Goal: Task Accomplishment & Management: Manage account settings

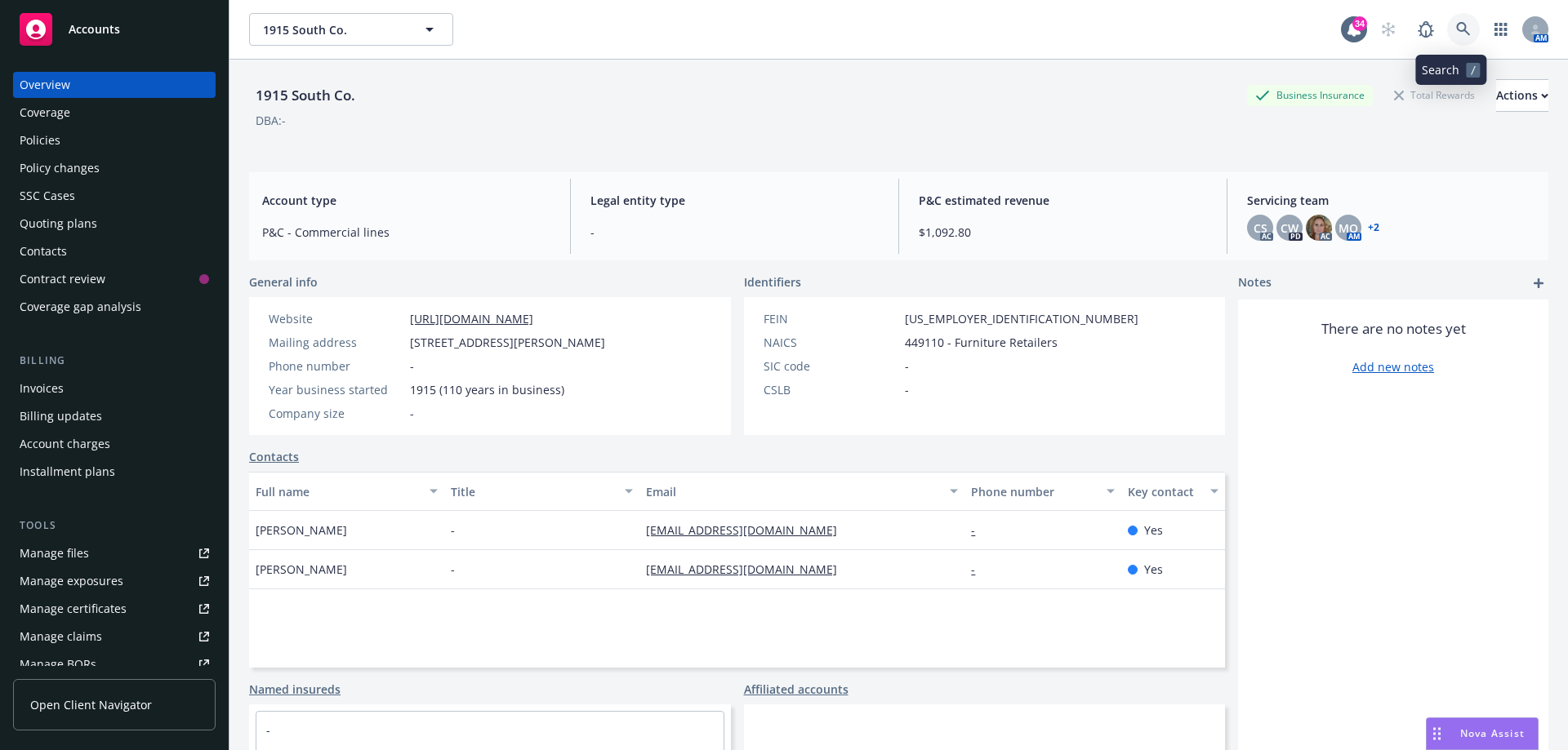
click at [1456, 26] on icon at bounding box center [1463, 29] width 14 height 14
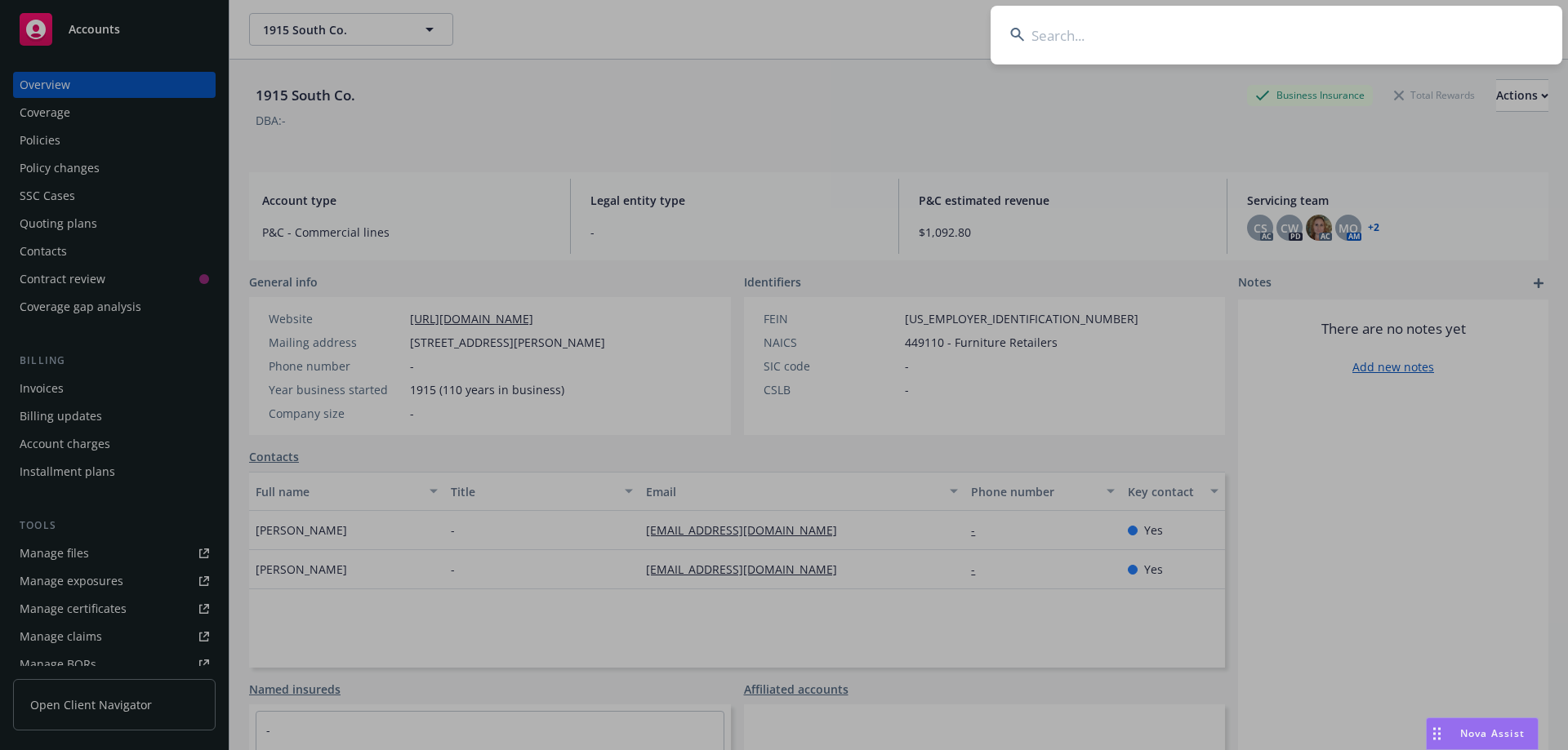
click at [1413, 32] on input at bounding box center [1276, 34] width 571 height 59
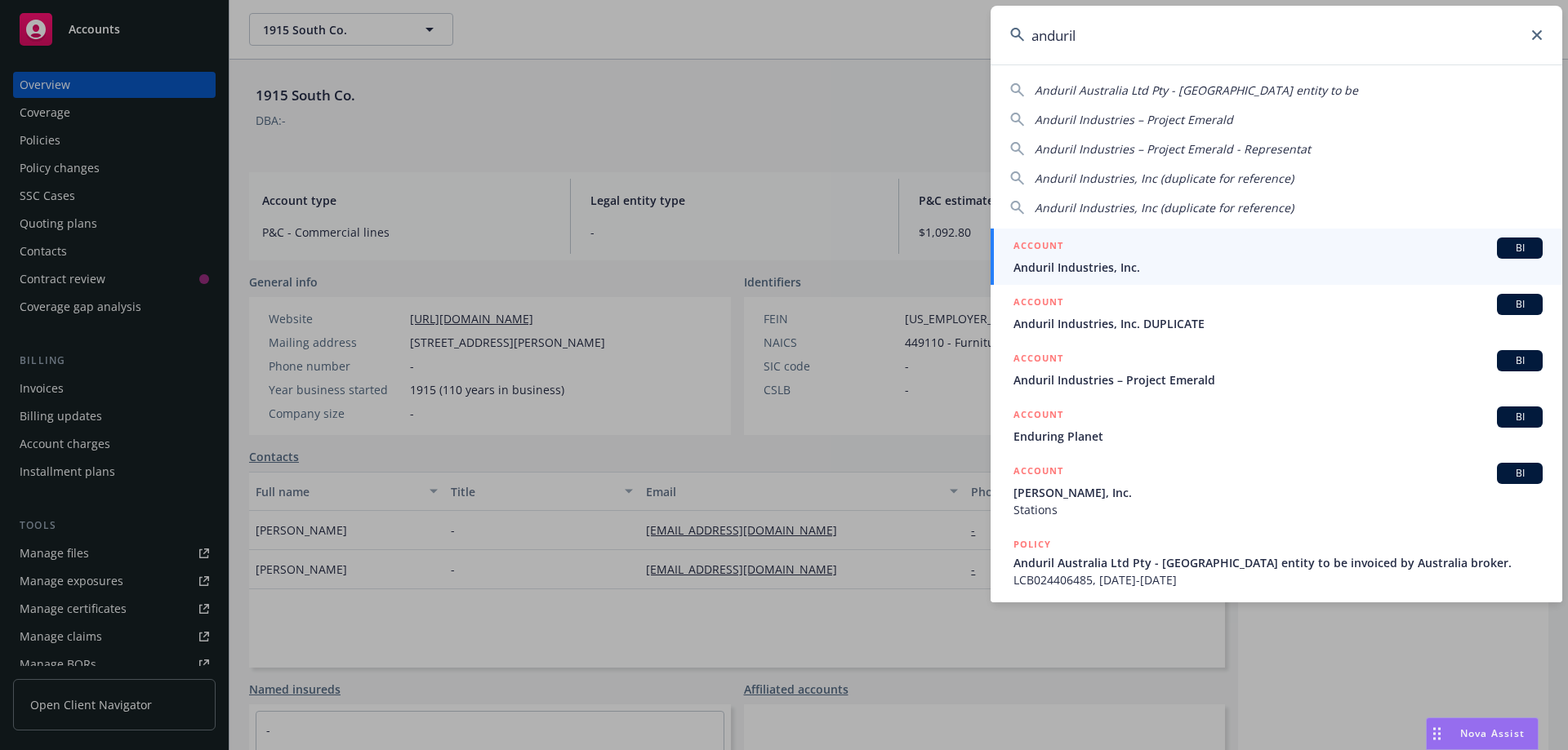
type input "anduril"
click at [1096, 267] on span "Anduril Industries, Inc." at bounding box center [1278, 267] width 530 height 17
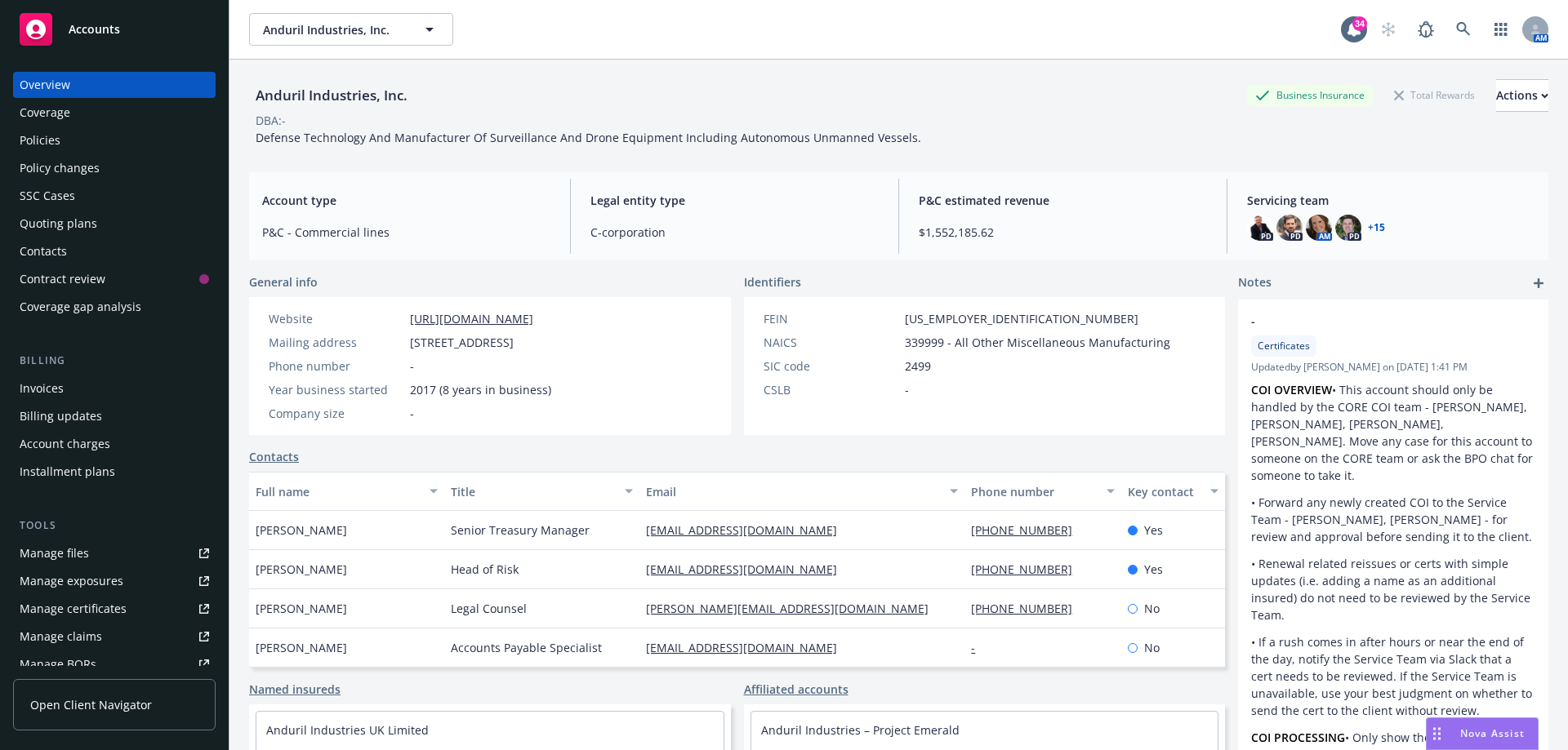
click at [1044, 128] on div "DBA: -" at bounding box center [899, 120] width 1300 height 17
click at [62, 133] on div "Policies" at bounding box center [114, 141] width 189 height 26
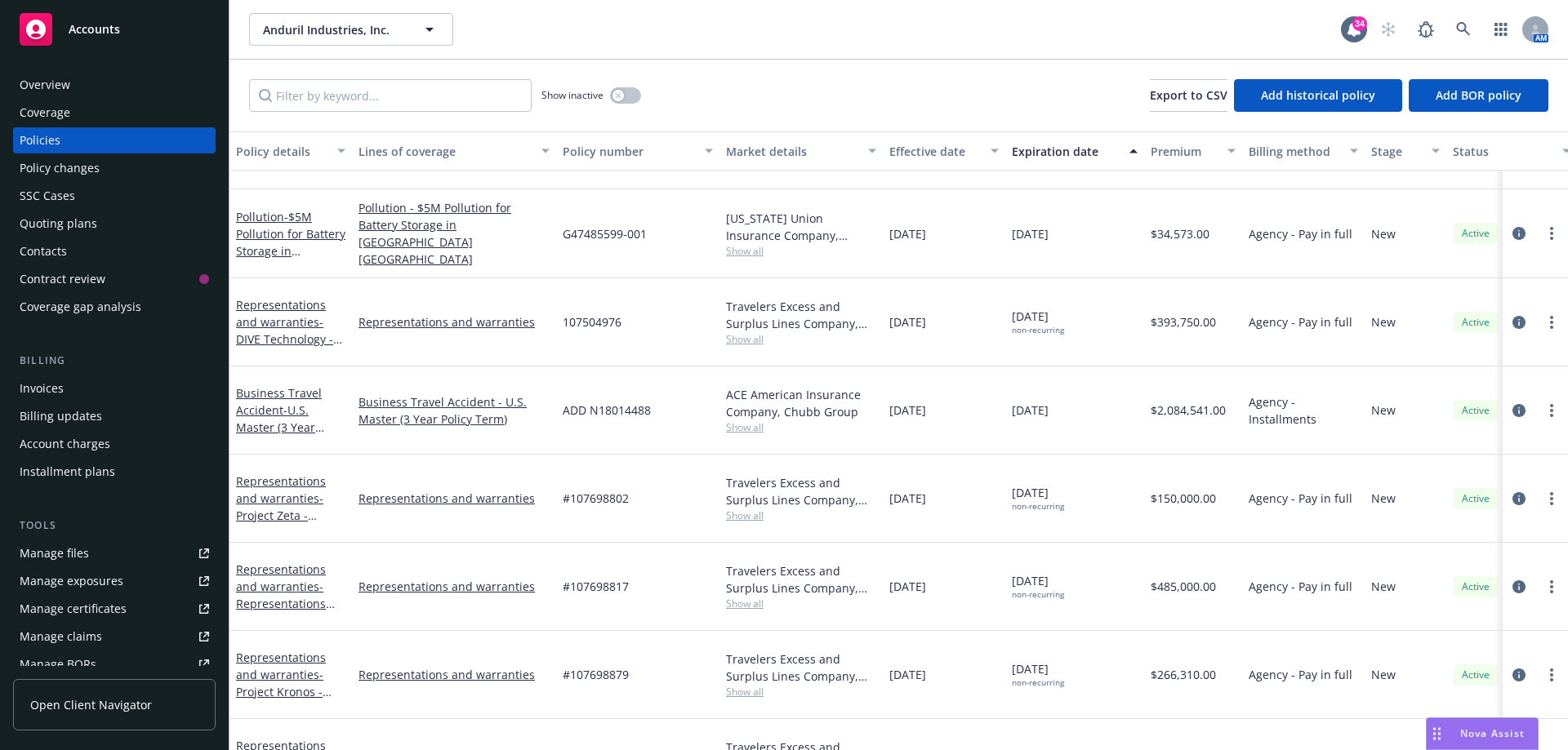
scroll to position [3131, 0]
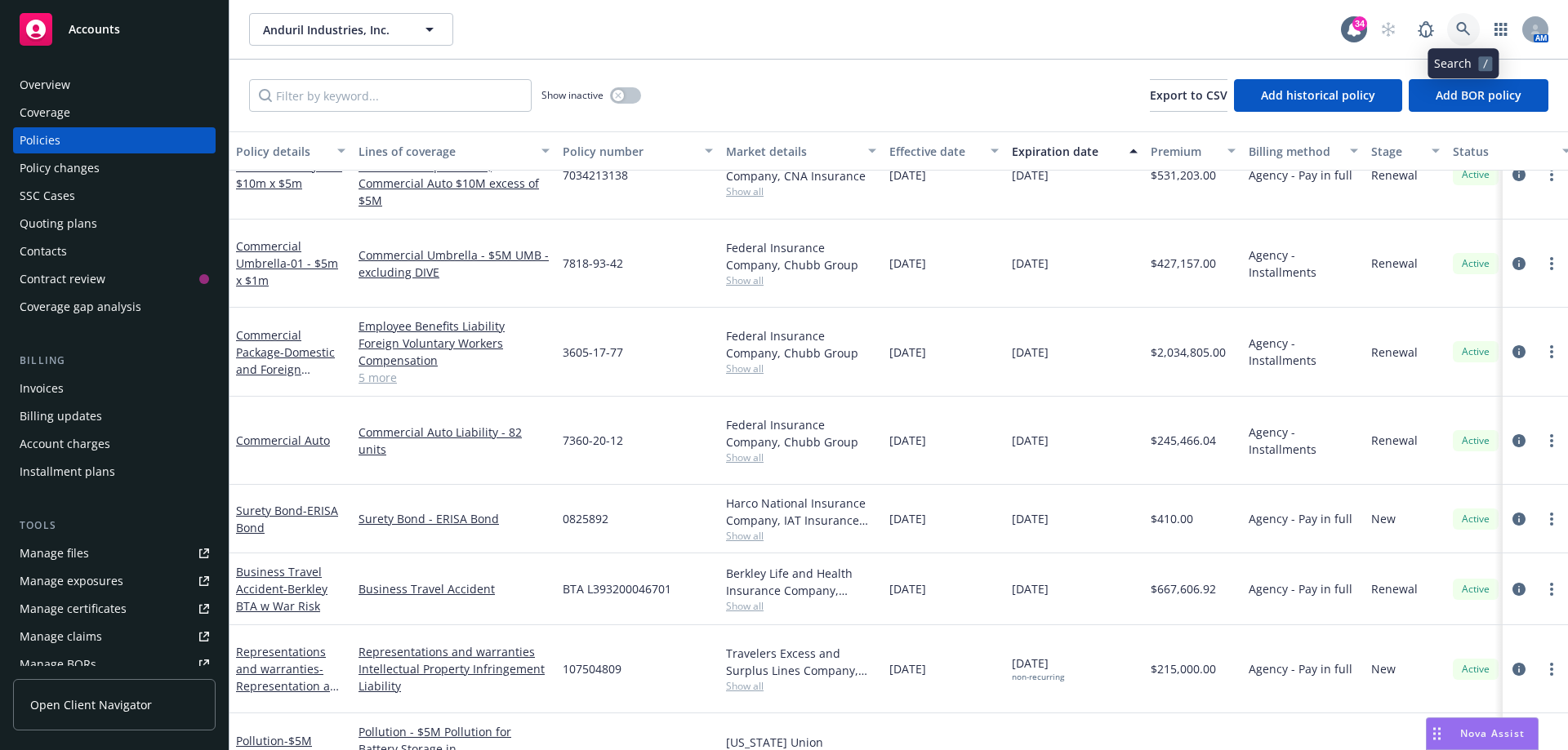
click at [1467, 29] on icon at bounding box center [1464, 30] width 15 height 15
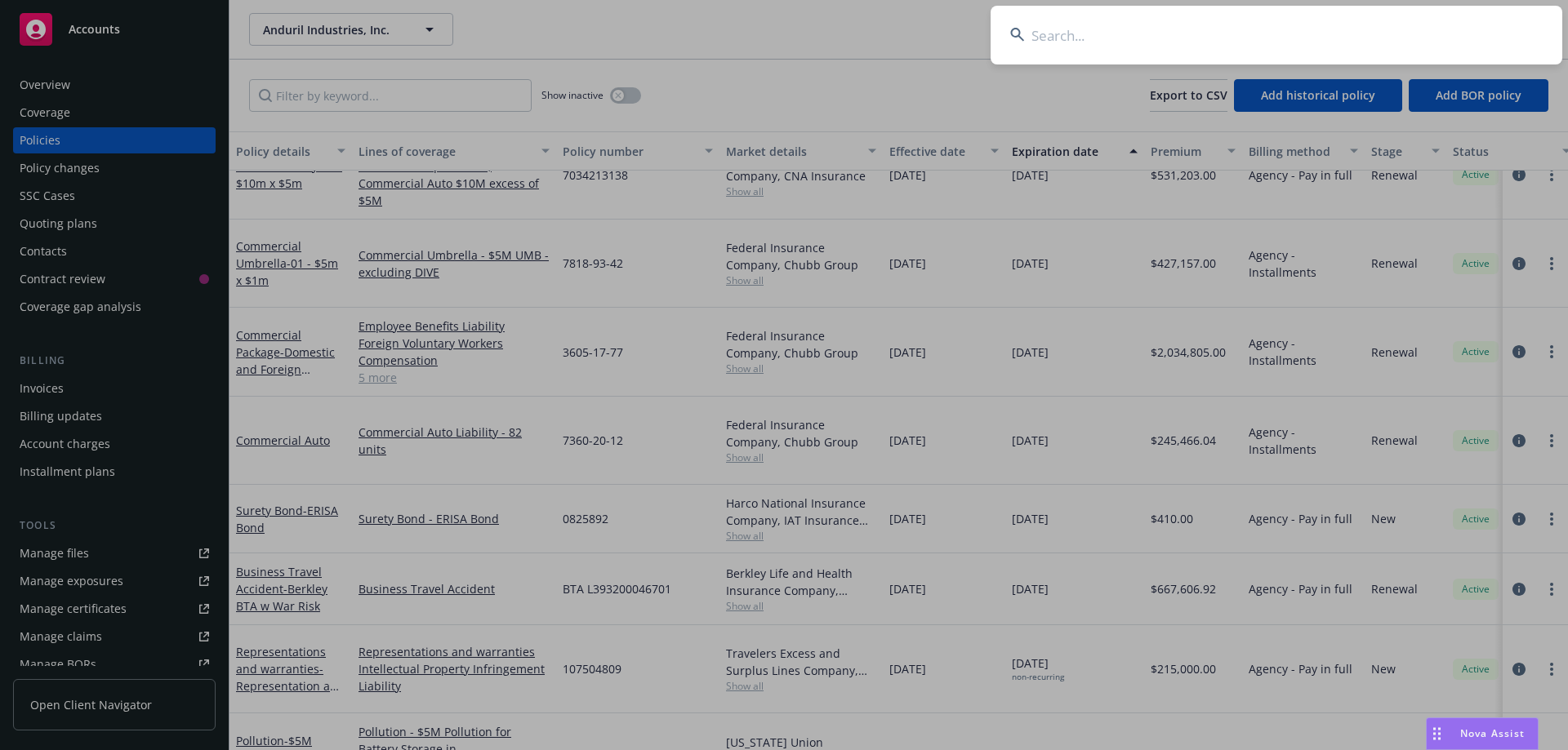
click at [1437, 27] on input at bounding box center [1276, 34] width 571 height 59
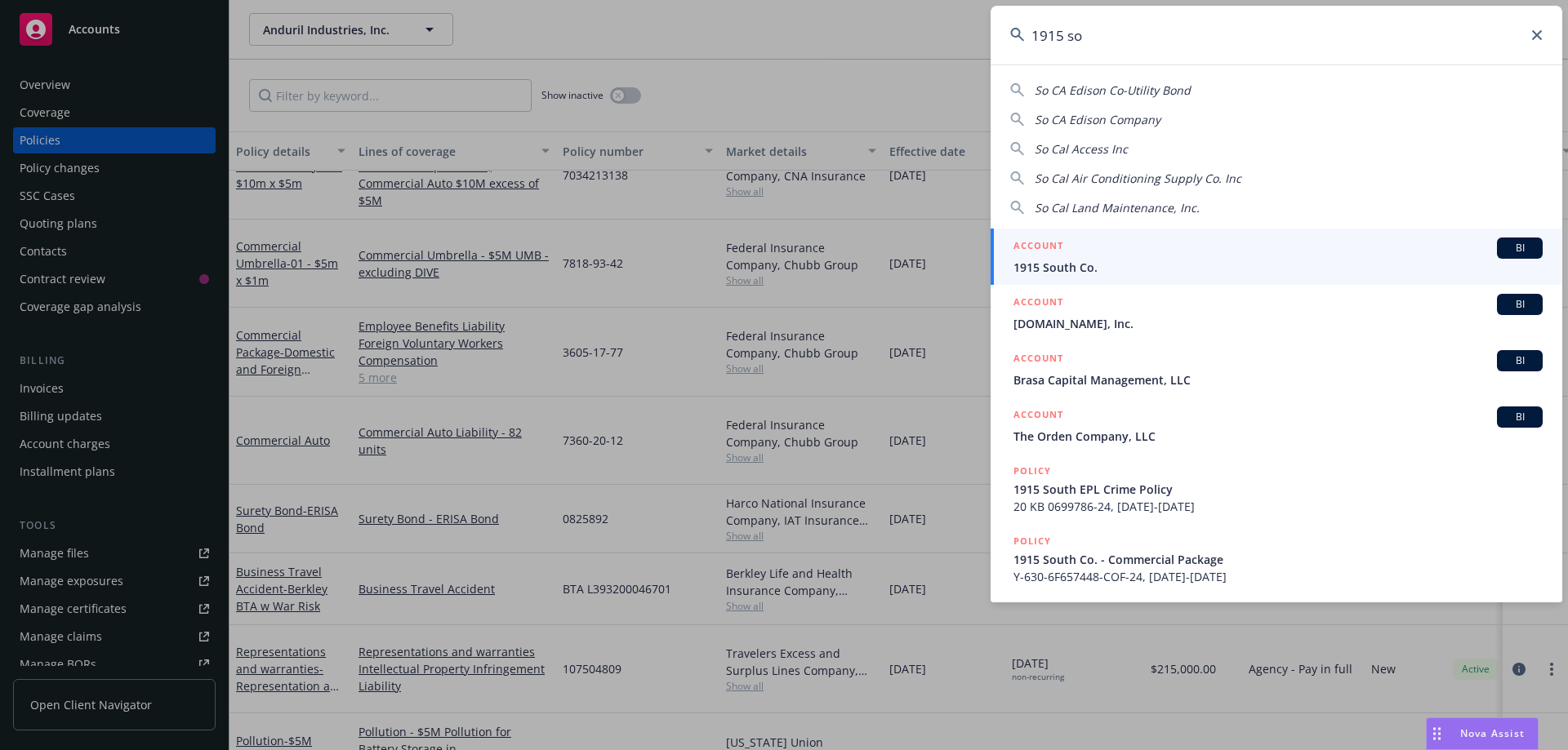
type input "1915 so"
click at [1079, 262] on span "1915 South Co." at bounding box center [1278, 267] width 530 height 17
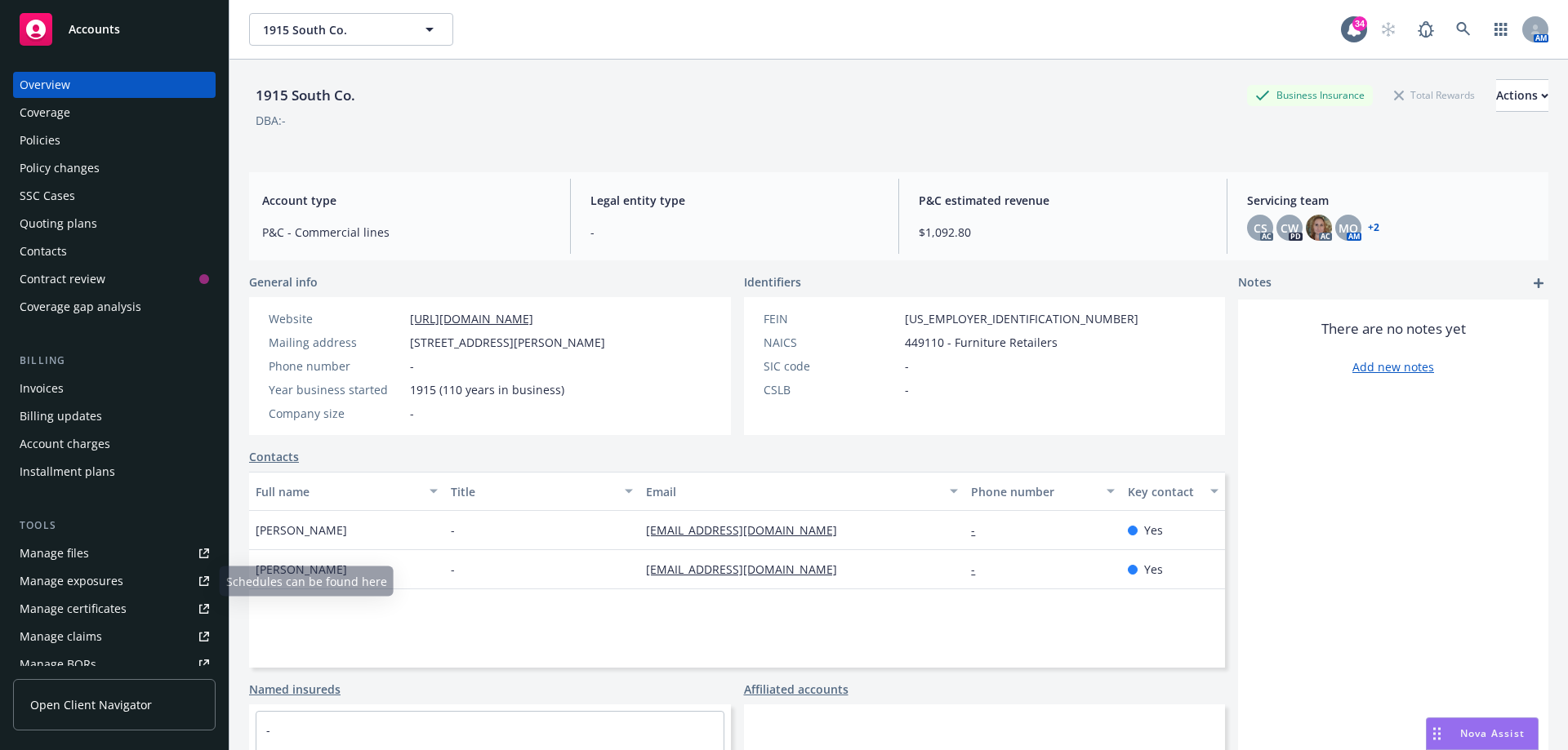
click at [89, 551] on link "Manage files" at bounding box center [114, 553] width 202 height 26
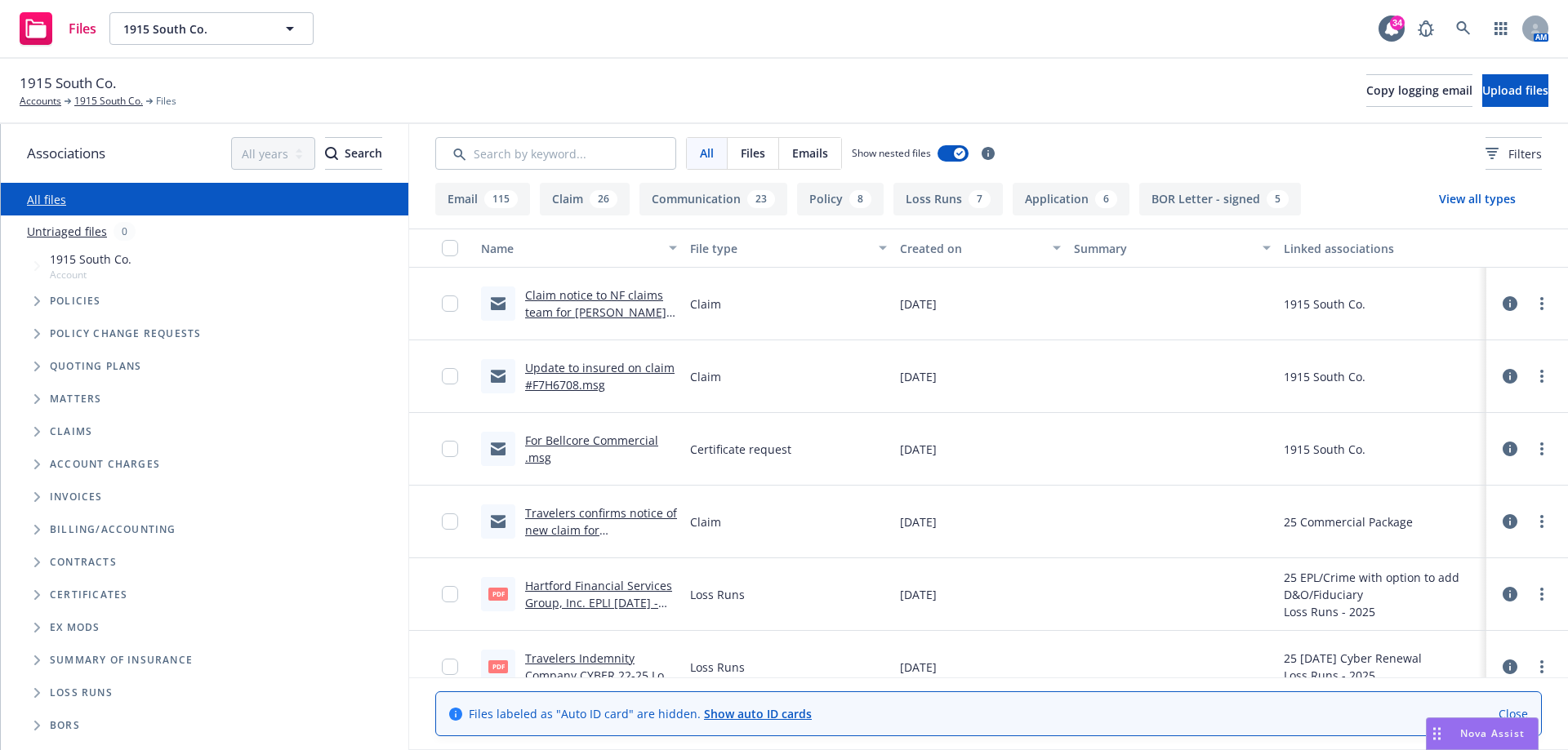
click at [594, 299] on link "Claim notice to NF claims team for [PERSON_NAME] incident .msg" at bounding box center [596, 311] width 142 height 49
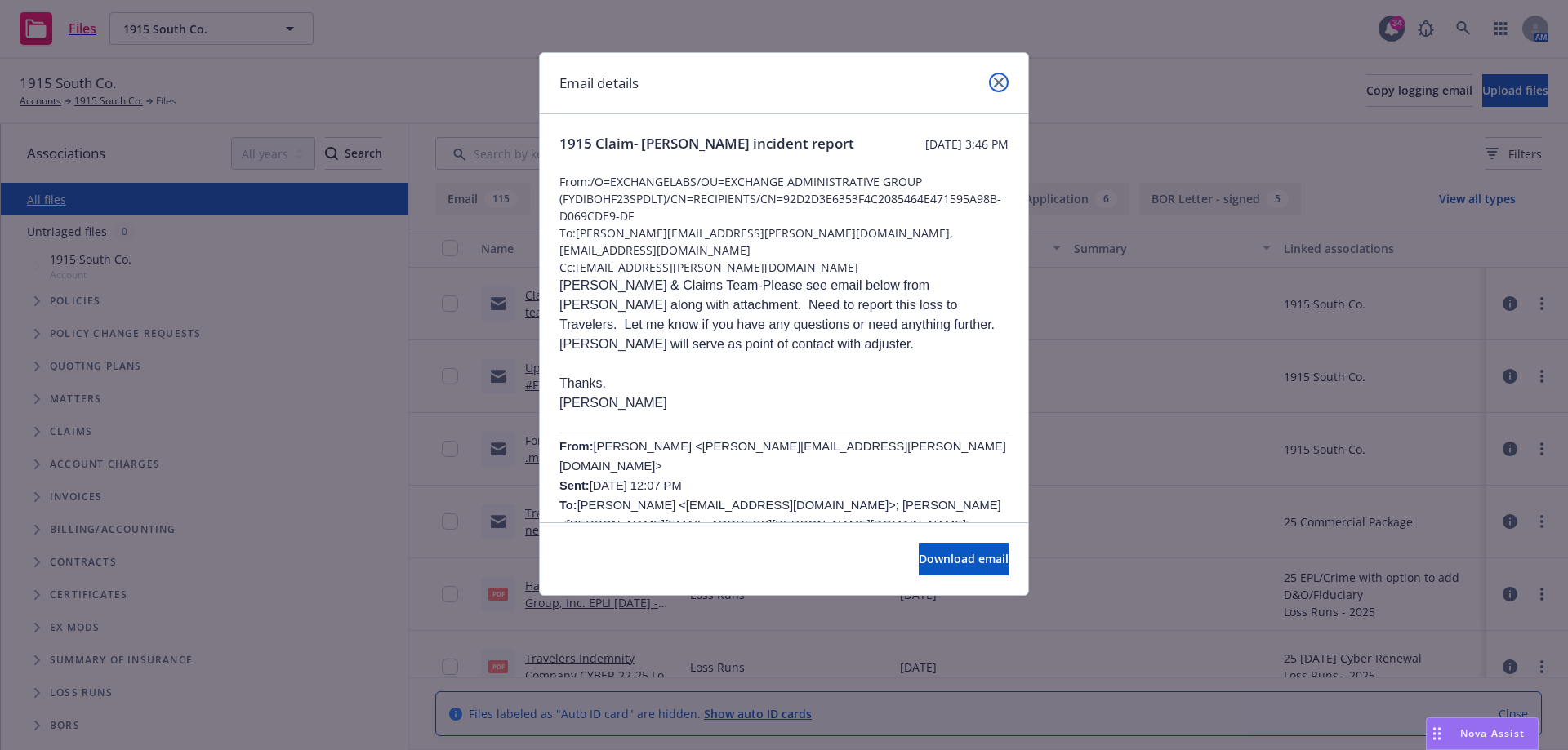
click at [992, 79] on link "close" at bounding box center [998, 82] width 20 height 20
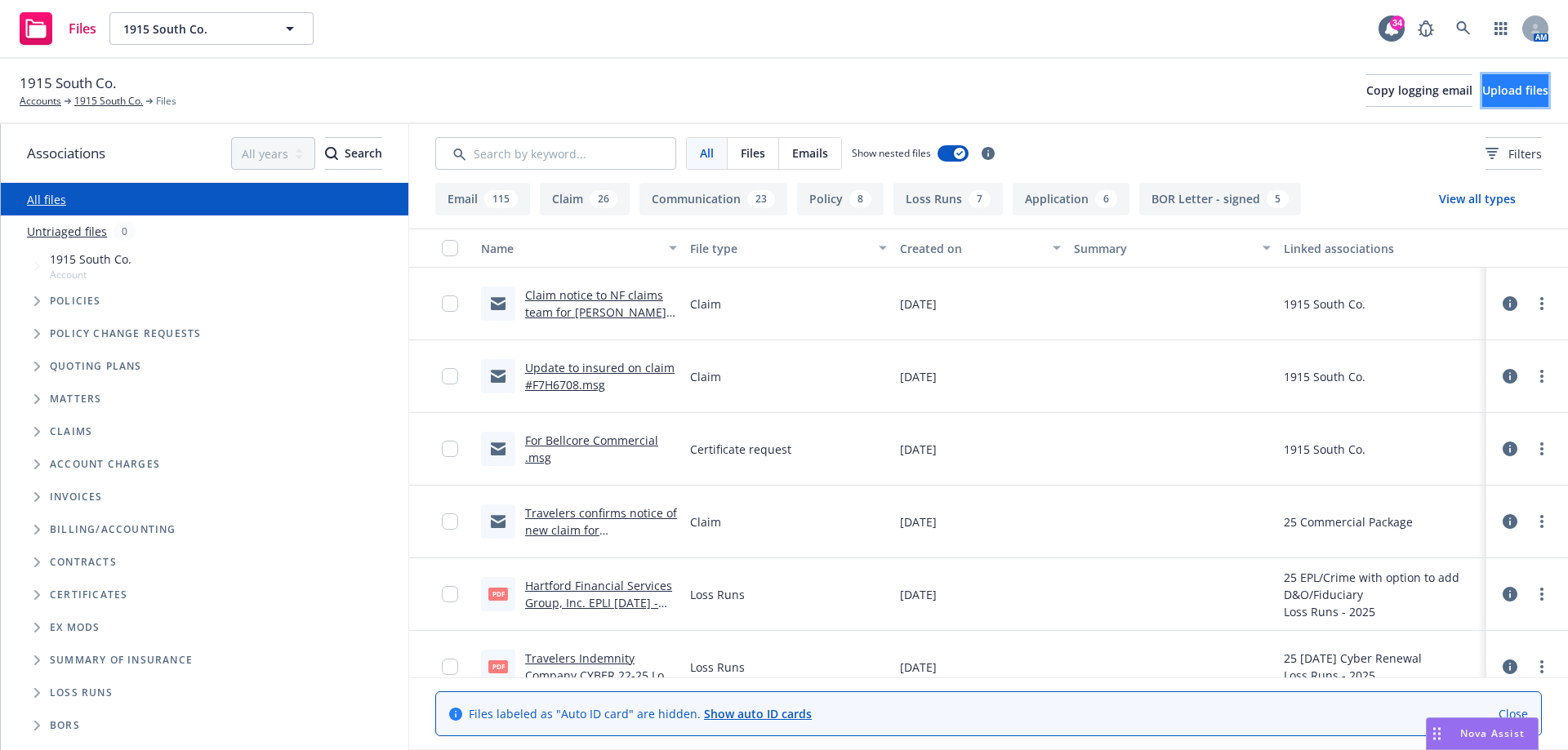
click at [1482, 89] on span "Upload files" at bounding box center [1515, 89] width 66 height 16
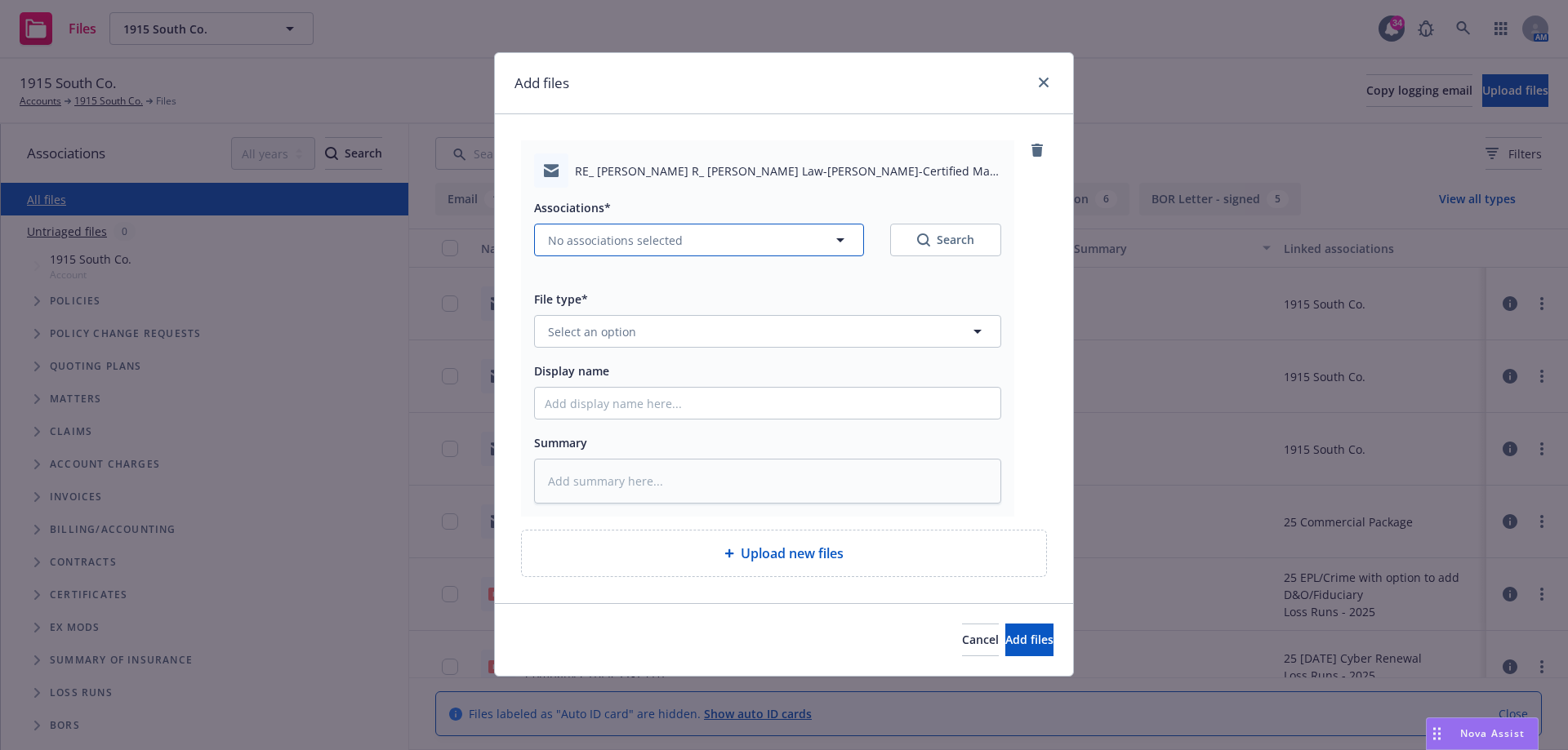
click at [601, 240] on span "No associations selected" at bounding box center [615, 240] width 135 height 17
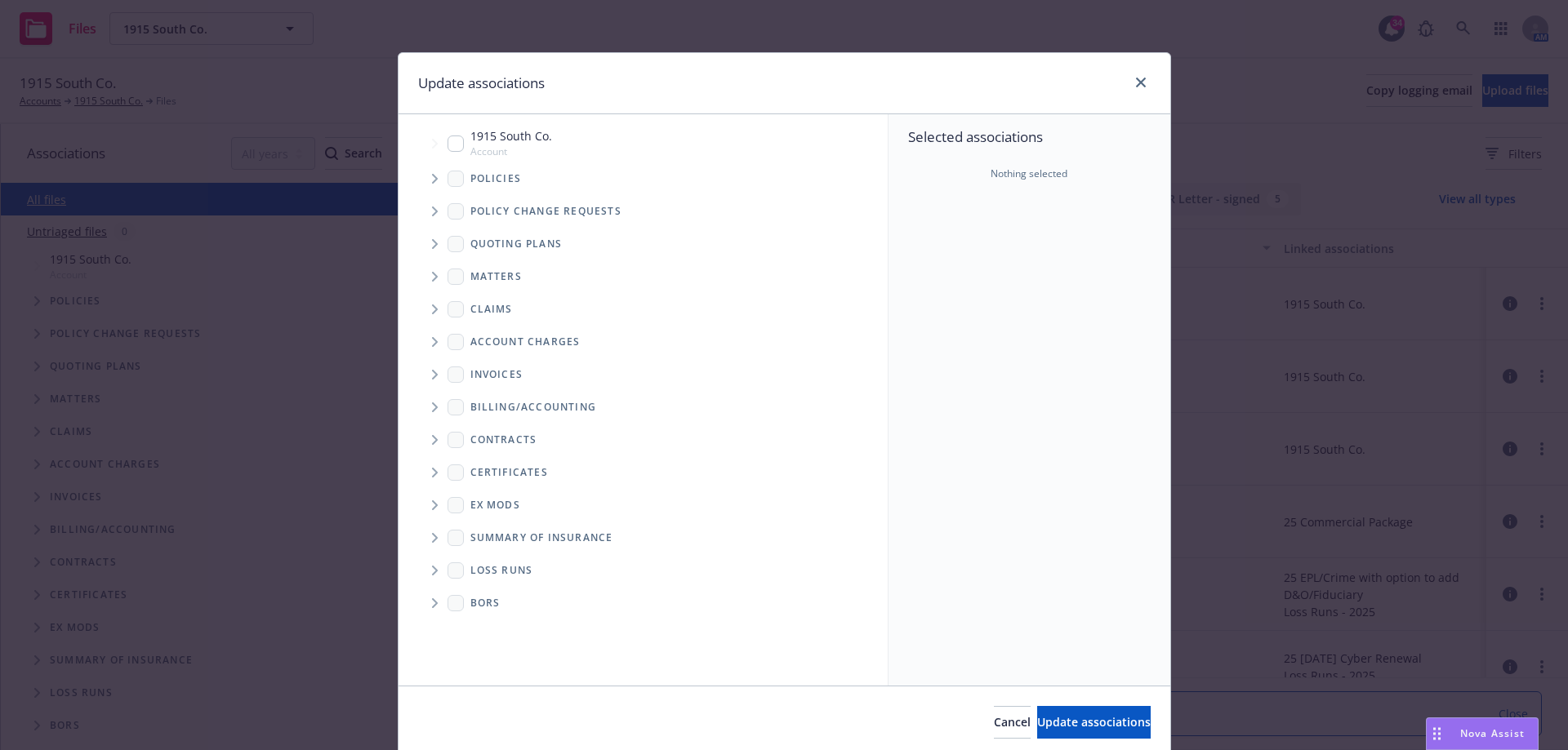
type textarea "x"
click at [424, 177] on span "Tree Example" at bounding box center [434, 179] width 26 height 26
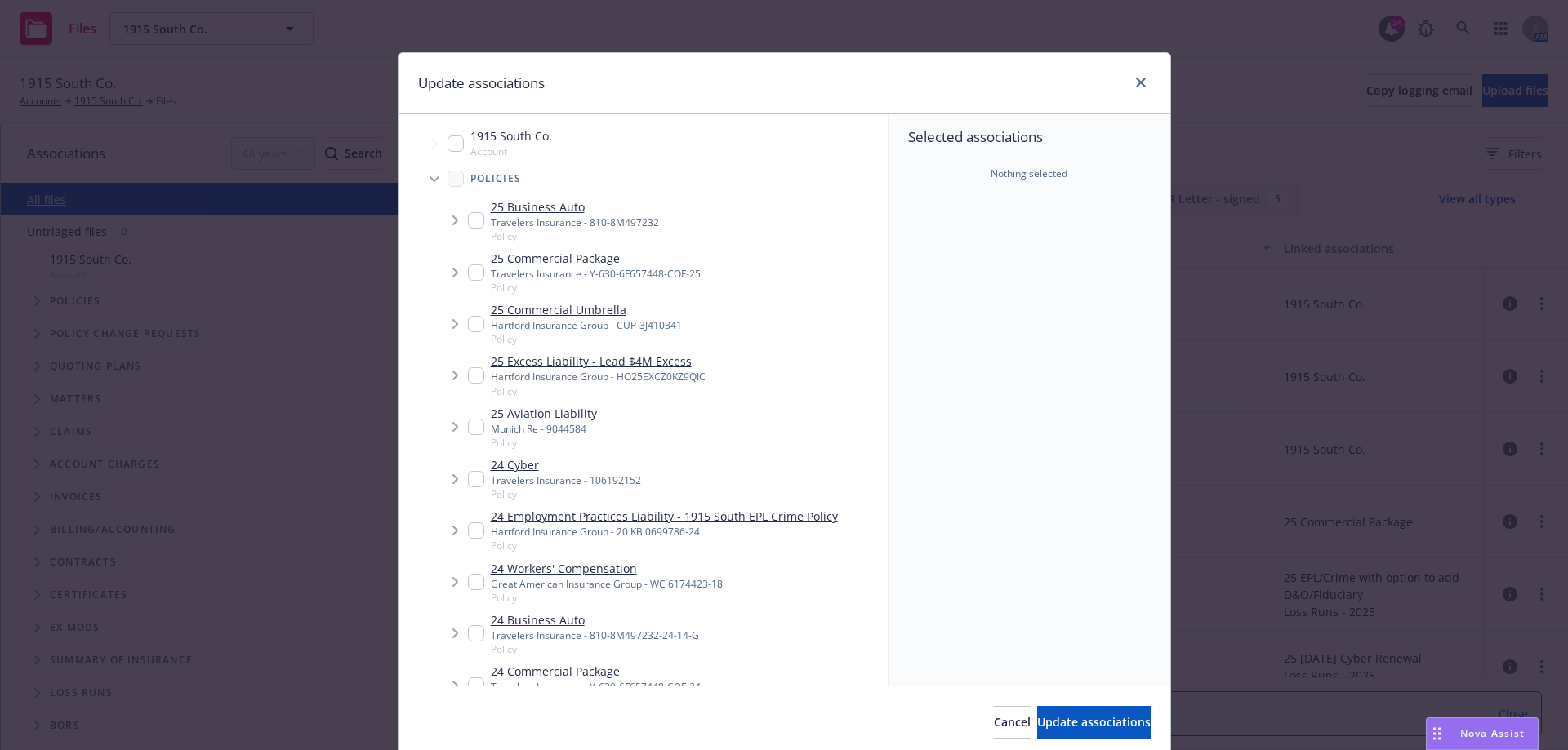
drag, startPoint x: 433, startPoint y: 181, endPoint x: 438, endPoint y: 174, distance: 8.6
click at [432, 181] on span "Tree Example" at bounding box center [434, 179] width 26 height 26
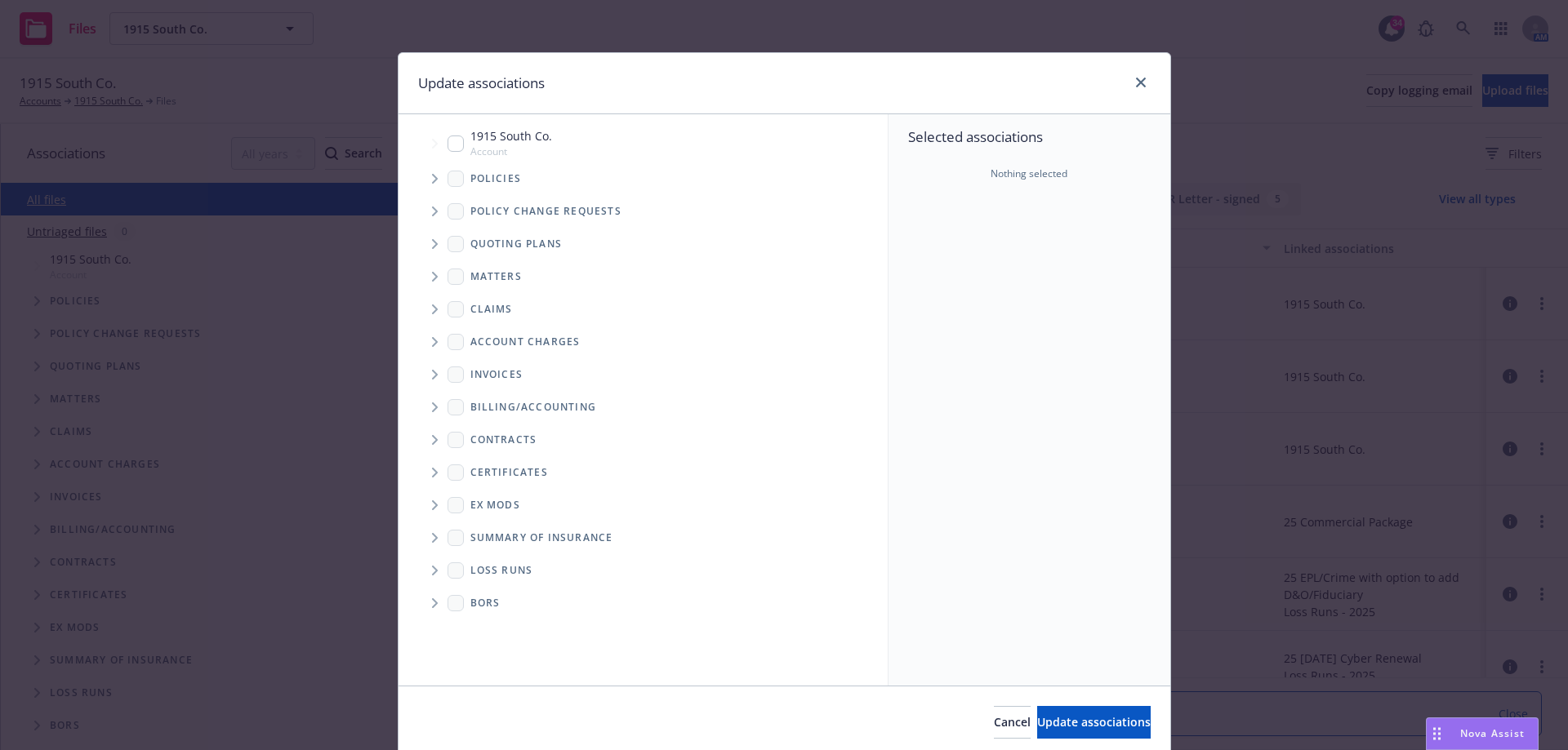
click at [451, 143] on input "Tree Example" at bounding box center [456, 143] width 17 height 17
checkbox input "true"
drag, startPoint x: 1083, startPoint y: 741, endPoint x: 1079, endPoint y: 722, distance: 19.4
click at [1081, 741] on div "Cancel Update associations" at bounding box center [784, 722] width 772 height 73
click at [1077, 721] on span "Update associations" at bounding box center [1094, 722] width 114 height 16
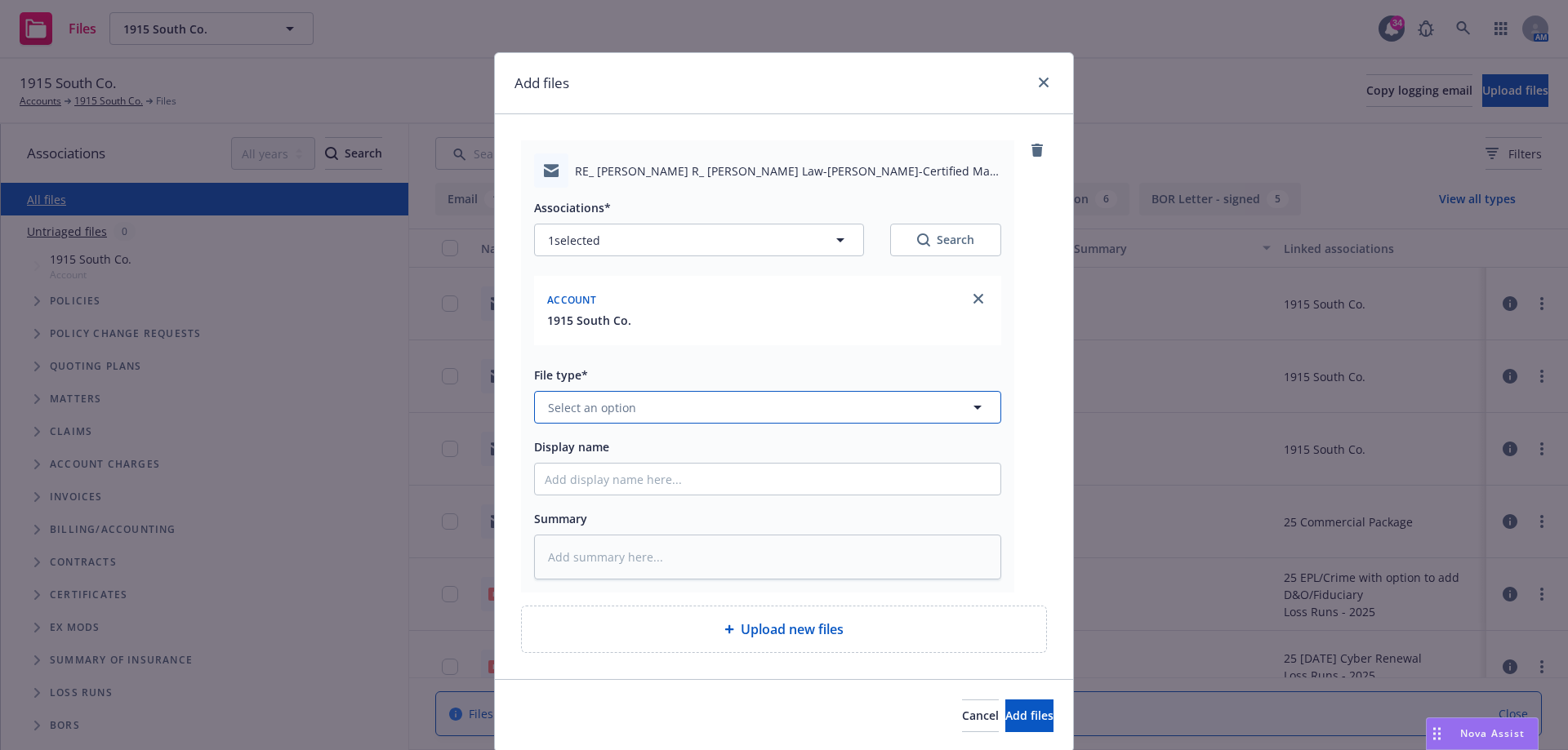
click at [635, 416] on button "Select an option" at bounding box center [767, 407] width 467 height 33
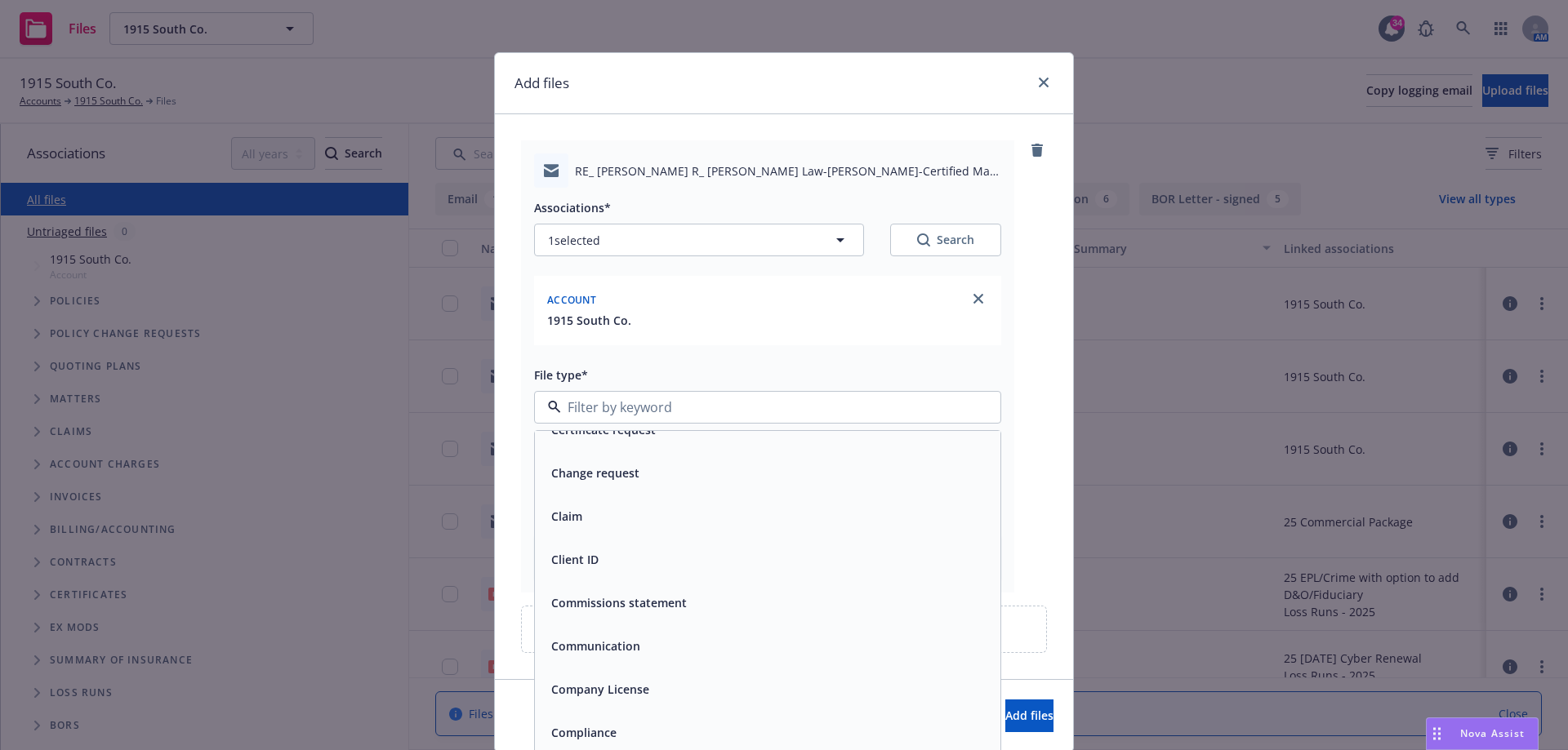
scroll to position [1795, 0]
click at [570, 477] on span "Claim" at bounding box center [566, 473] width 31 height 17
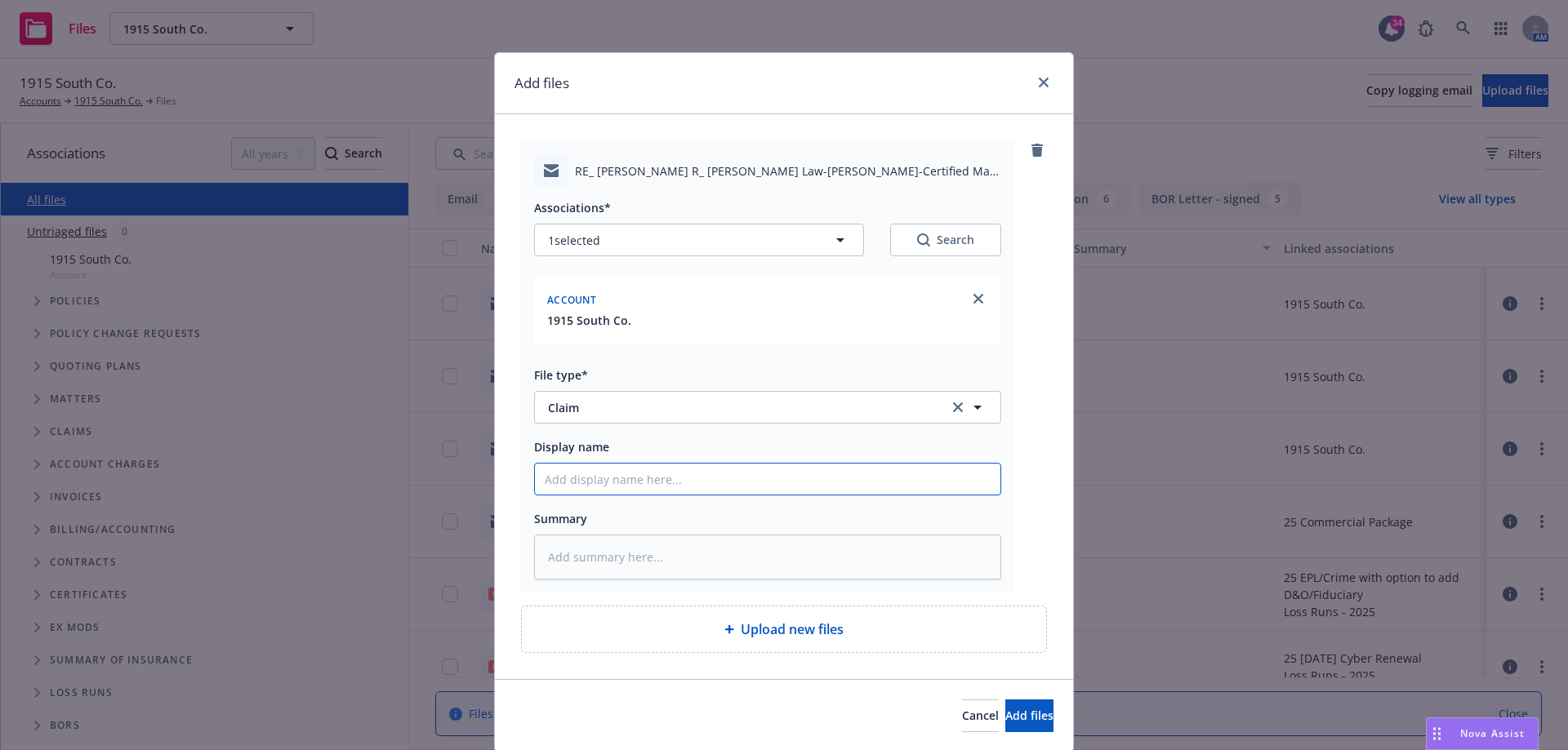
click at [662, 479] on input "Display name" at bounding box center [767, 479] width 465 height 31
type textarea "x"
type input "C"
type textarea "x"
type input "Cl"
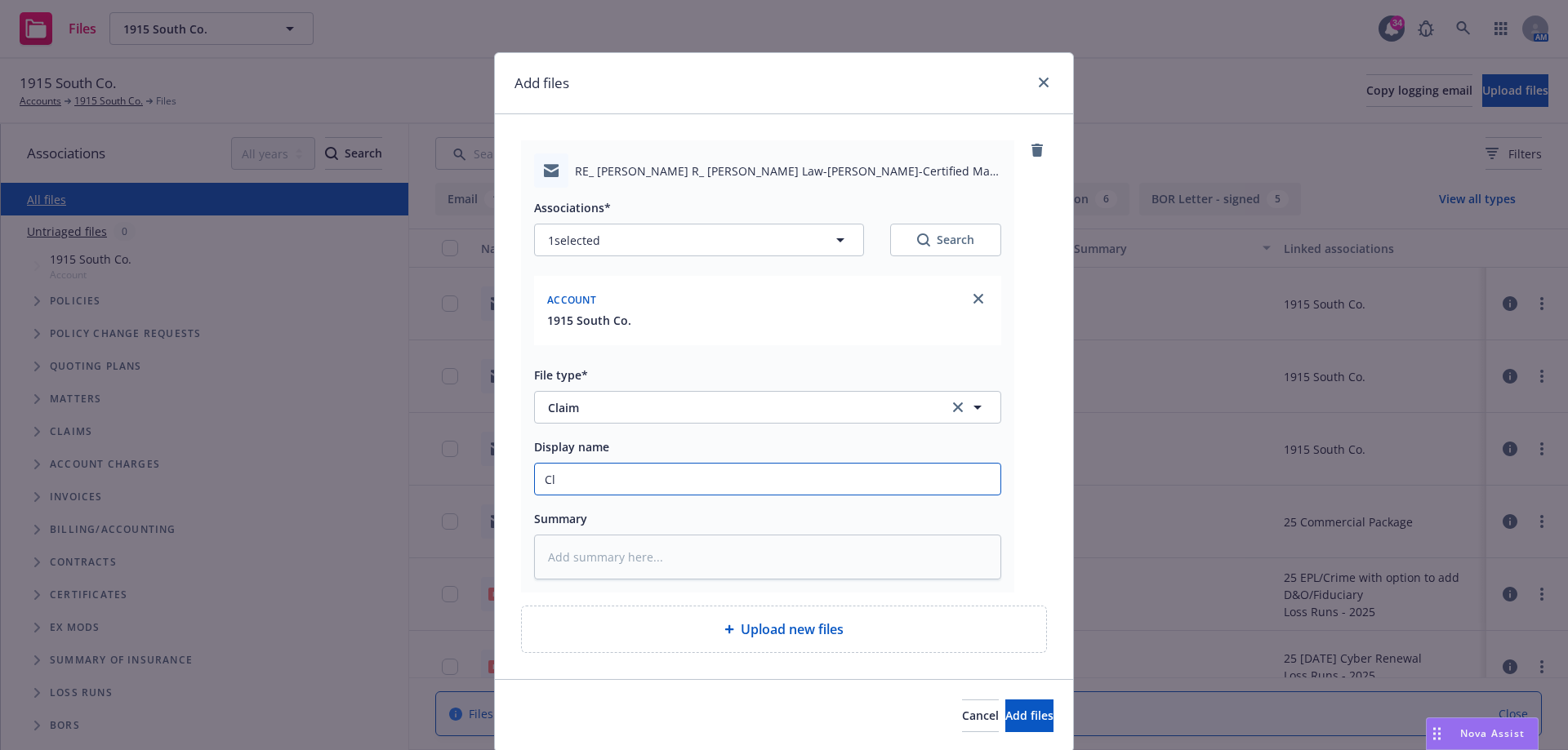
type textarea "x"
type input "Cla"
type textarea "x"
type input "Clai"
type textarea "x"
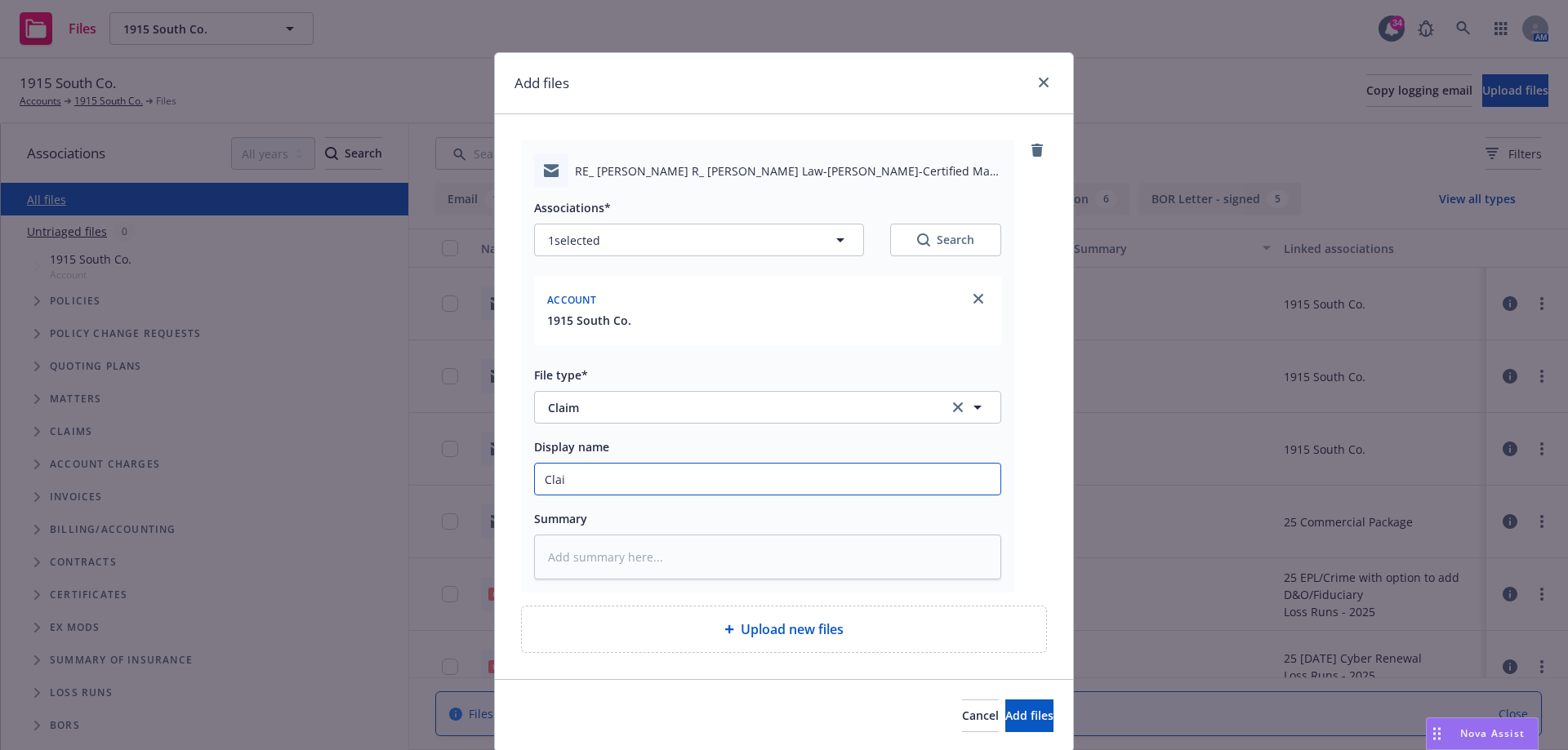
type input "Claim"
type textarea "x"
type input "Claim"
type textarea "x"
type input "Claim u"
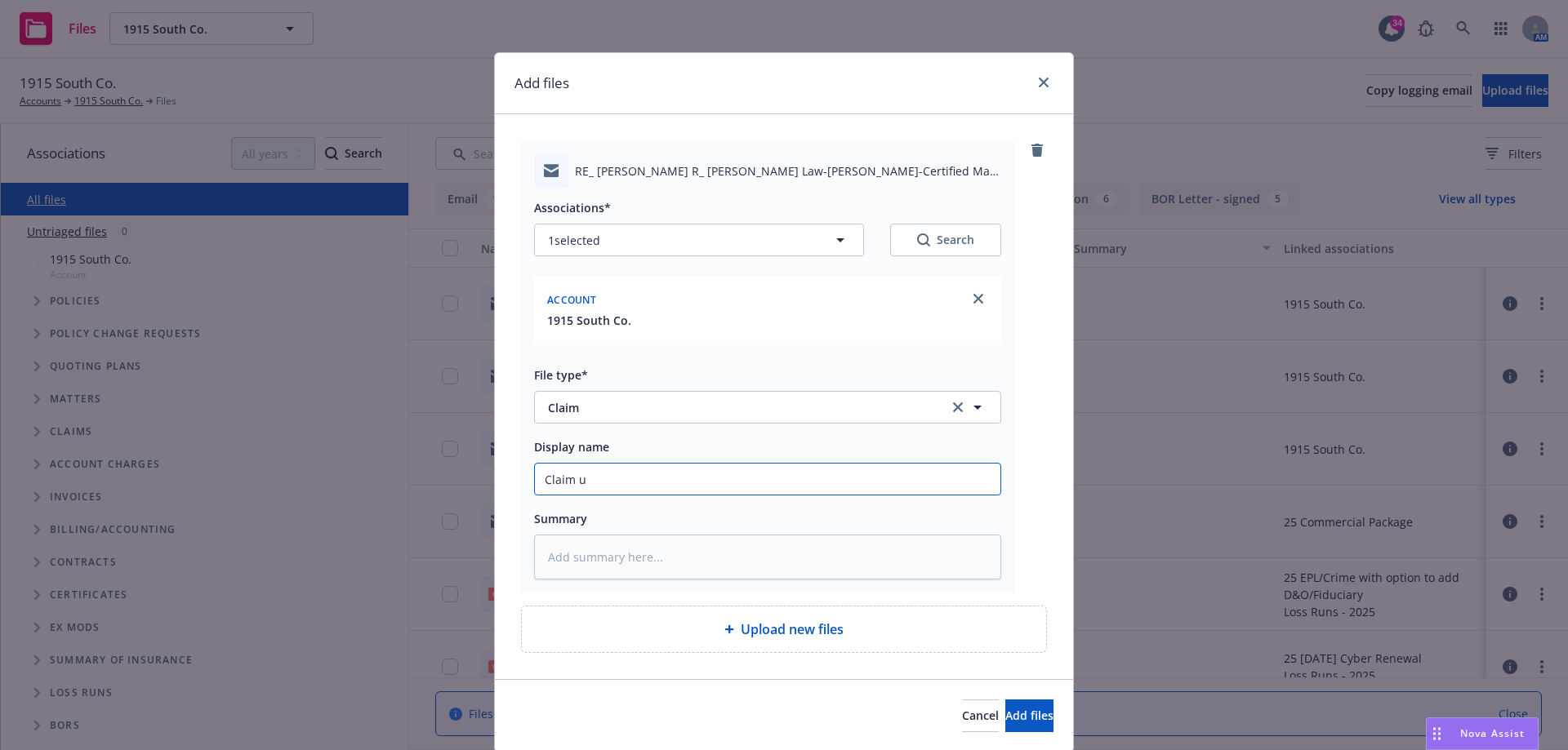
type textarea "x"
type input "Claim up"
type textarea "x"
type input "Claim upd"
type textarea "x"
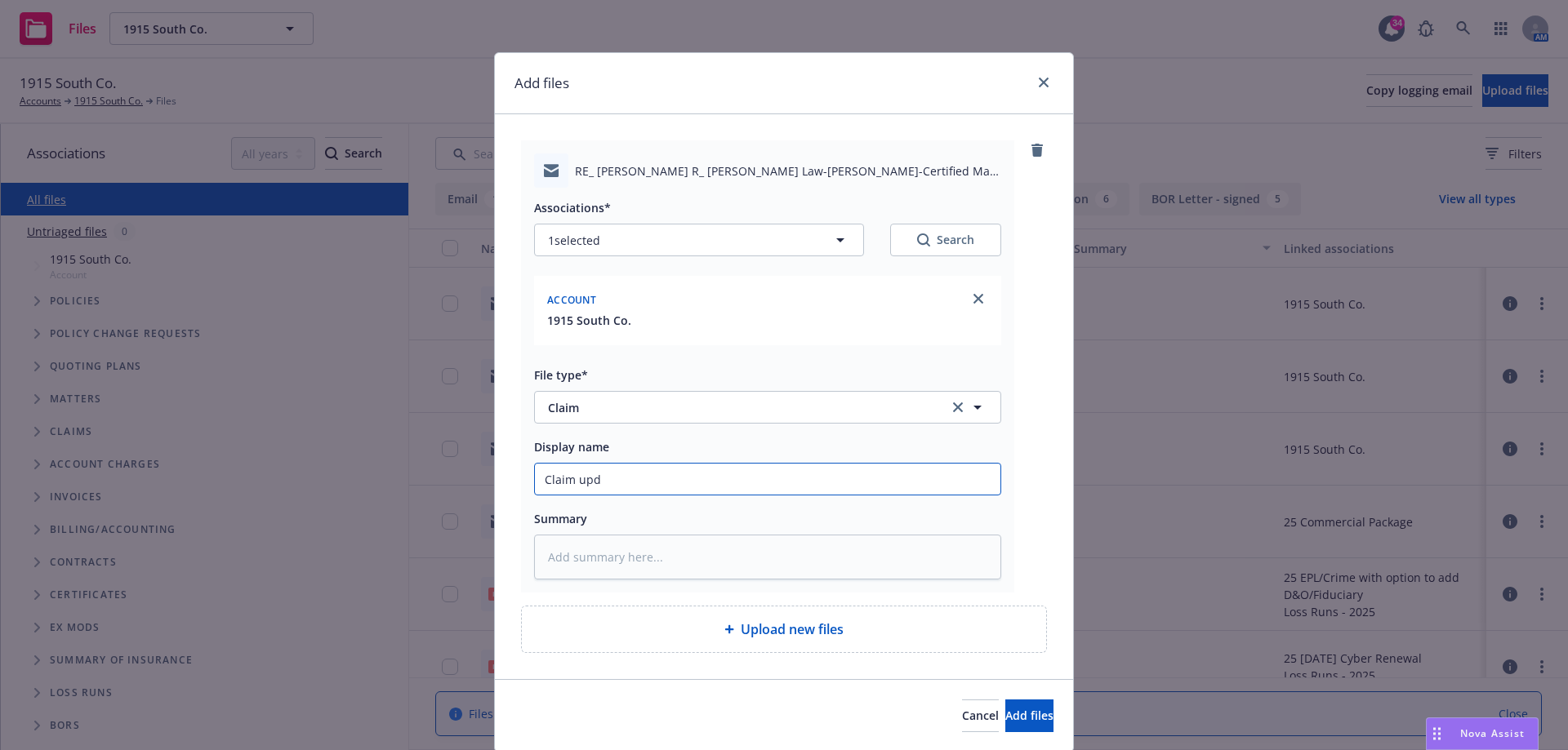
type input "Claim upda"
type textarea "x"
type input "Claim updat"
type textarea "x"
type input "Claim update"
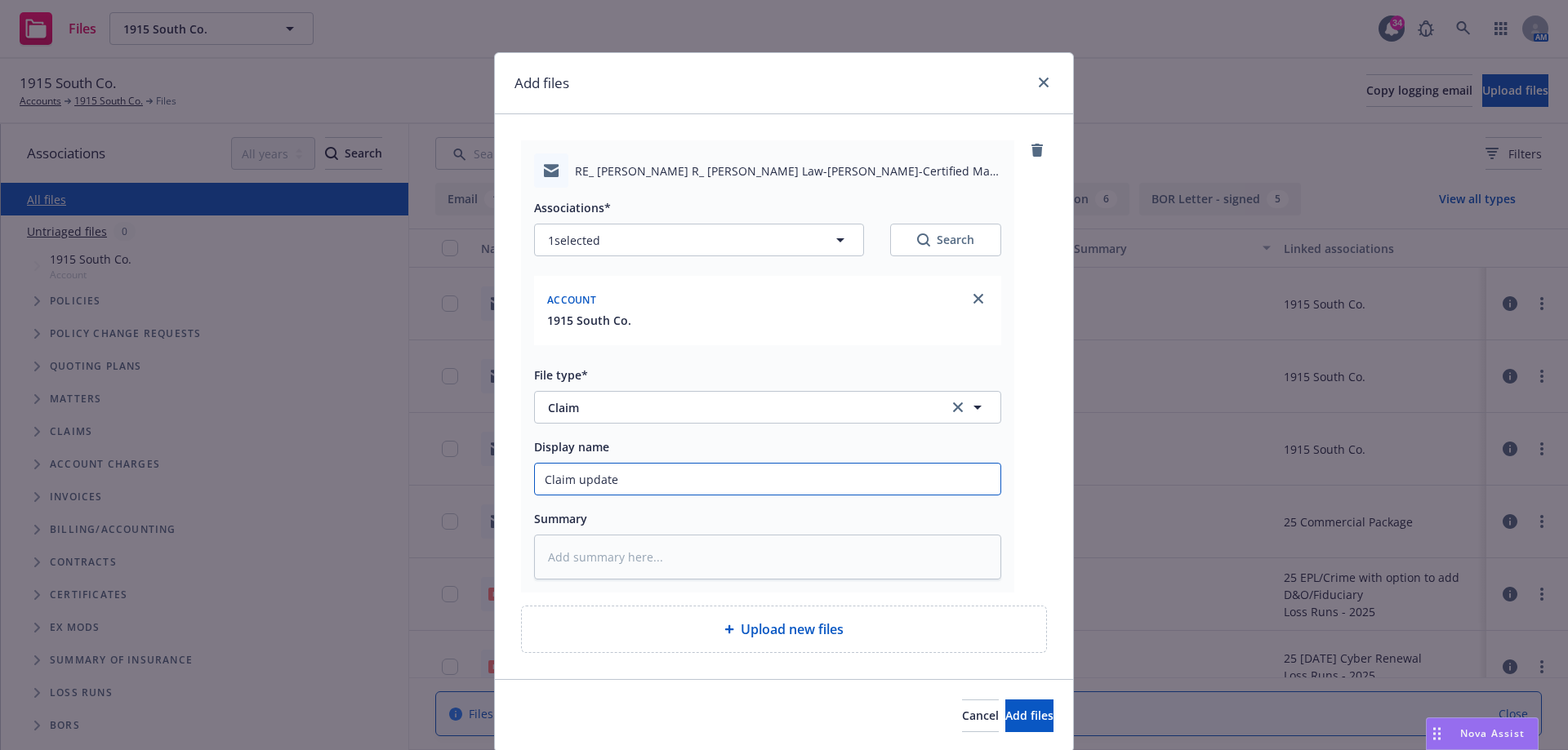
type textarea "x"
type input "Claim update"
type textarea "x"
type input "Claim update o"
type textarea "x"
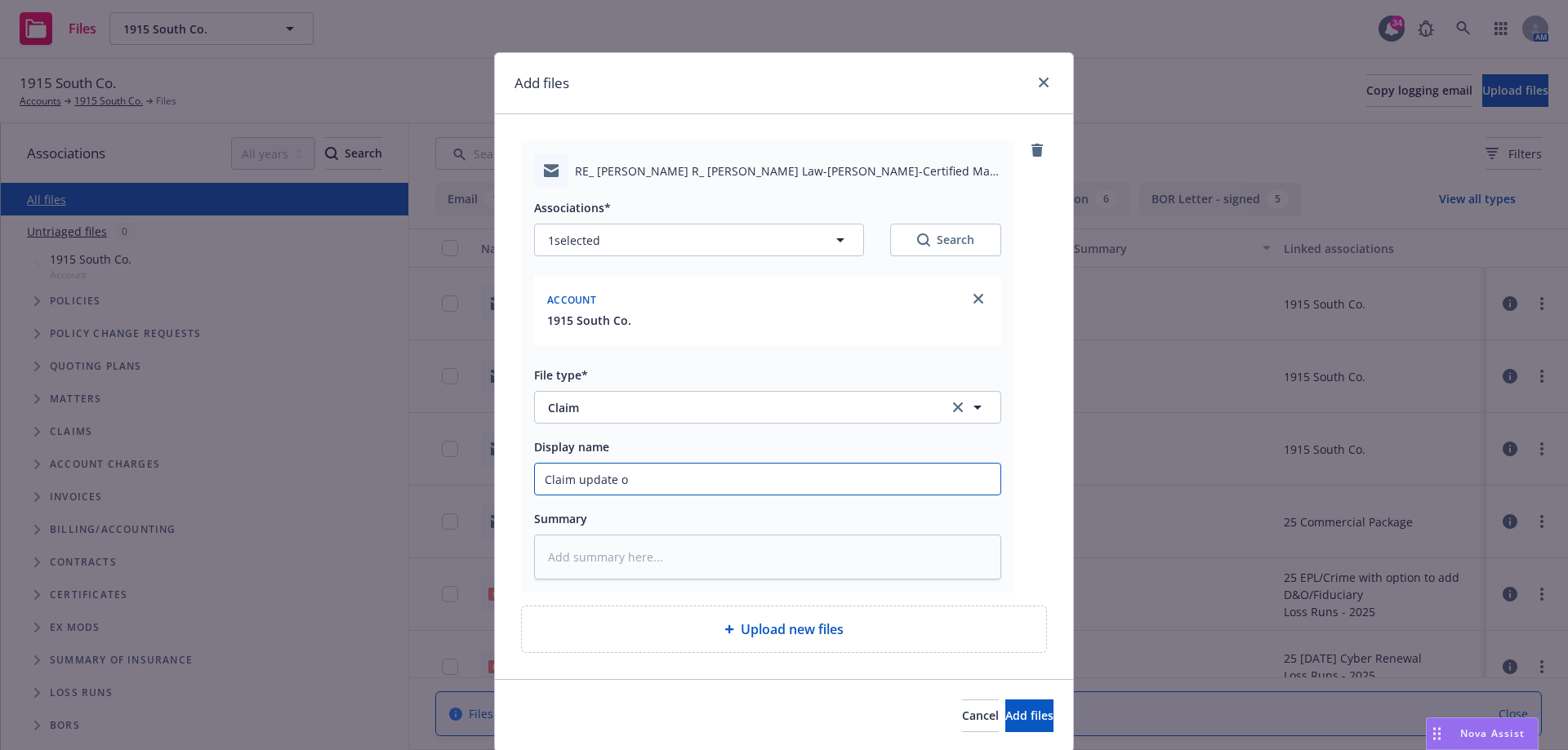
type input "Claim update on"
type textarea "x"
type input "Claim update on"
type textarea "x"
type input "Claim update on A"
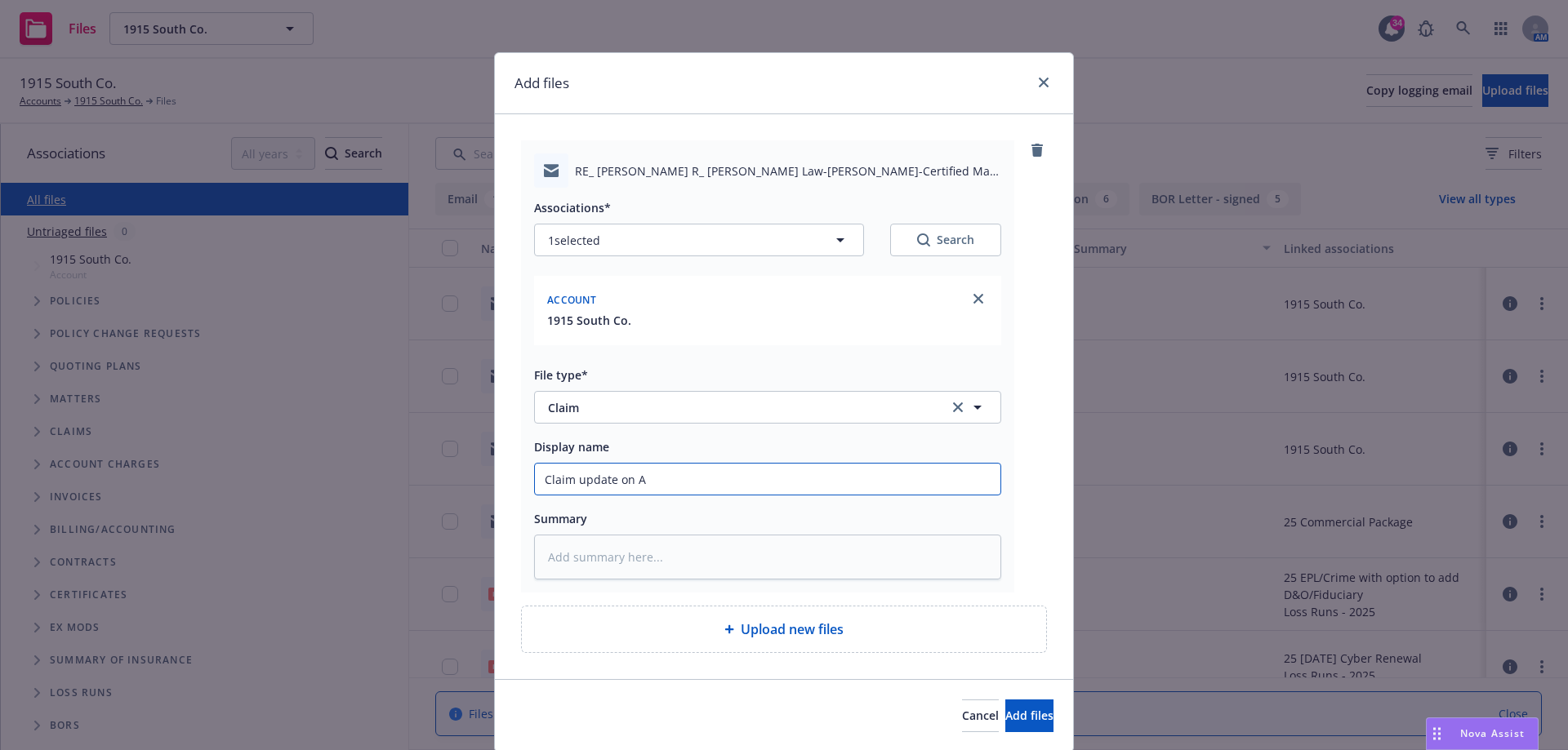
type textarea "x"
type input "Claim update on An"
type textarea "x"
type input "Claim update on Ang"
type textarea "x"
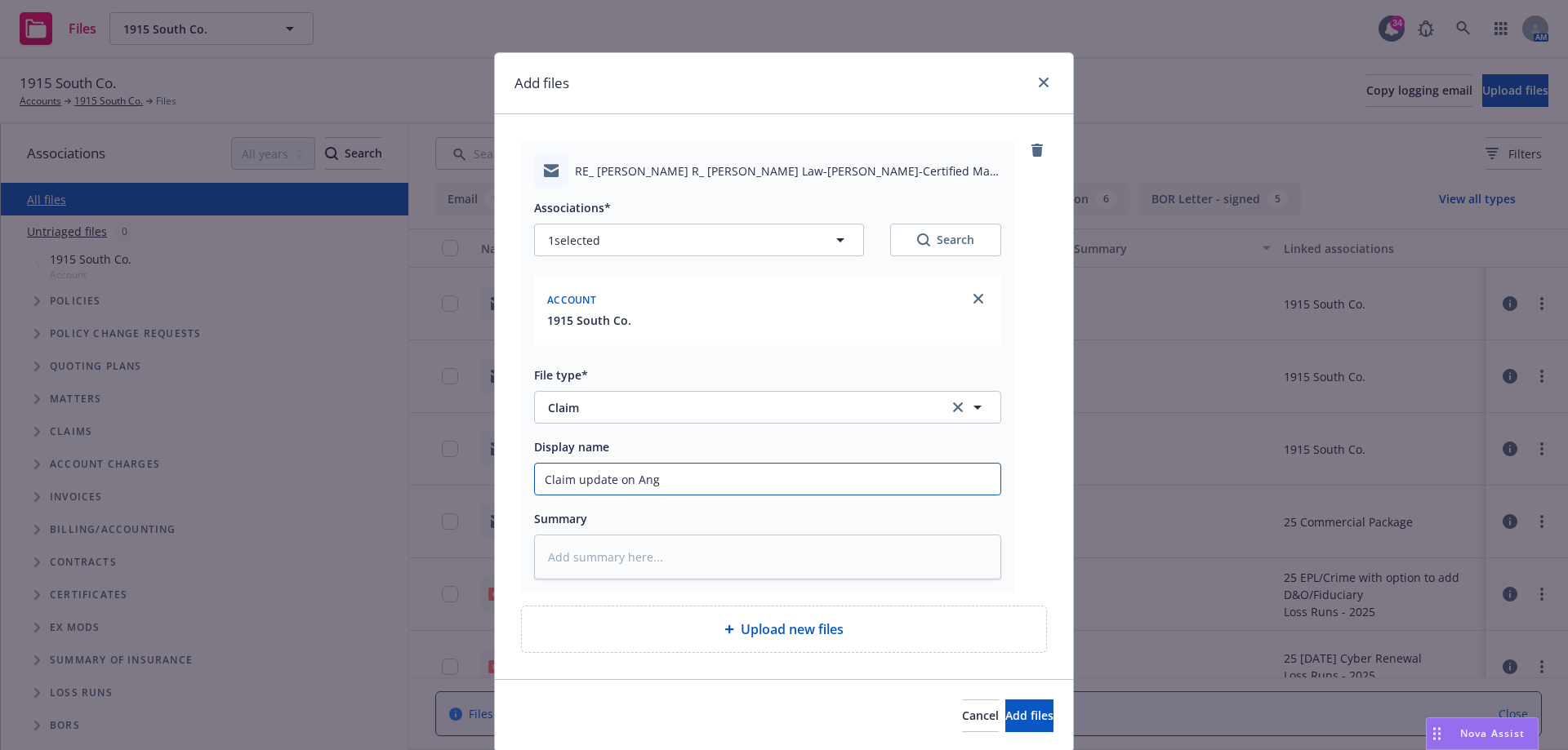
type input "Claim update on Ange"
type textarea "x"
type input "Claim update on Angel"
type textarea "x"
type input "Claim update on [PERSON_NAME]"
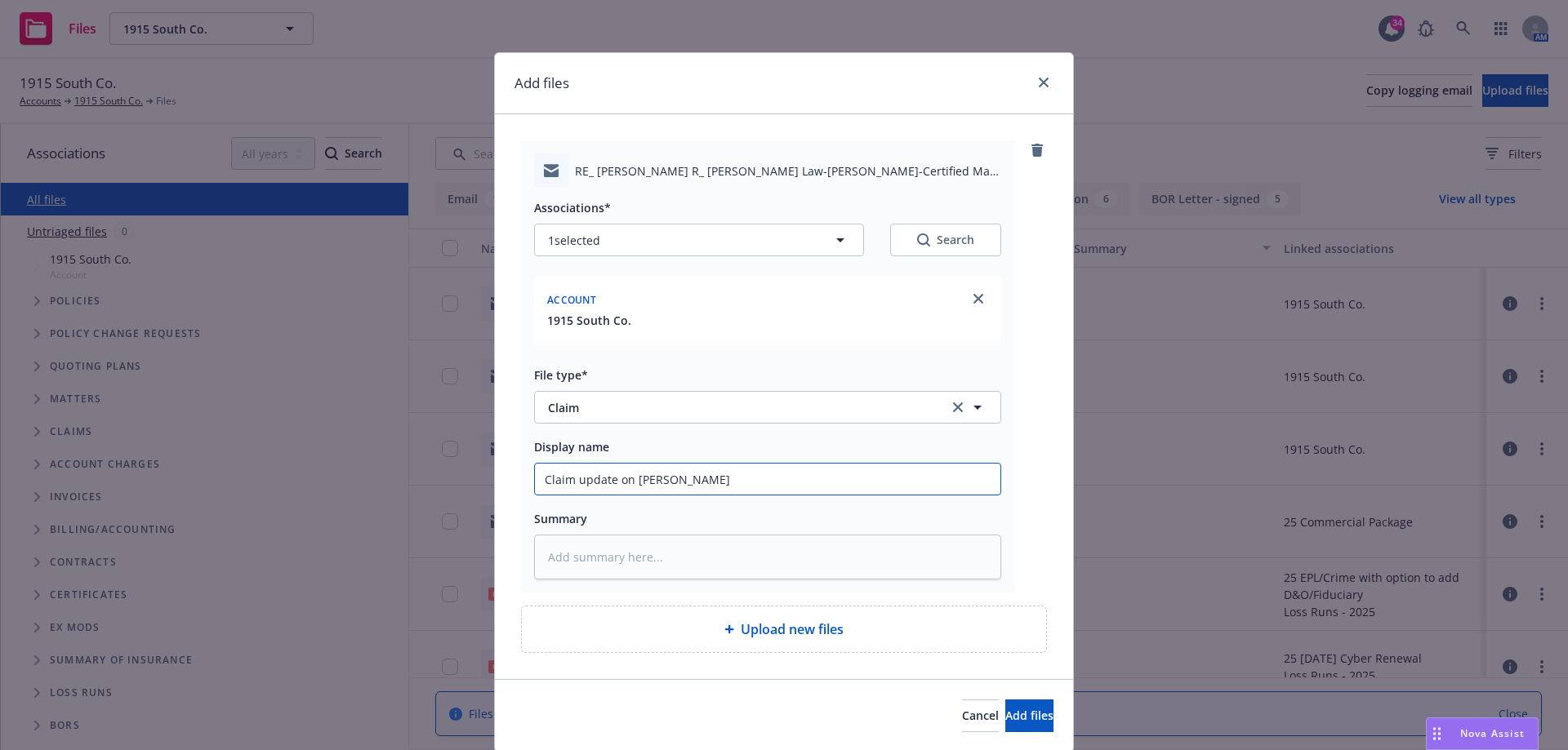
type textarea "x"
type input "Claim update on [PERSON_NAME]"
type textarea "x"
type input "Claim update on [PERSON_NAME]"
type textarea "x"
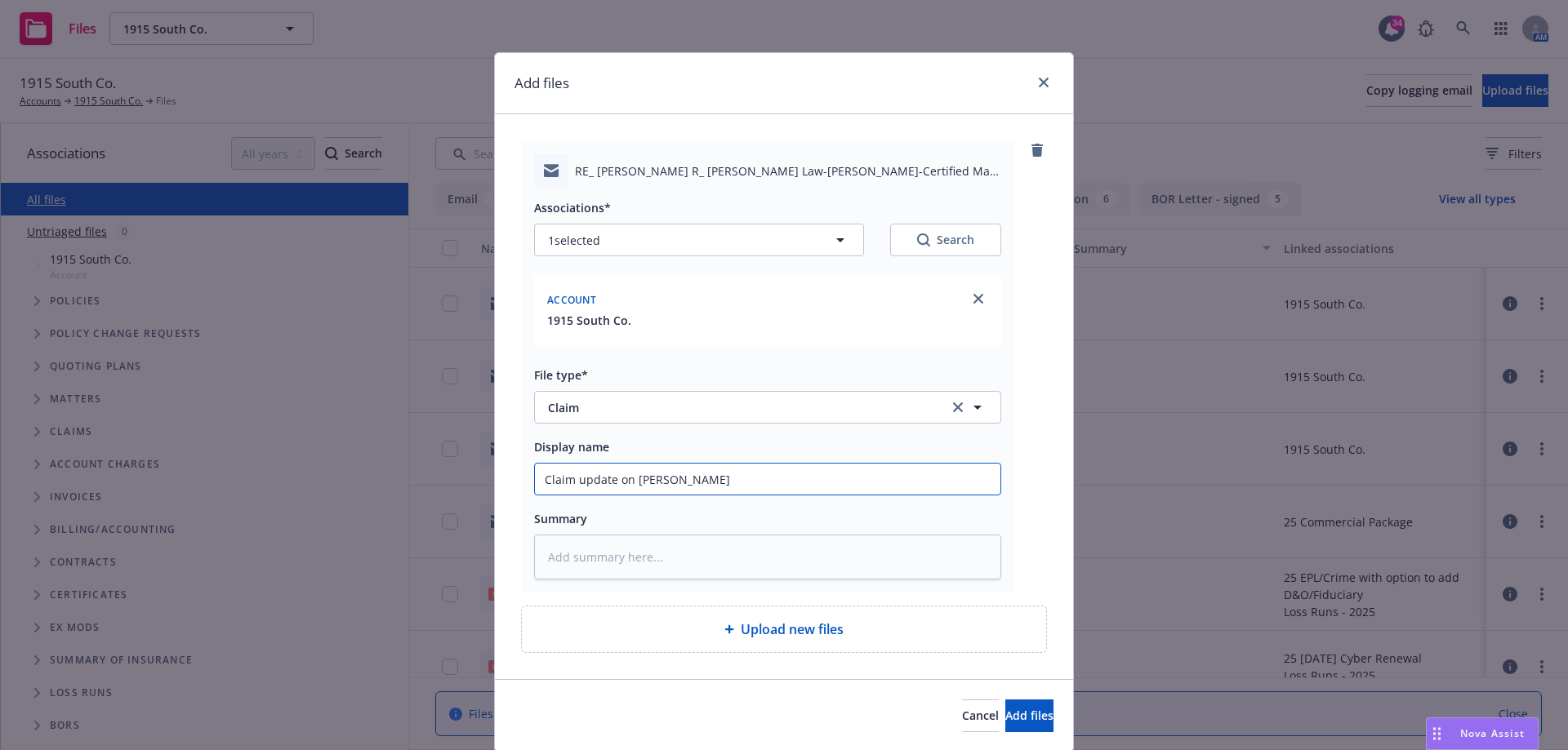
type input "Claim update on [PERSON_NAME]"
type textarea "x"
type input "Claim update on [PERSON_NAME]"
type textarea "x"
type input "Claim update on [PERSON_NAME]"
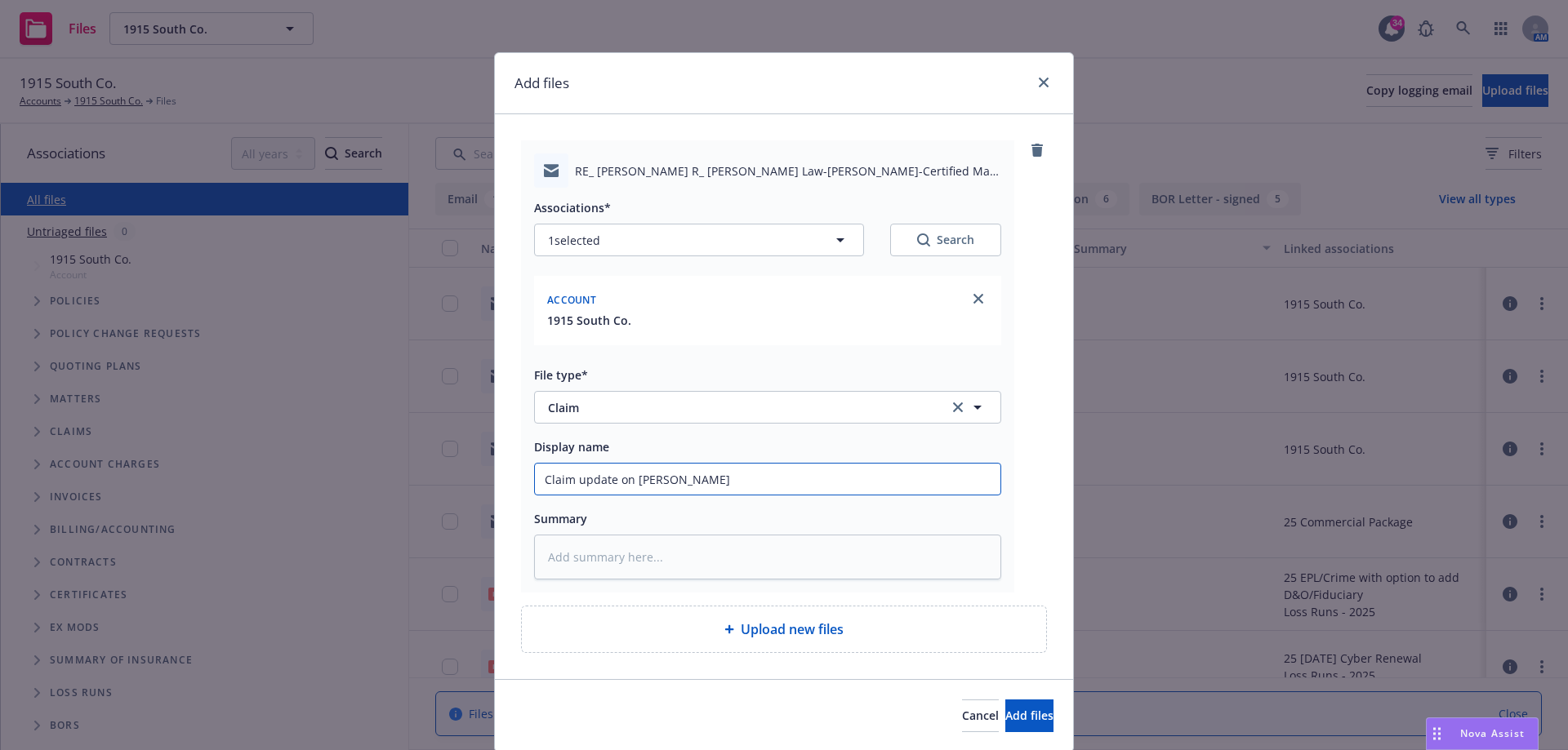
type textarea "x"
type input "Claim update on [PERSON_NAME]"
type textarea "x"
type input "Claim update on [PERSON_NAME]"
type textarea "x"
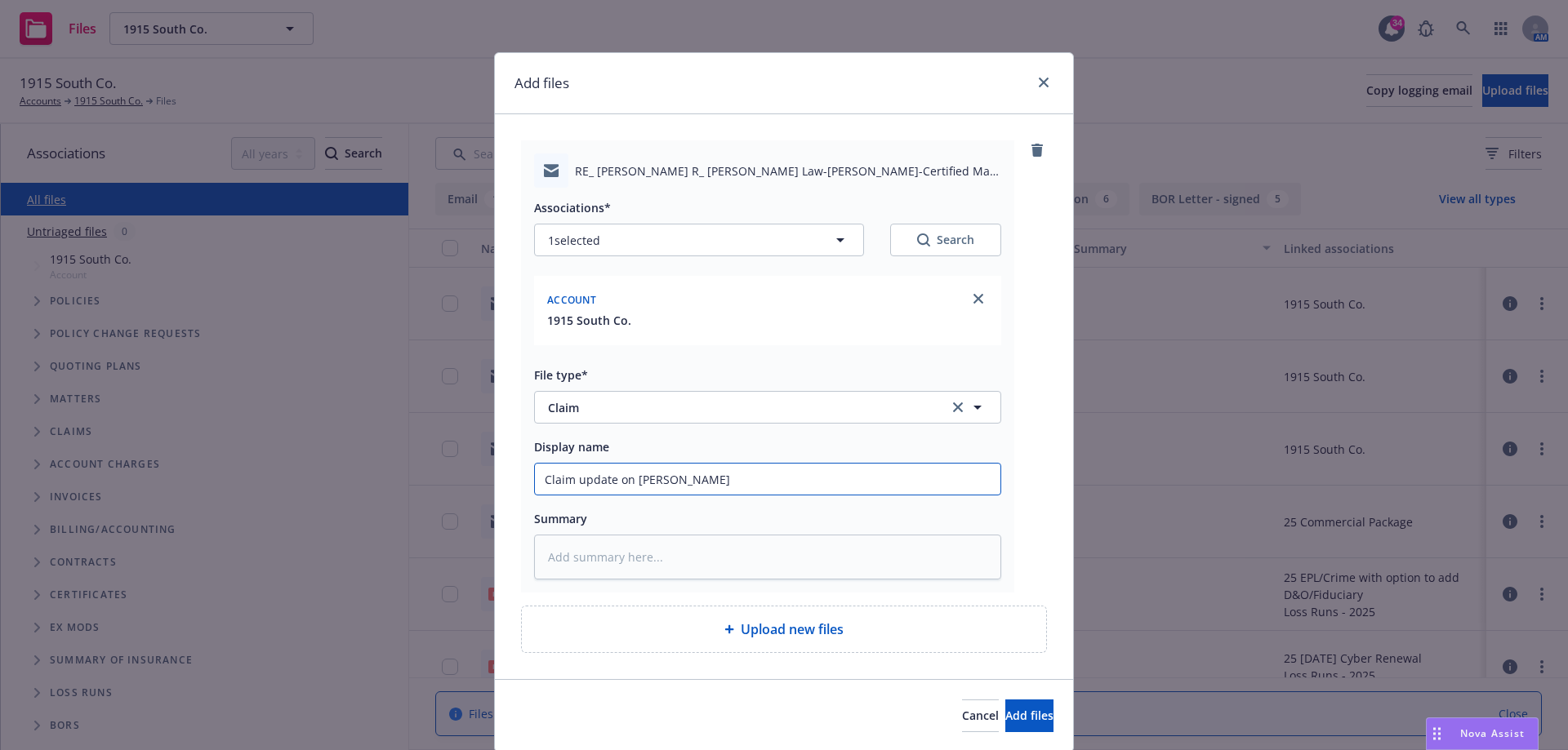
type input "Claim update on [PERSON_NAME]"
type textarea "x"
type input "Claim update on [PERSON_NAME]"
type textarea "x"
type input "Claim update on [PERSON_NAME]"
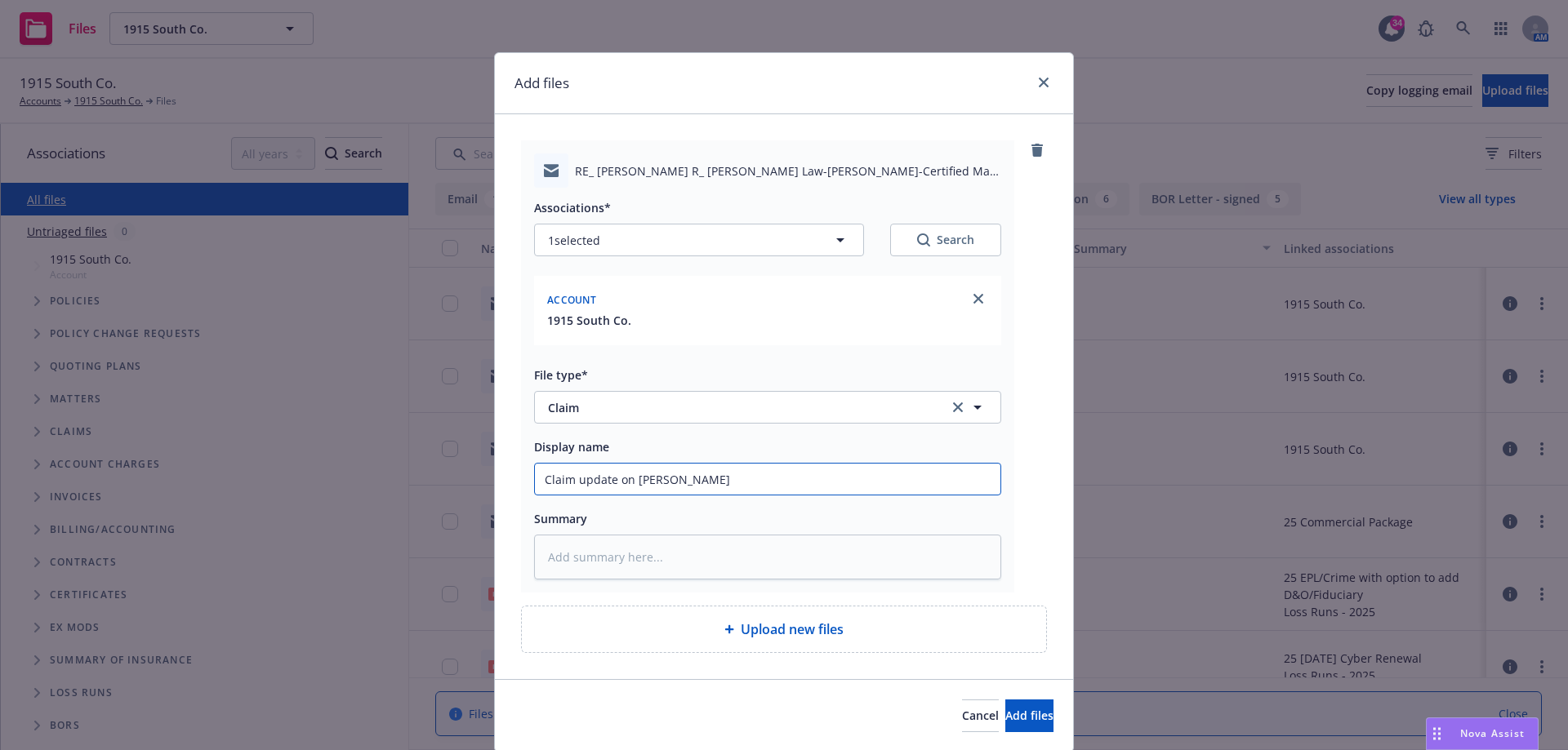
type textarea "x"
type input "Claim update on [PERSON_NAME]"
type textarea "x"
type input "Claim update on [PERSON_NAME] f"
type textarea "x"
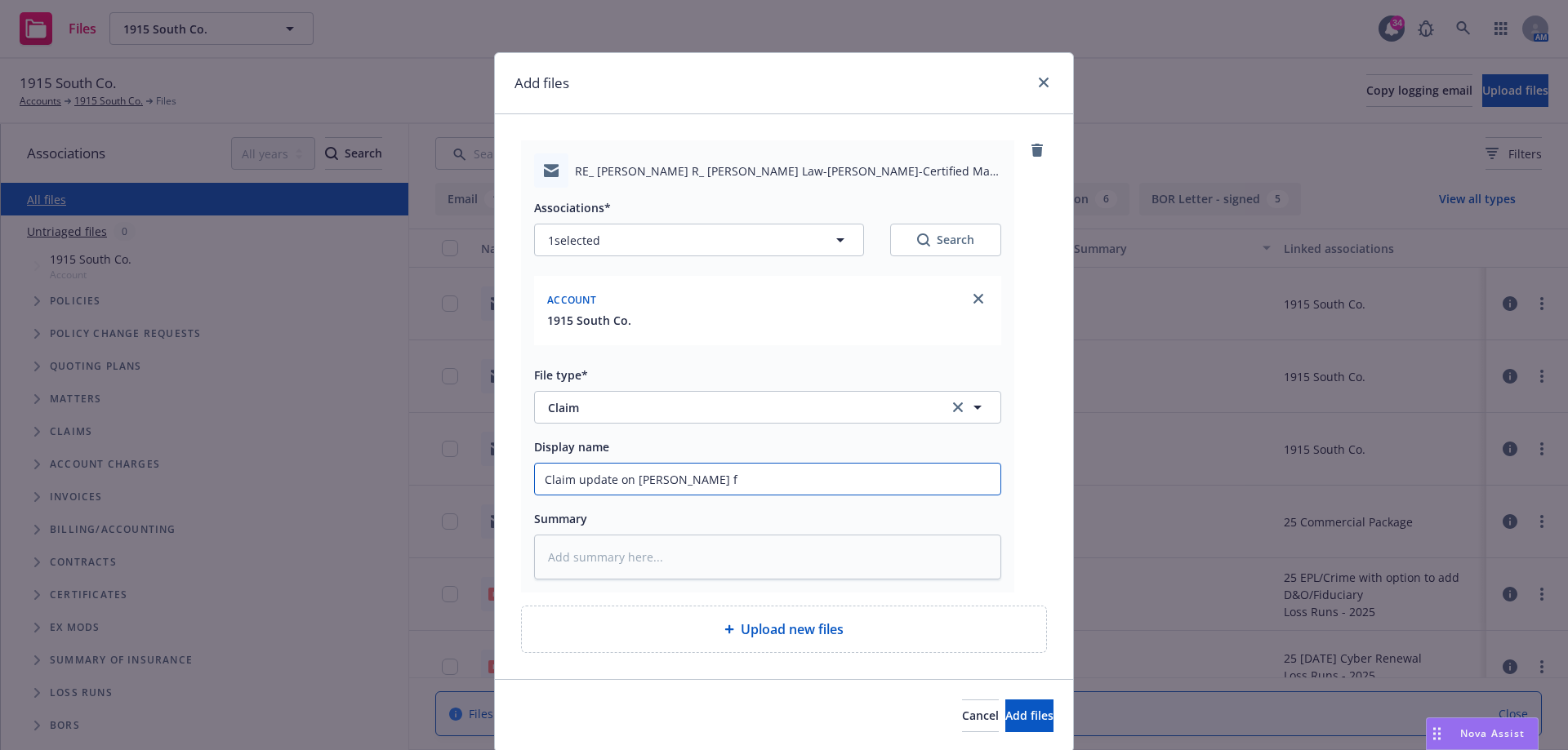
type input "Claim update on [PERSON_NAME] fo"
type textarea "x"
type input "Claim update on [PERSON_NAME] for"
type textarea "x"
type input "Claim update on [PERSON_NAME] for"
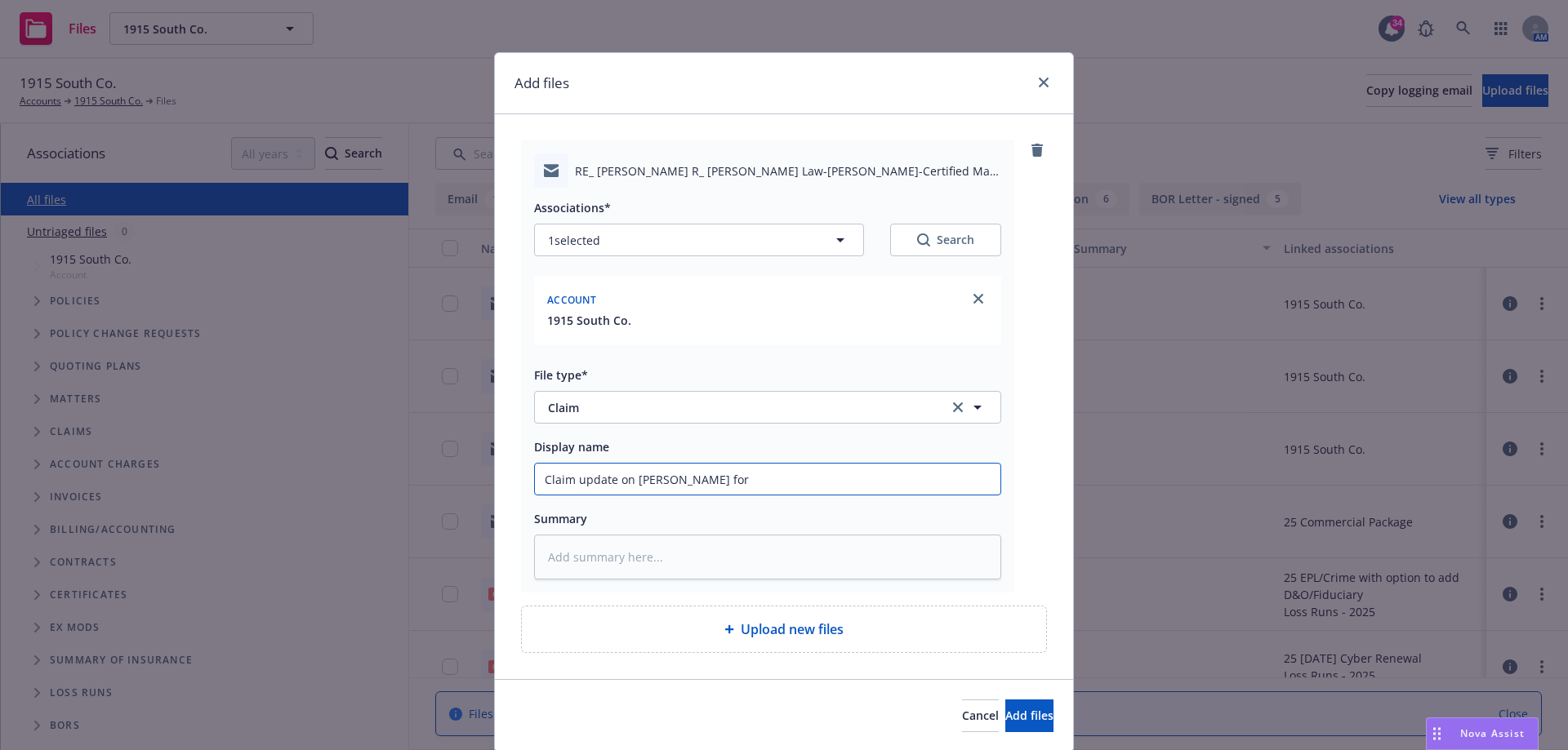
type textarea "x"
type input "Claim update on [PERSON_NAME] for p"
type textarea "x"
type input "Claim update on [PERSON_NAME] for pe"
type textarea "x"
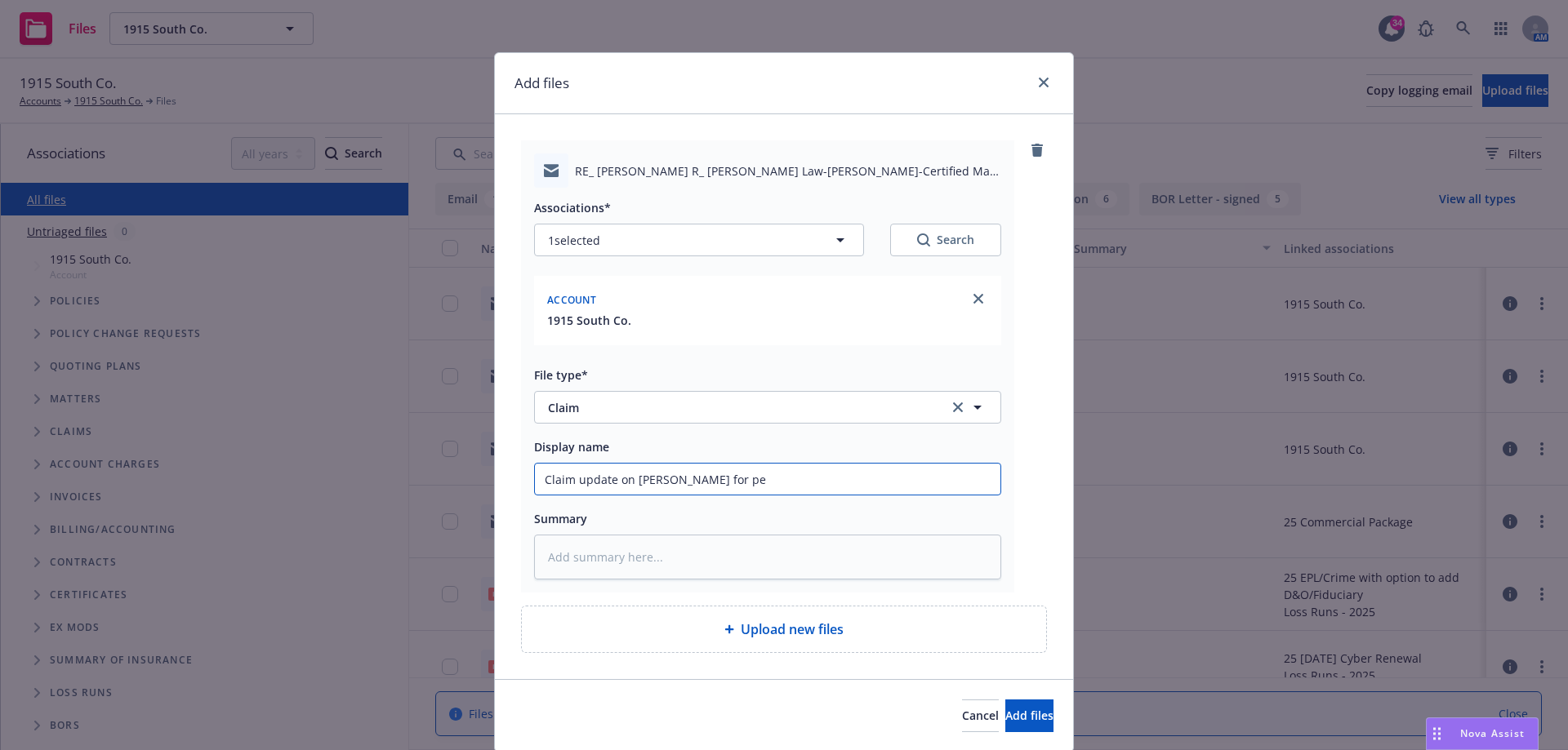
type input "Claim update on [PERSON_NAME] for per"
type textarea "x"
type input "Claim update on [PERSON_NAME] for pers"
type textarea "x"
type input "Claim update on [PERSON_NAME] for perso"
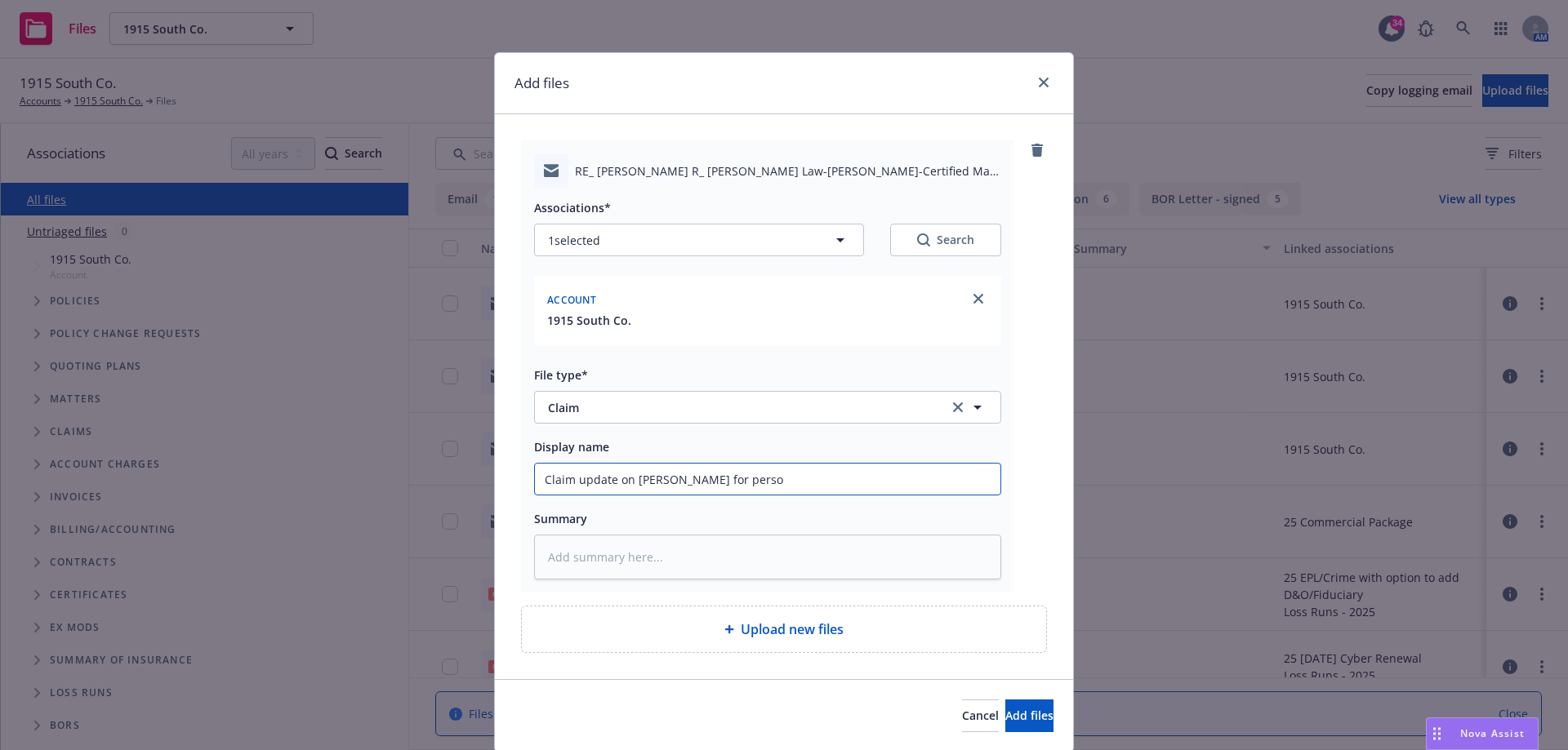
type textarea "x"
type input "Claim update on [PERSON_NAME] for person"
type textarea "x"
type input "Claim update on [PERSON_NAME] for persona"
type textarea "x"
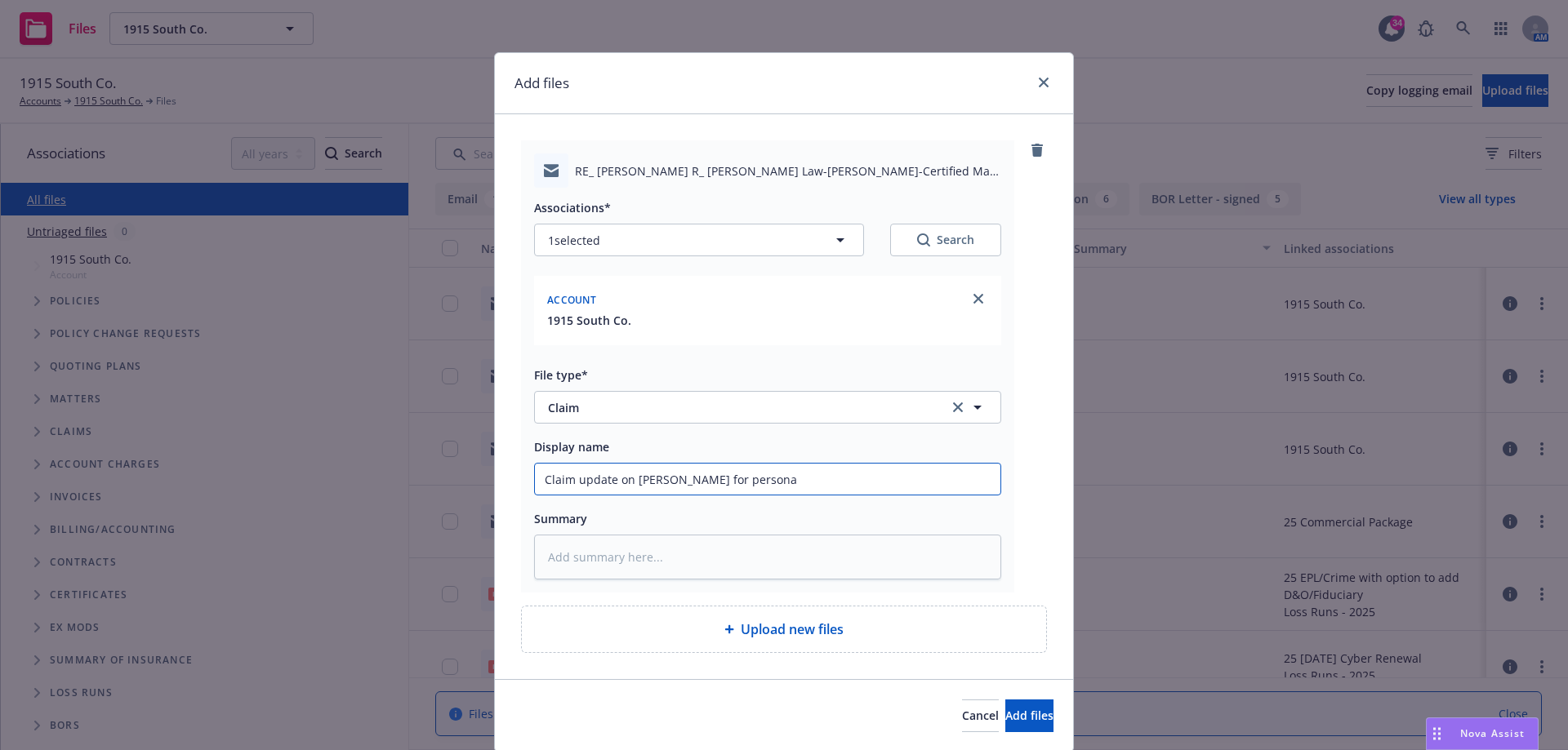
type input "Claim update on [PERSON_NAME] for personal"
type textarea "x"
type input "Claim update on [PERSON_NAME] for personal"
type textarea "x"
type input "Claim update on [PERSON_NAME] for personal i"
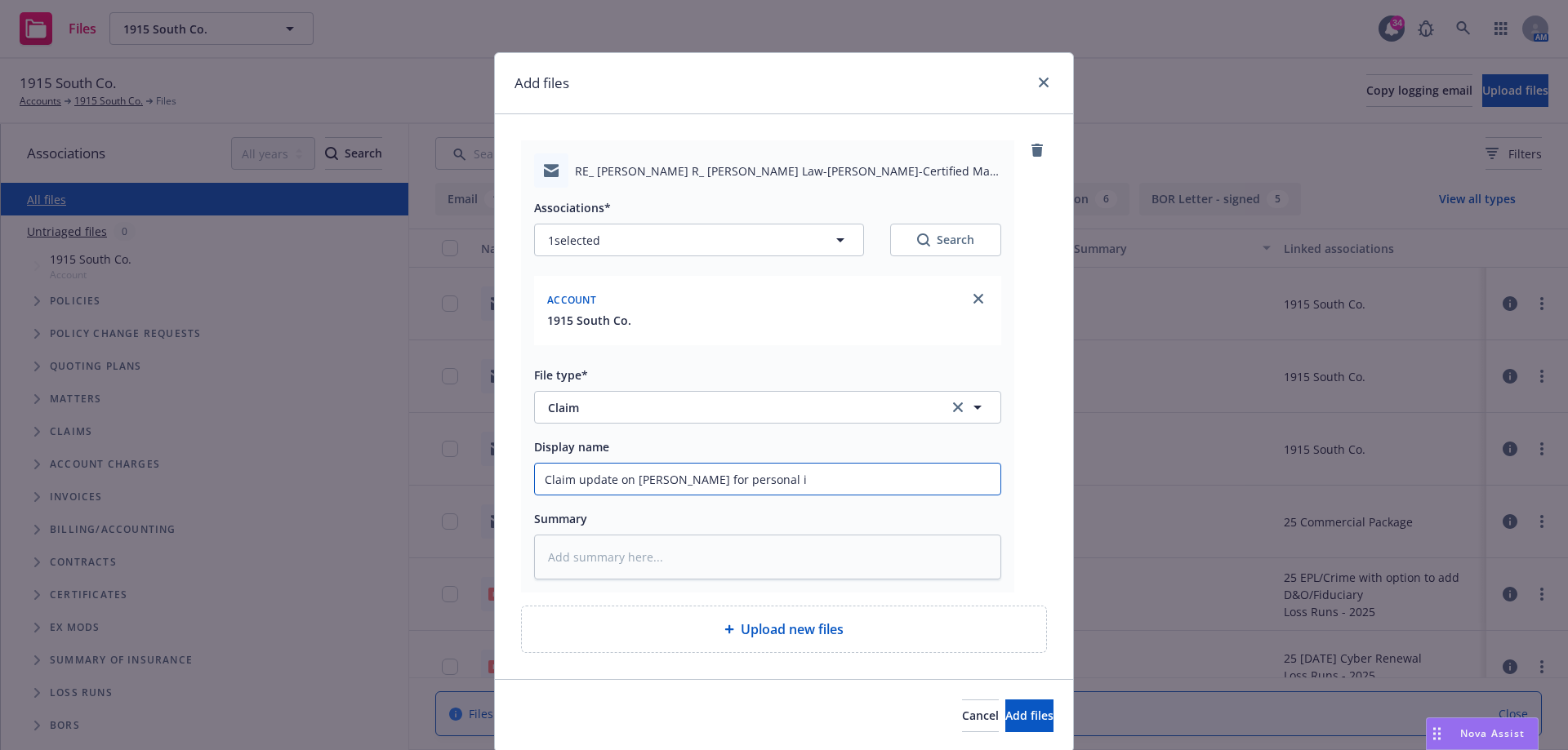
type textarea "x"
type input "Claim update on [PERSON_NAME] for personal in"
type textarea "x"
type input "Claim update on [PERSON_NAME] for personal inj"
type textarea "x"
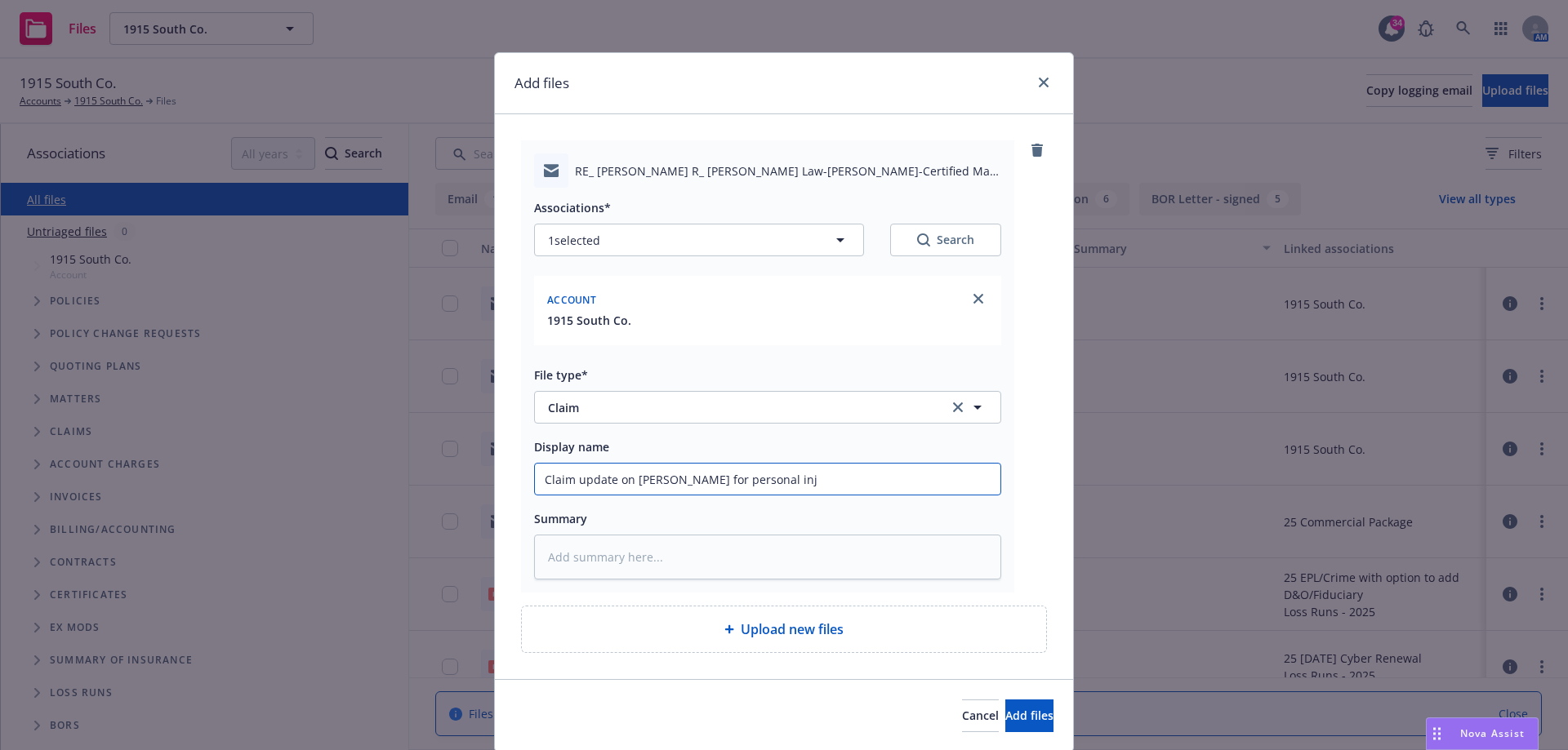
type input "Claim update on [PERSON_NAME] for personal inju"
type textarea "x"
type input "Claim update on [PERSON_NAME] for personal injur"
type textarea "x"
type input "Claim update on [PERSON_NAME] for personal injuri"
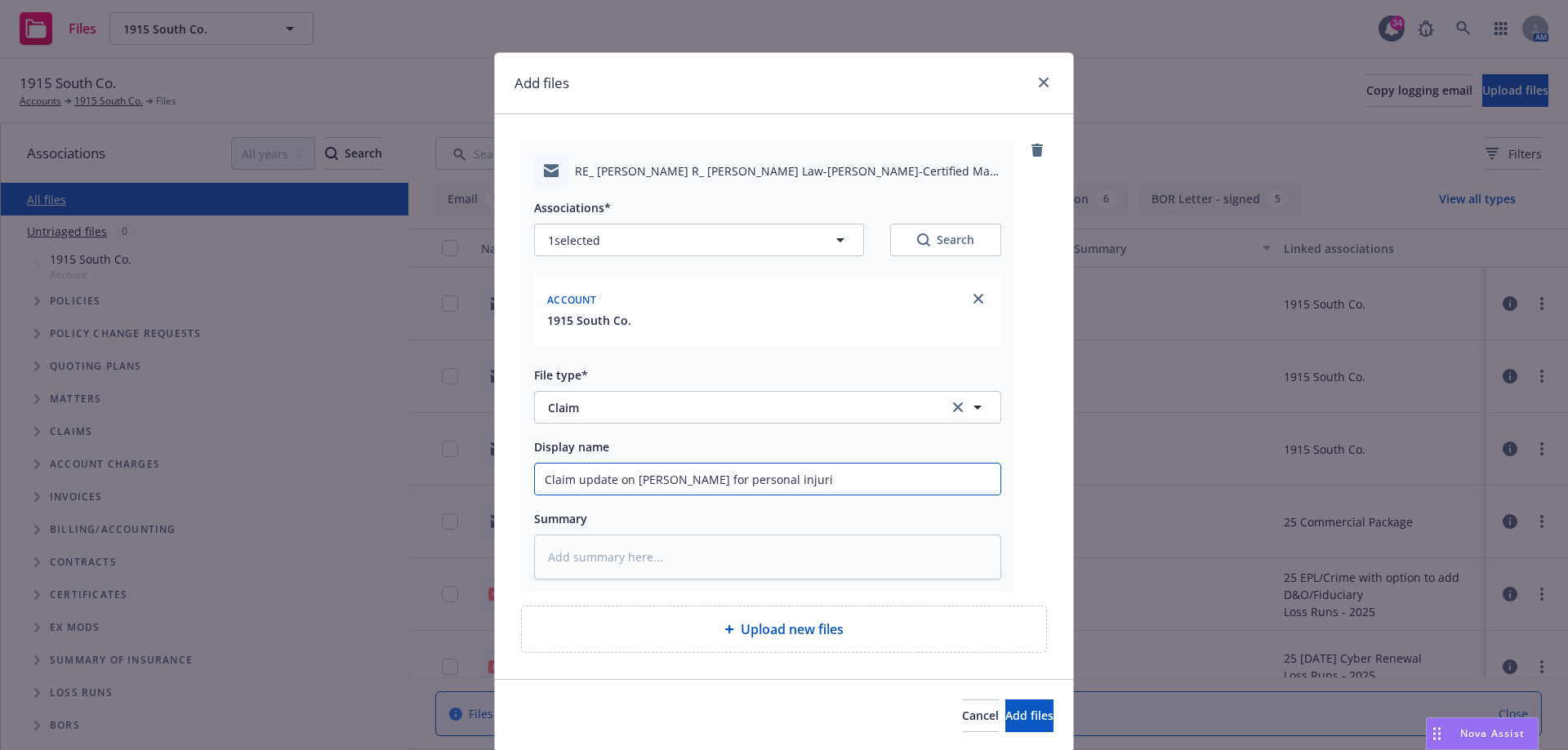
type textarea "x"
type input "Claim update on [PERSON_NAME] for personal injurie"
type textarea "x"
type input "Claim update on [PERSON_NAME] for personal injuries"
type textarea "x"
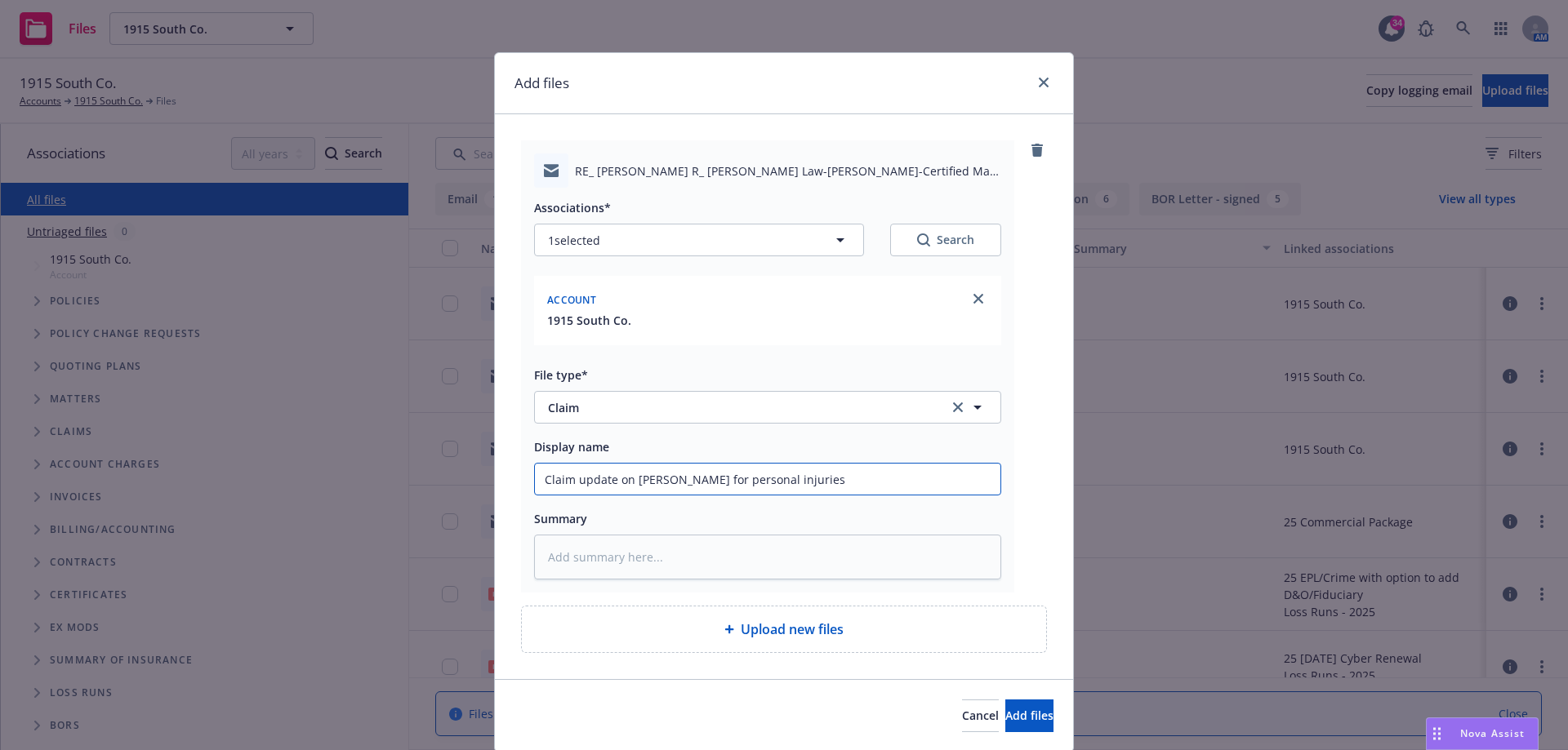
type input "Claim update on [PERSON_NAME] for personal injuries"
type textarea "x"
type input "Claim update on [PERSON_NAME] for personal injuries o"
type textarea "x"
type input "Claim update on [PERSON_NAME] for personal injuries on"
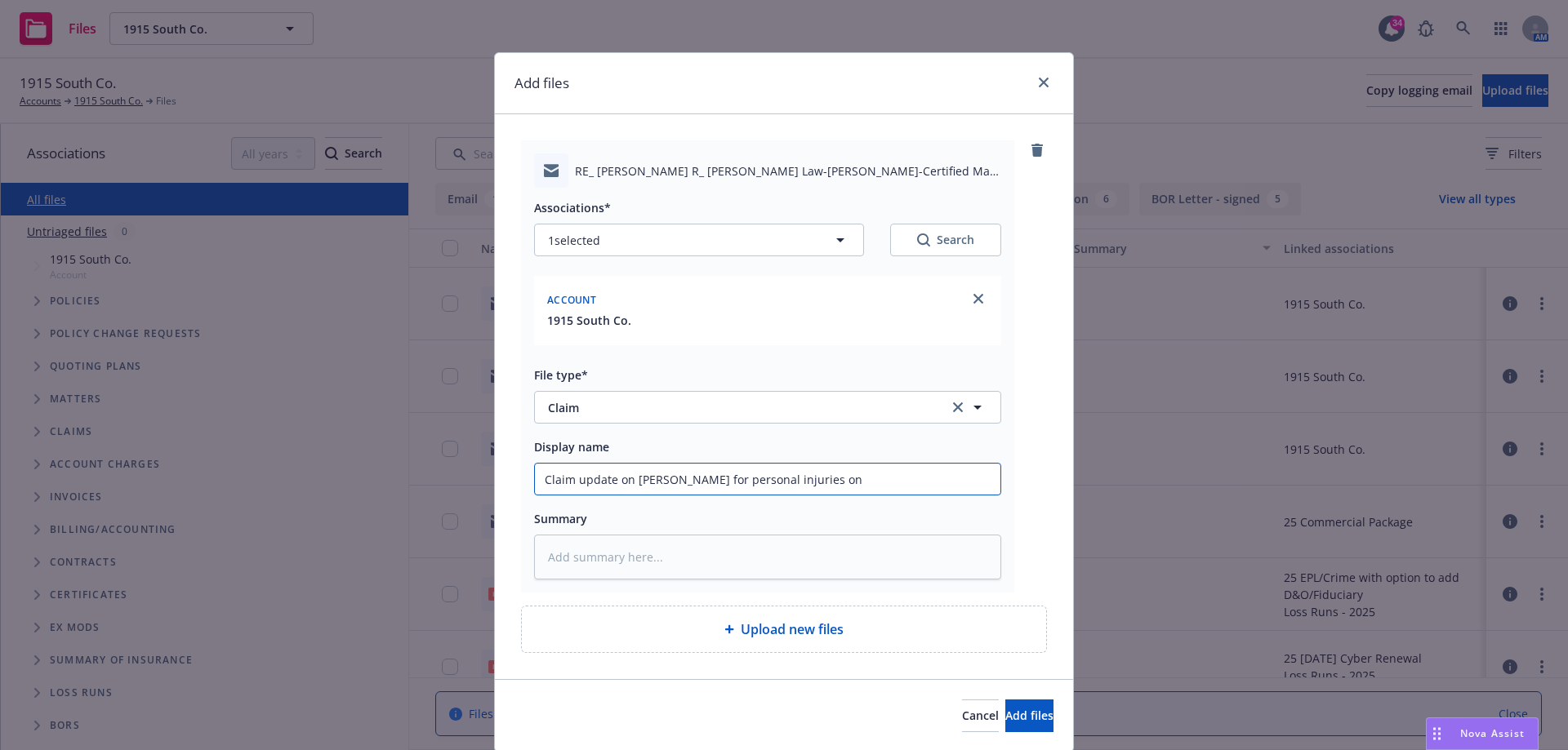
type textarea "x"
type input "Claim update on [PERSON_NAME] for personal injuries on"
type textarea "x"
type input "Claim update on [PERSON_NAME] for personal injuries on 6"
type textarea "x"
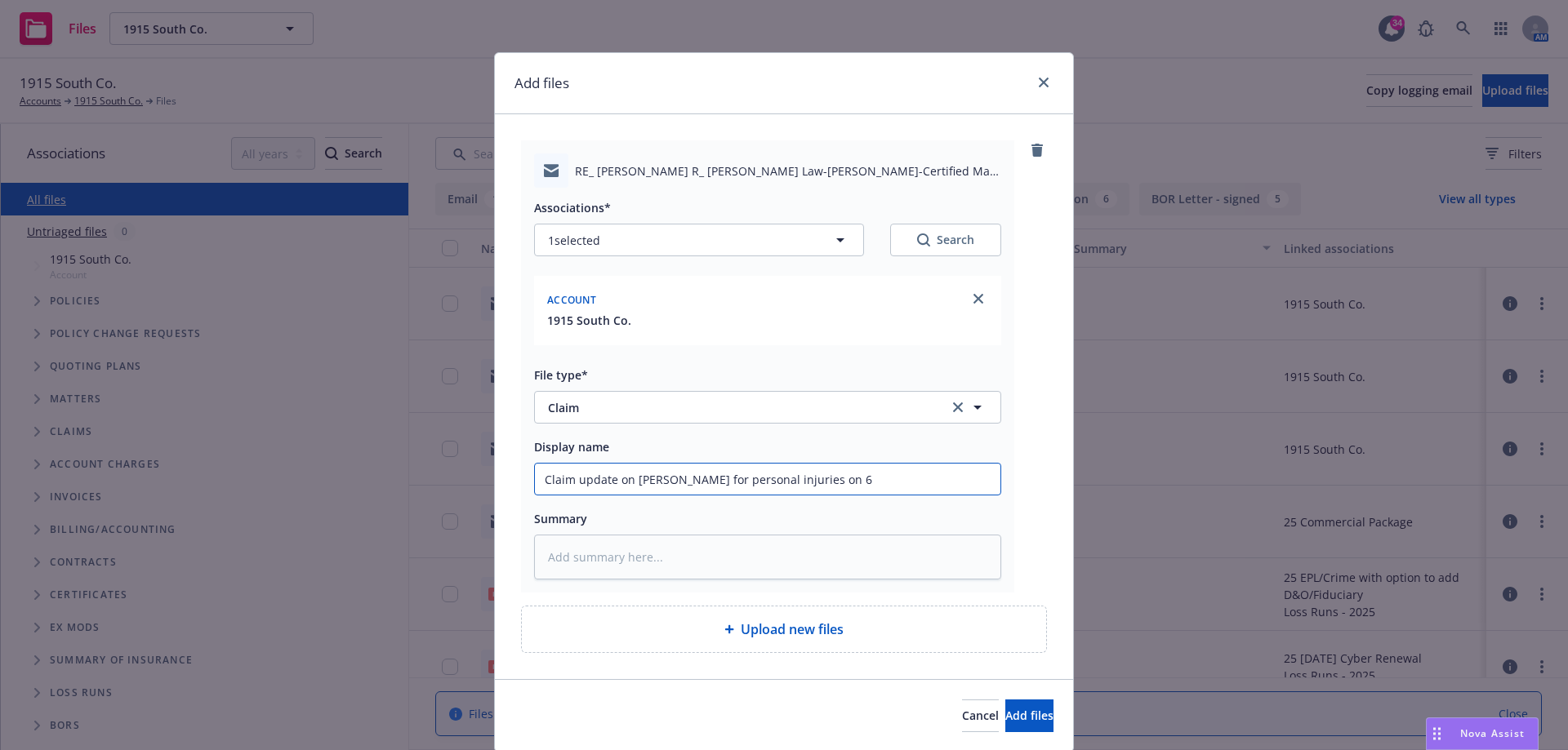
type input "Claim update on [PERSON_NAME] for personal injuries on 6/"
type textarea "x"
type input "Claim update on [PERSON_NAME] for personal injuries on 6/1"
type textarea "x"
type input "Claim update on [PERSON_NAME] for personal injuries on 6/12"
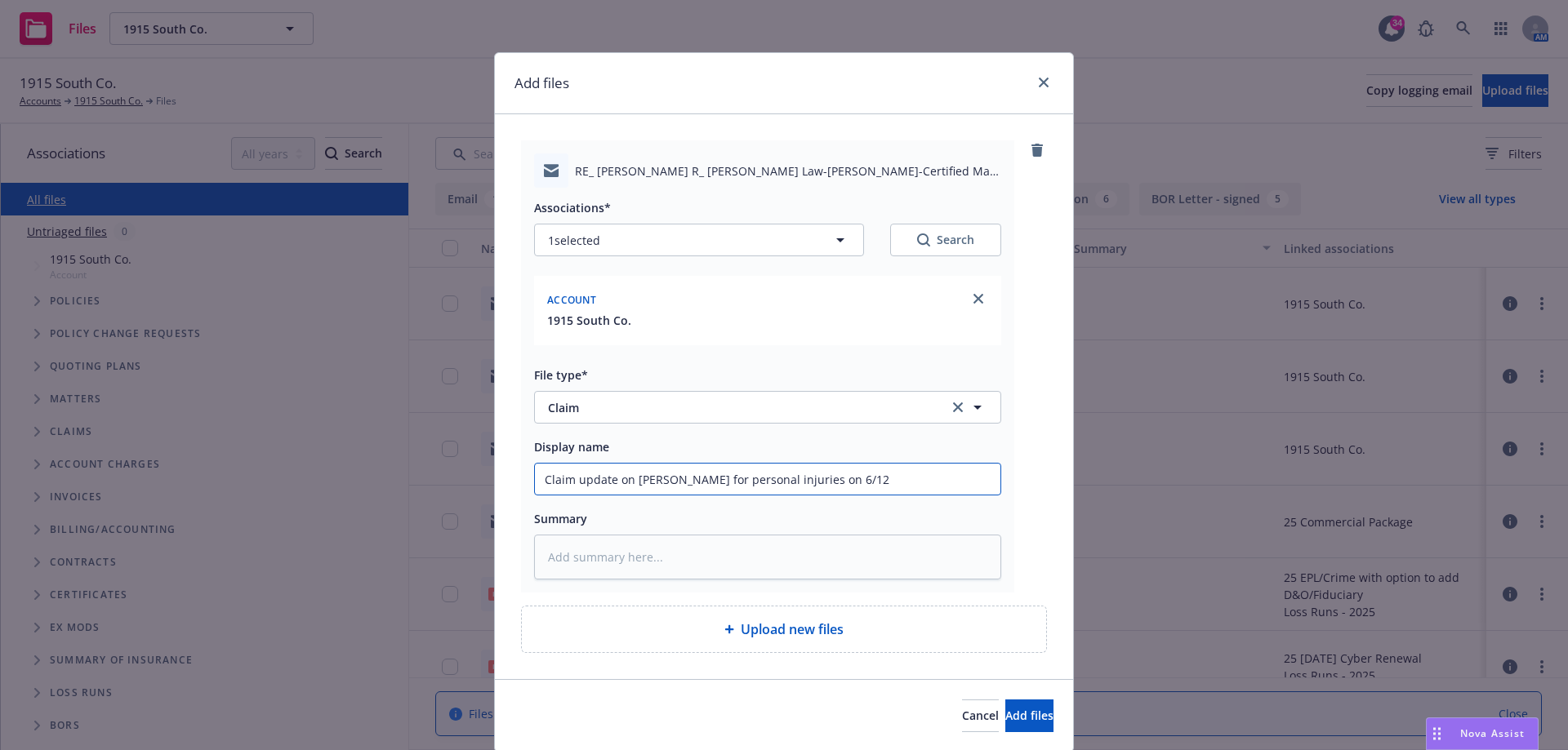
type textarea "x"
type input "Claim update on [PERSON_NAME] for personal injuries on 6/12/"
type textarea "x"
type input "Claim update on [PERSON_NAME] for personal injuries on 6/12/2"
type textarea "x"
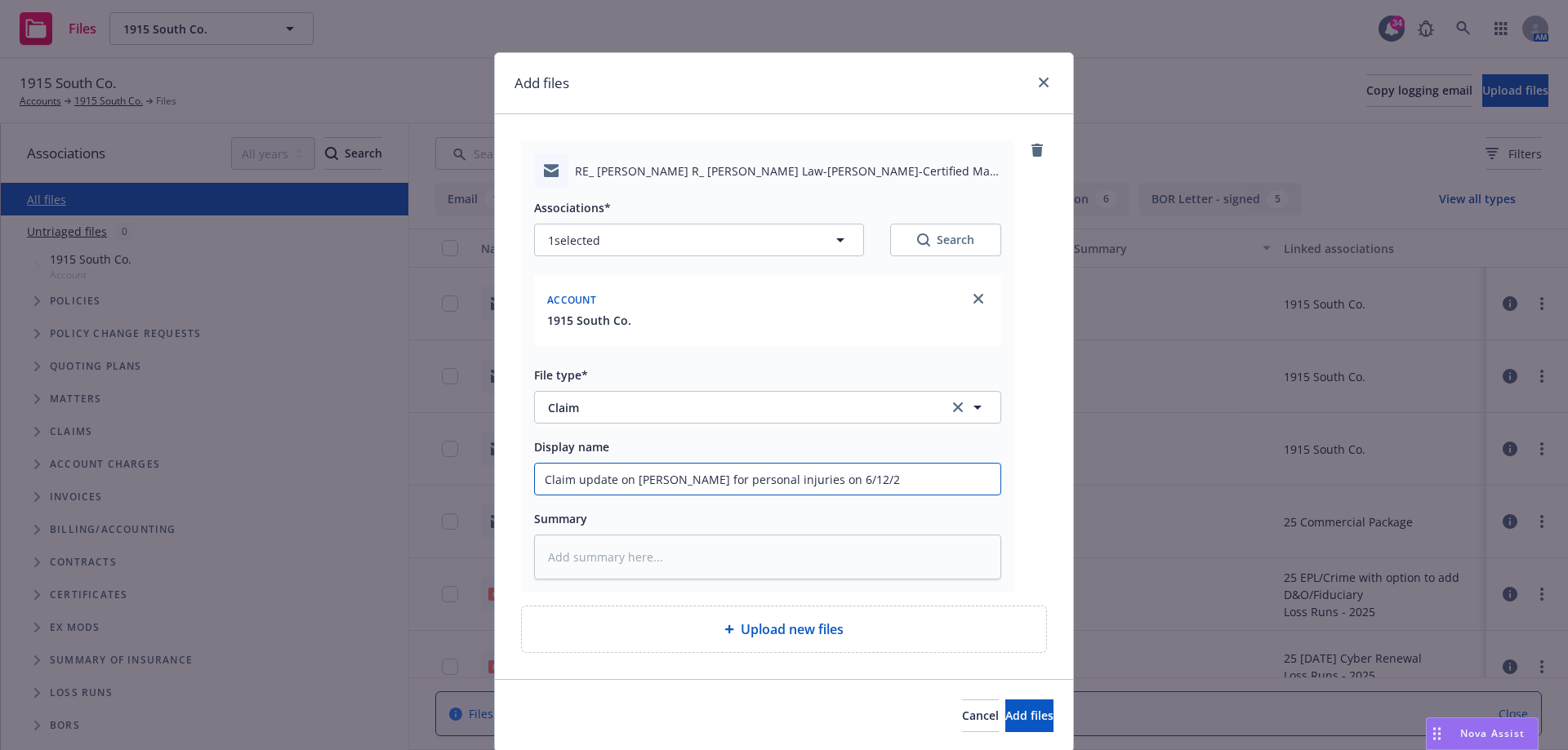
type input "Claim update on [PERSON_NAME] for personal injuries on [DATE]"
type textarea "x"
type input "Claim update on [PERSON_NAME] for personal injuries on [DATE]"
type textarea "x"
type input "Claim update on [PERSON_NAME] for personal injuries on [DATE] v"
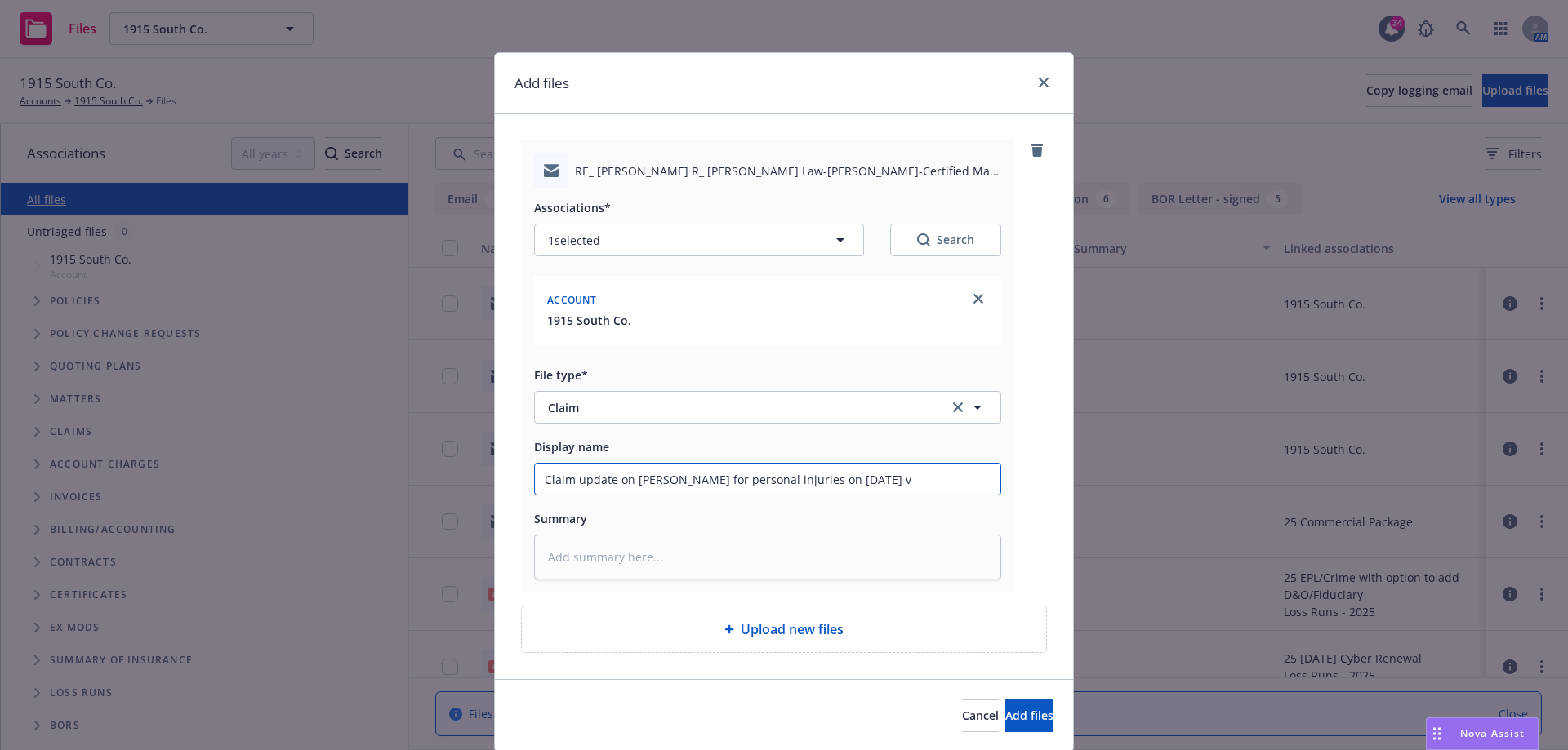
type textarea "x"
type input "Claim update on [PERSON_NAME] for personal injuries on [DATE] vi"
type textarea "x"
type input "Claim update on [PERSON_NAME] for personal injuries on [DATE] via"
type textarea "x"
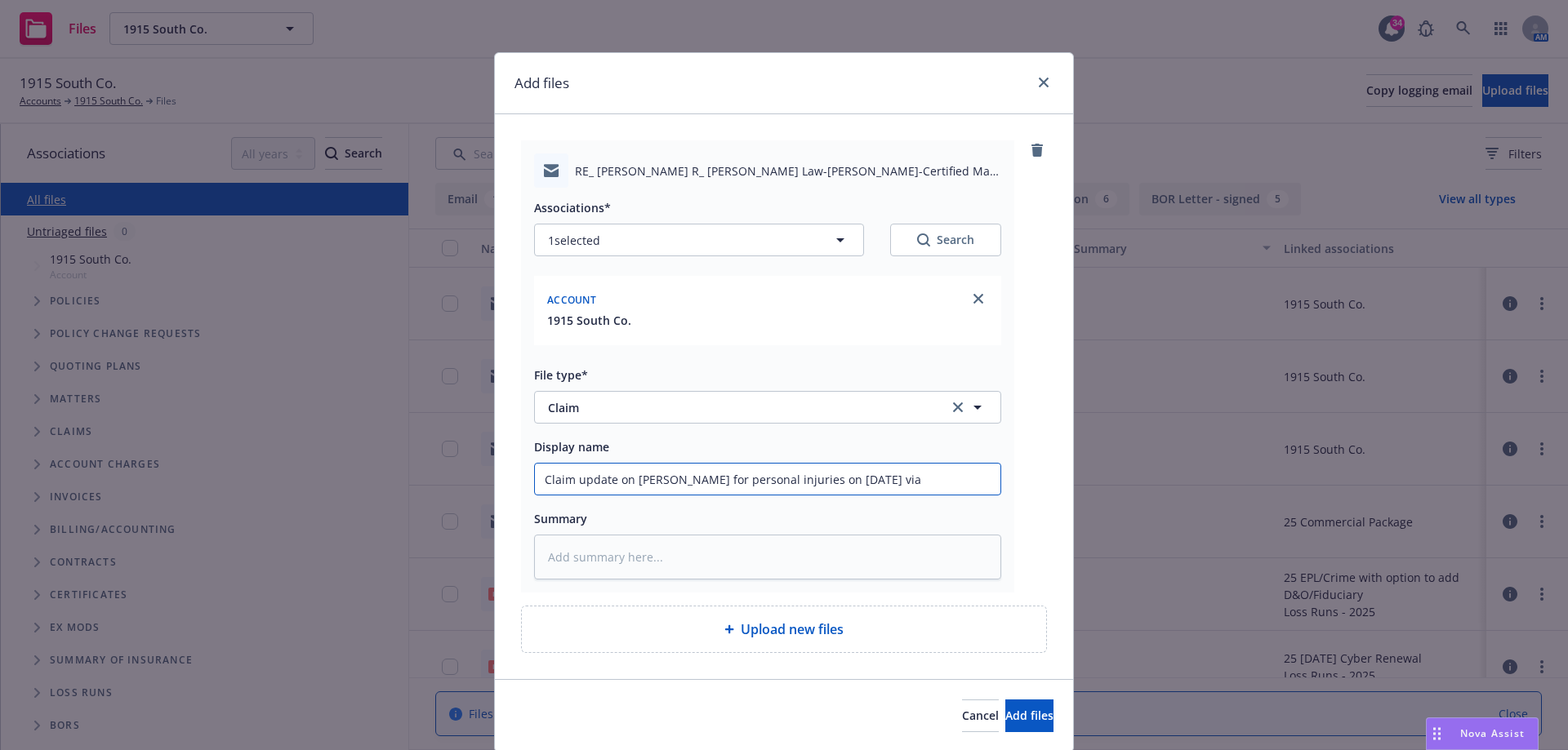
type input "Claim update on [PERSON_NAME] for personal injuries on [DATE] via"
type textarea "x"
type input "Claim update on [PERSON_NAME] for personal injuries on [DATE] via P"
type textarea "x"
type input "Claim update on [PERSON_NAME] for personal injuries on [DATE] via Pa"
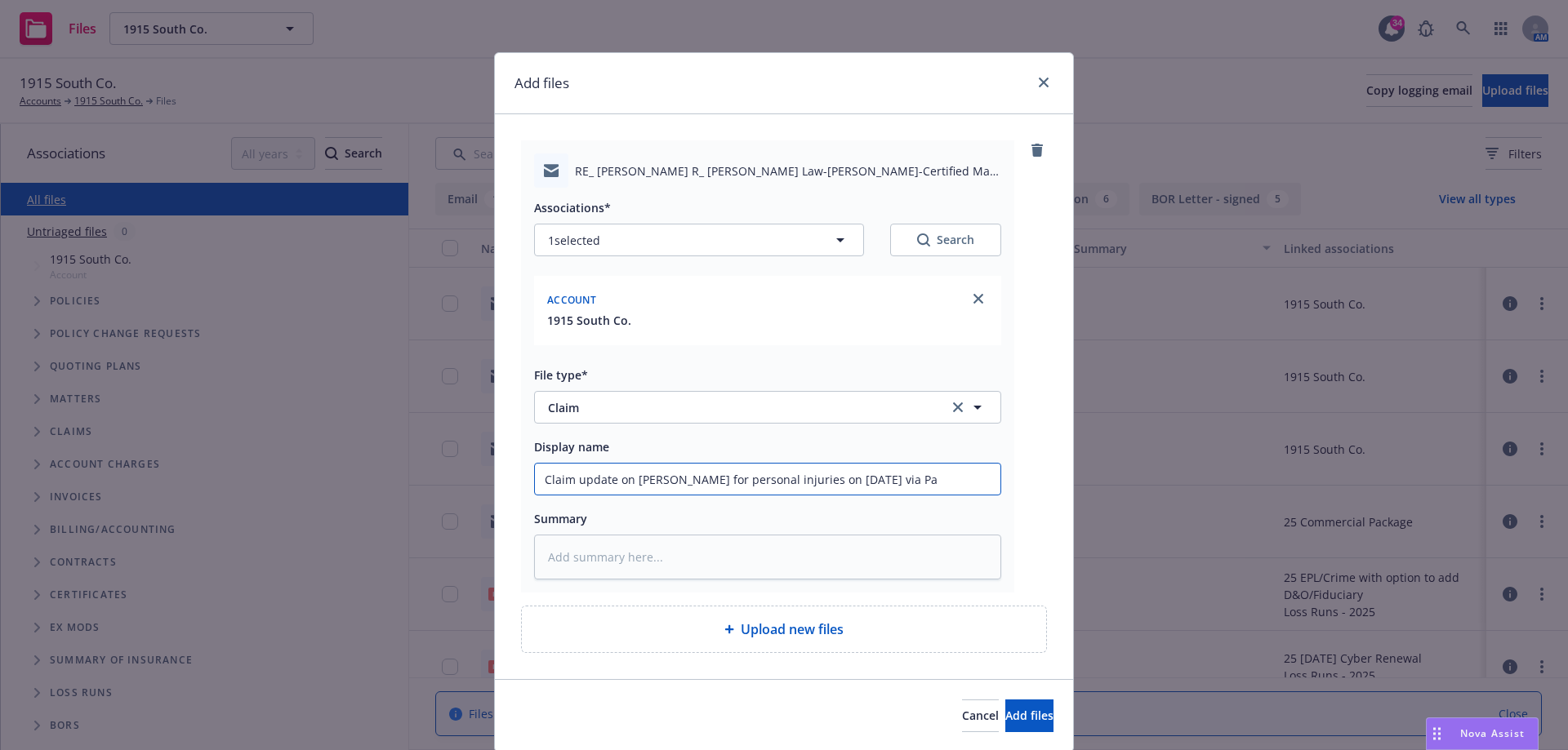
type textarea "x"
type input "Claim update on [PERSON_NAME] for personal injuries on [DATE] via [GEOGRAPHIC_D…"
type textarea "x"
type input "Claim update on [PERSON_NAME] for personal injuries on [DATE] via [PERSON_NAME]"
type textarea "x"
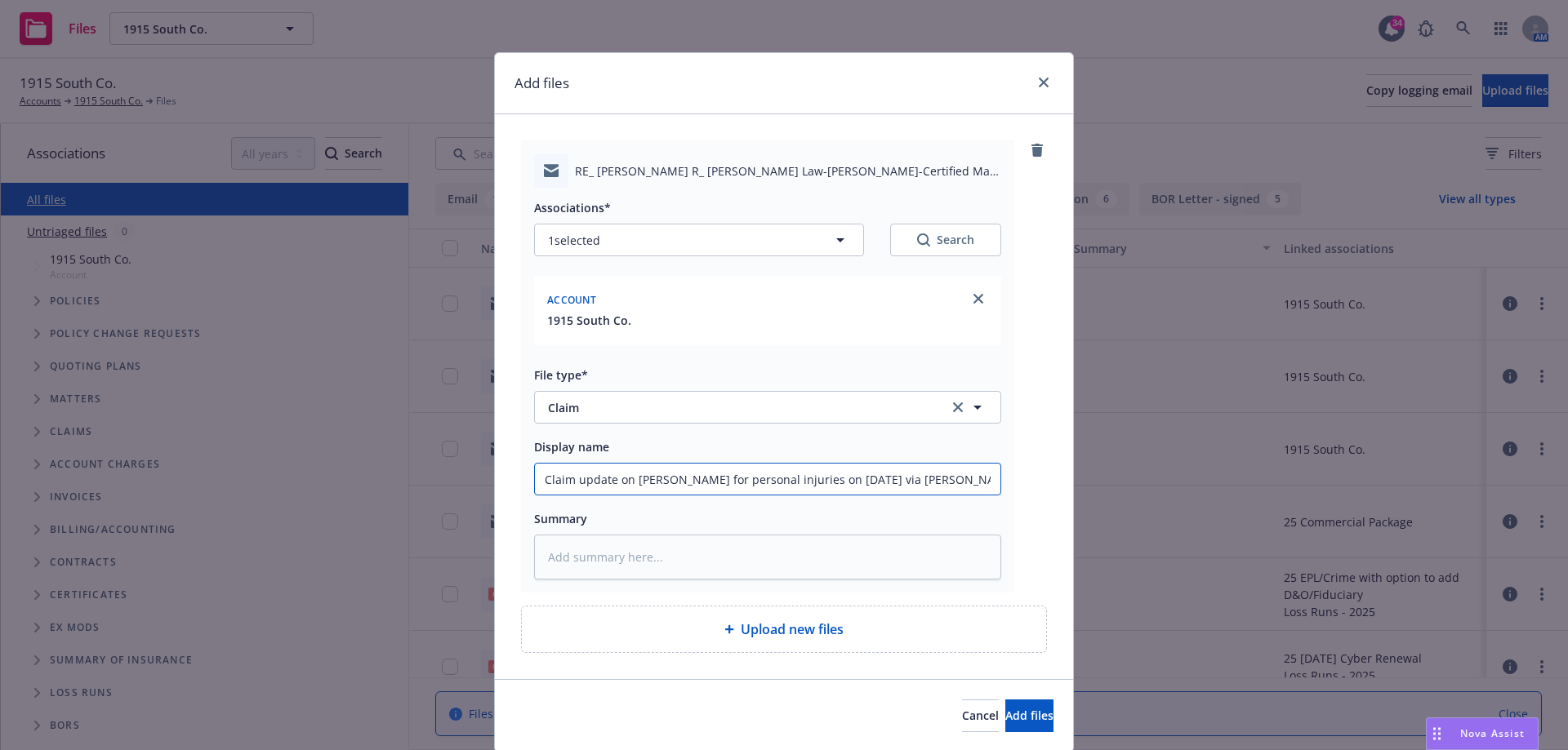
type input "Claim update on [PERSON_NAME] for personal injuries on [DATE] via [PERSON_NAME]"
type textarea "x"
type input "Claim update on [PERSON_NAME] for personal injuries on [DATE] via [PERSON_NAME]"
type textarea "x"
type input "Claim update on [PERSON_NAME] for personal injuries on [DATE] via [PERSON_NAME]"
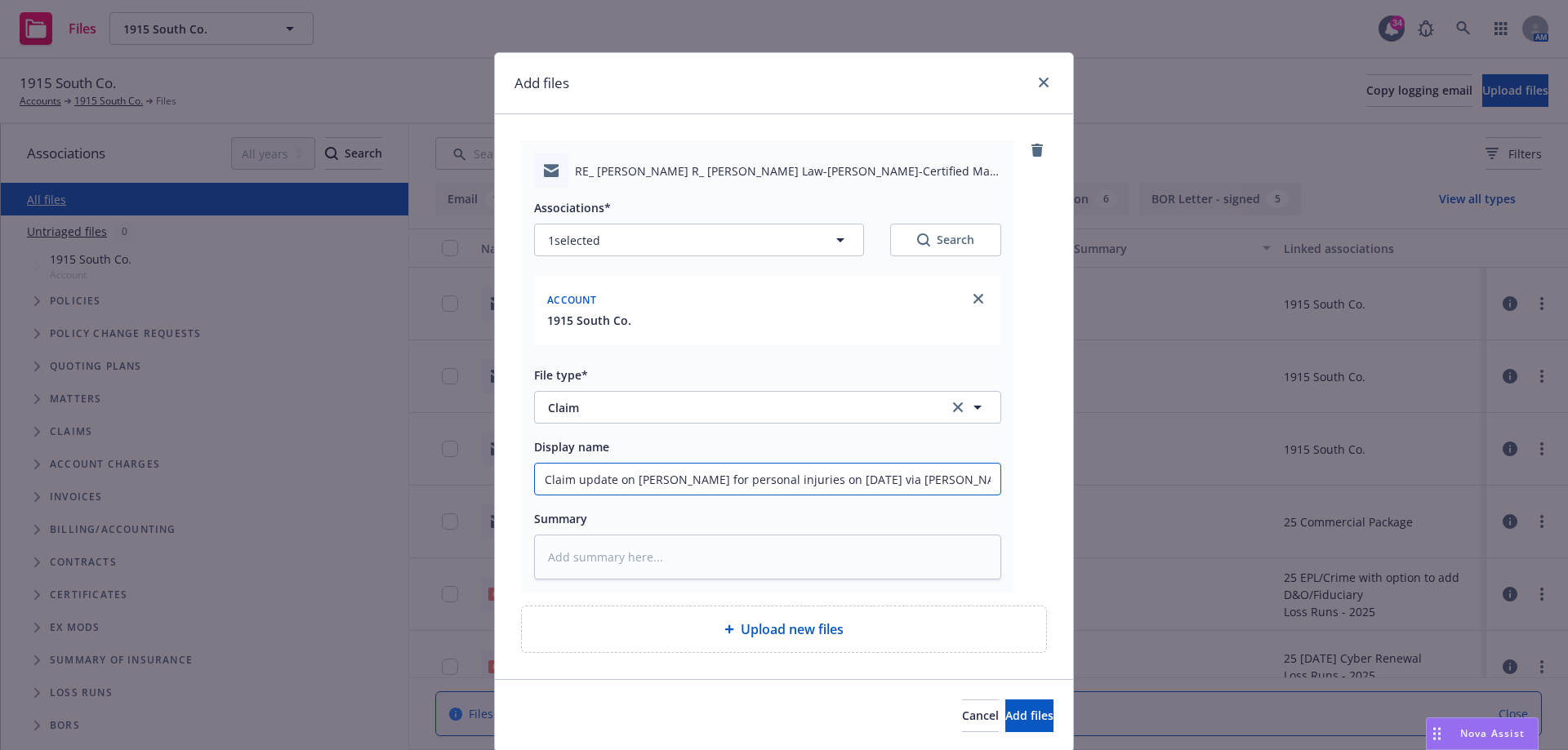
type textarea "x"
type input "Claim update on [PERSON_NAME] for personal injuries on [DATE] via [PERSON_NAME]"
type textarea "x"
type input "Claim update on [PERSON_NAME] for personal injuries on [DATE] via [PERSON_NAME]"
type textarea "x"
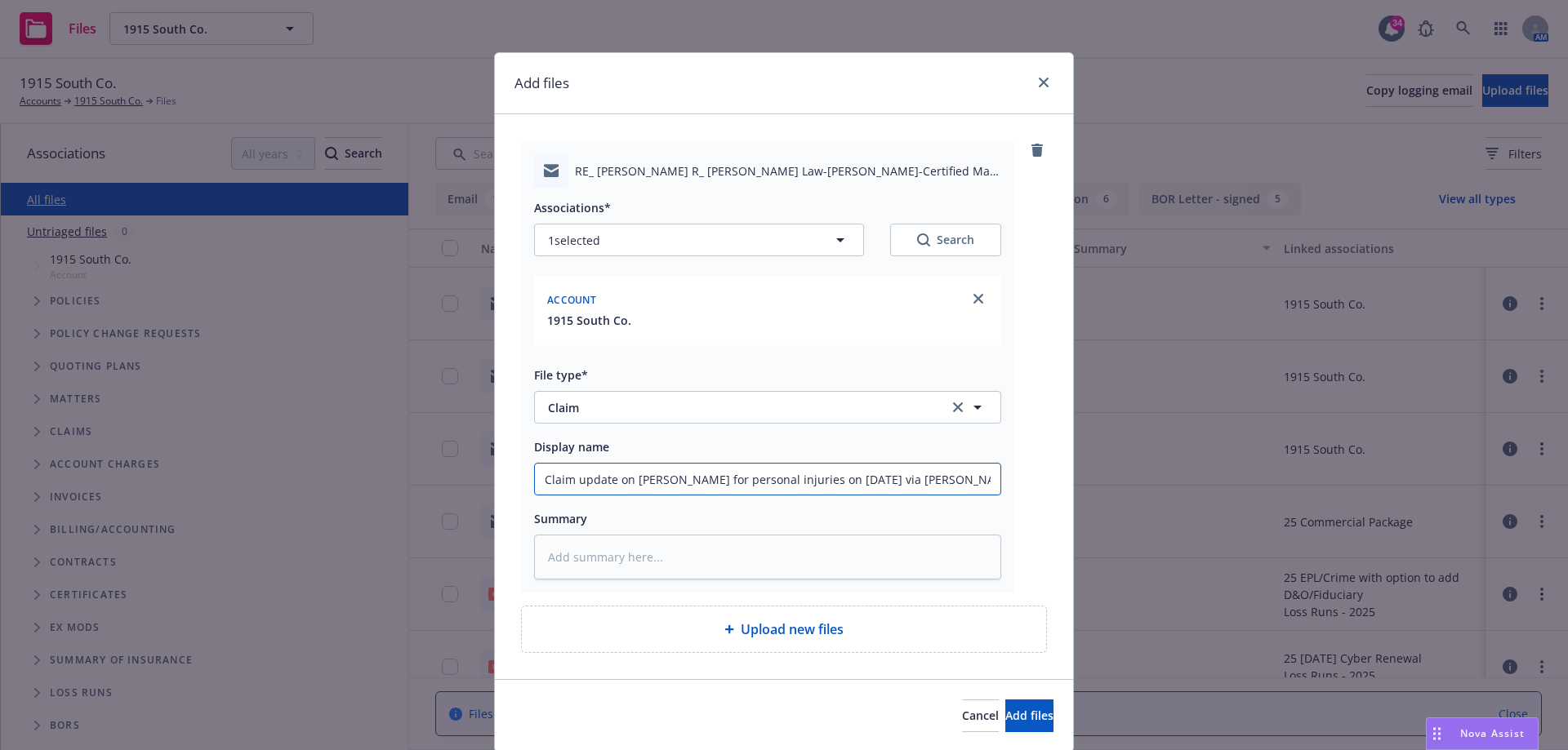
type input "Claim update on [PERSON_NAME] for personal injuries on [DATE] via [PERSON_NAME]"
type textarea "x"
type input "Claim update on [PERSON_NAME] for personal injuries on [DATE] via [PERSON_NAME]"
type textarea "x"
type input "Claim update on [PERSON_NAME] for personal injuries on [DATE] via [PERSON_NAME]"
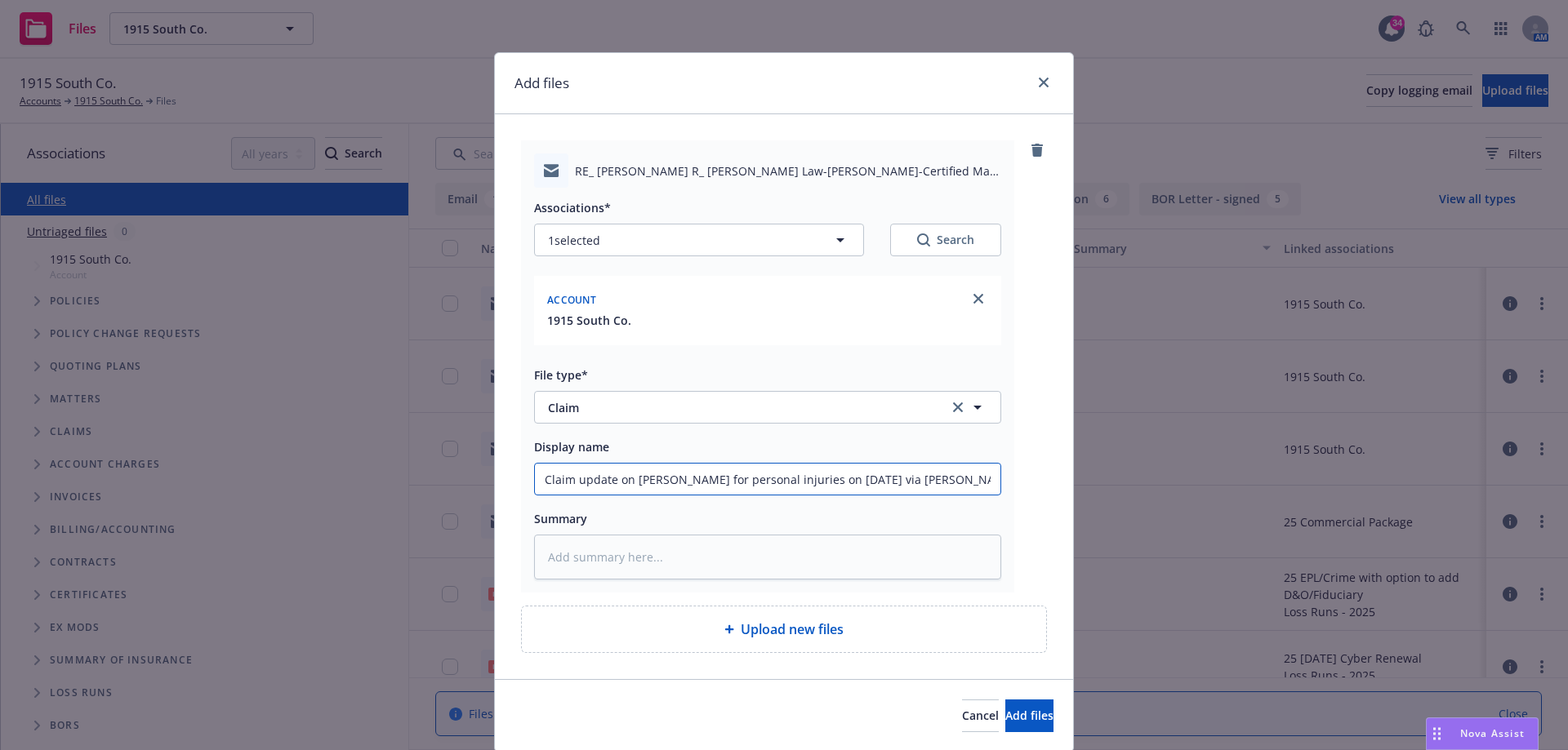
scroll to position [0, 4]
type textarea "x"
type input "Claim update on [PERSON_NAME] for personal injuries on [DATE] via [PERSON_NAME]"
type textarea "x"
type input "Claim update on [PERSON_NAME] for personal injuries on [DATE] via [PERSON_NAME]…"
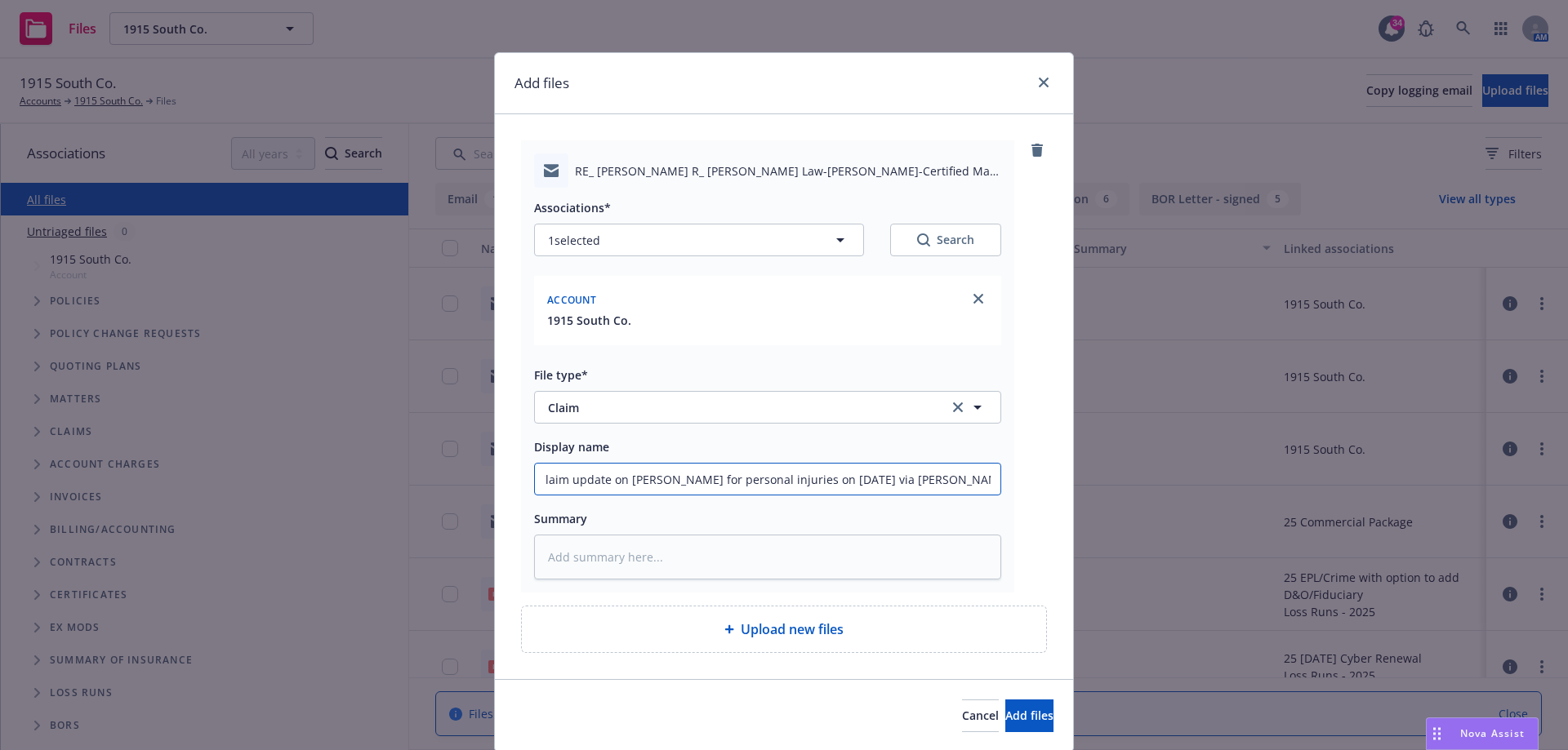
type textarea "x"
type input "Claim update on [PERSON_NAME] for personal injuries on [DATE] via [PERSON_NAME]"
type textarea "x"
type input "Claim update on [PERSON_NAME] for personal injuries on [DATE] via [PERSON_NAME]"
type textarea "x"
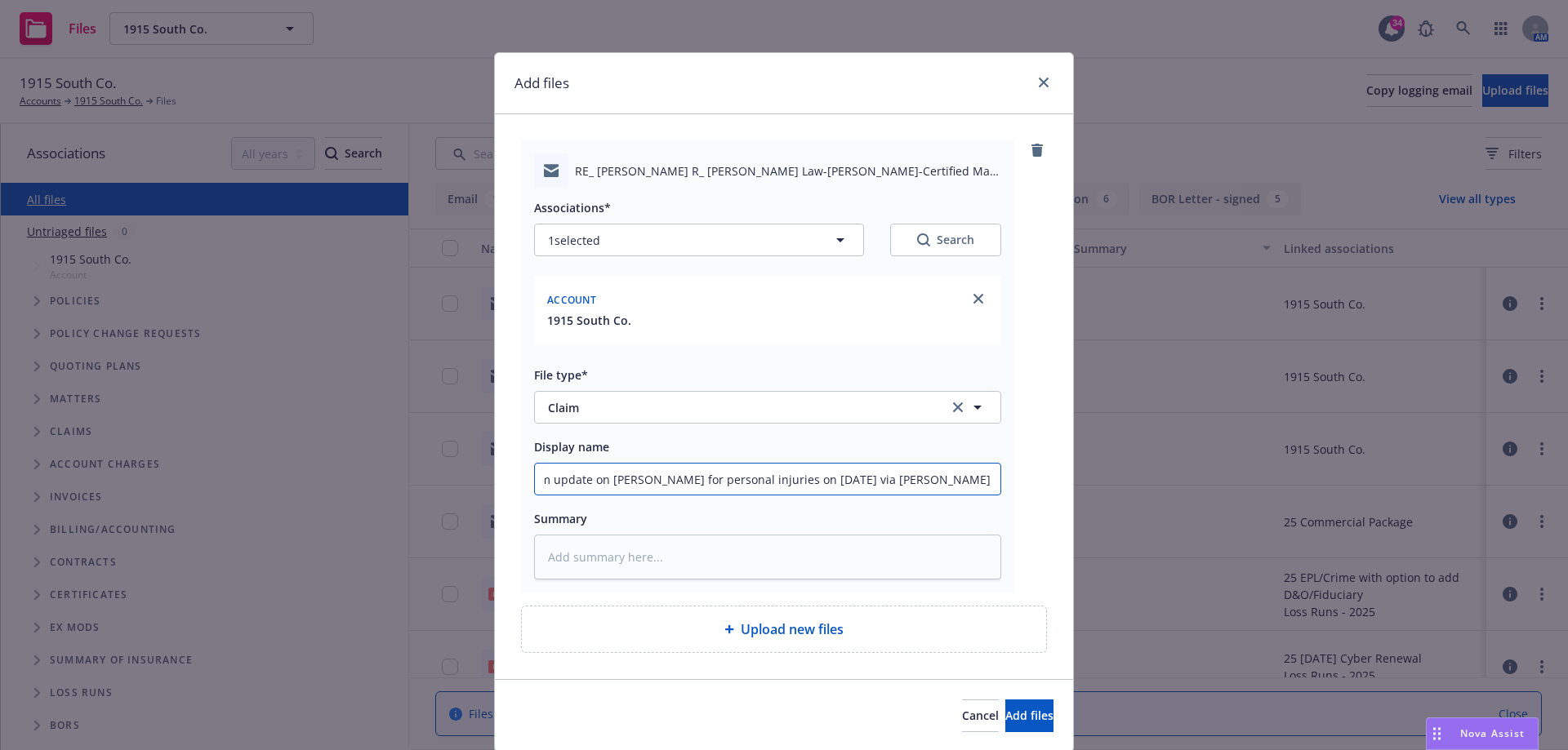
scroll to position [0, 30]
type input "Claim update on [PERSON_NAME] for personal injuries on [DATE] via [PERSON_NAME]"
click at [1005, 724] on button "Add files" at bounding box center [1029, 716] width 48 height 33
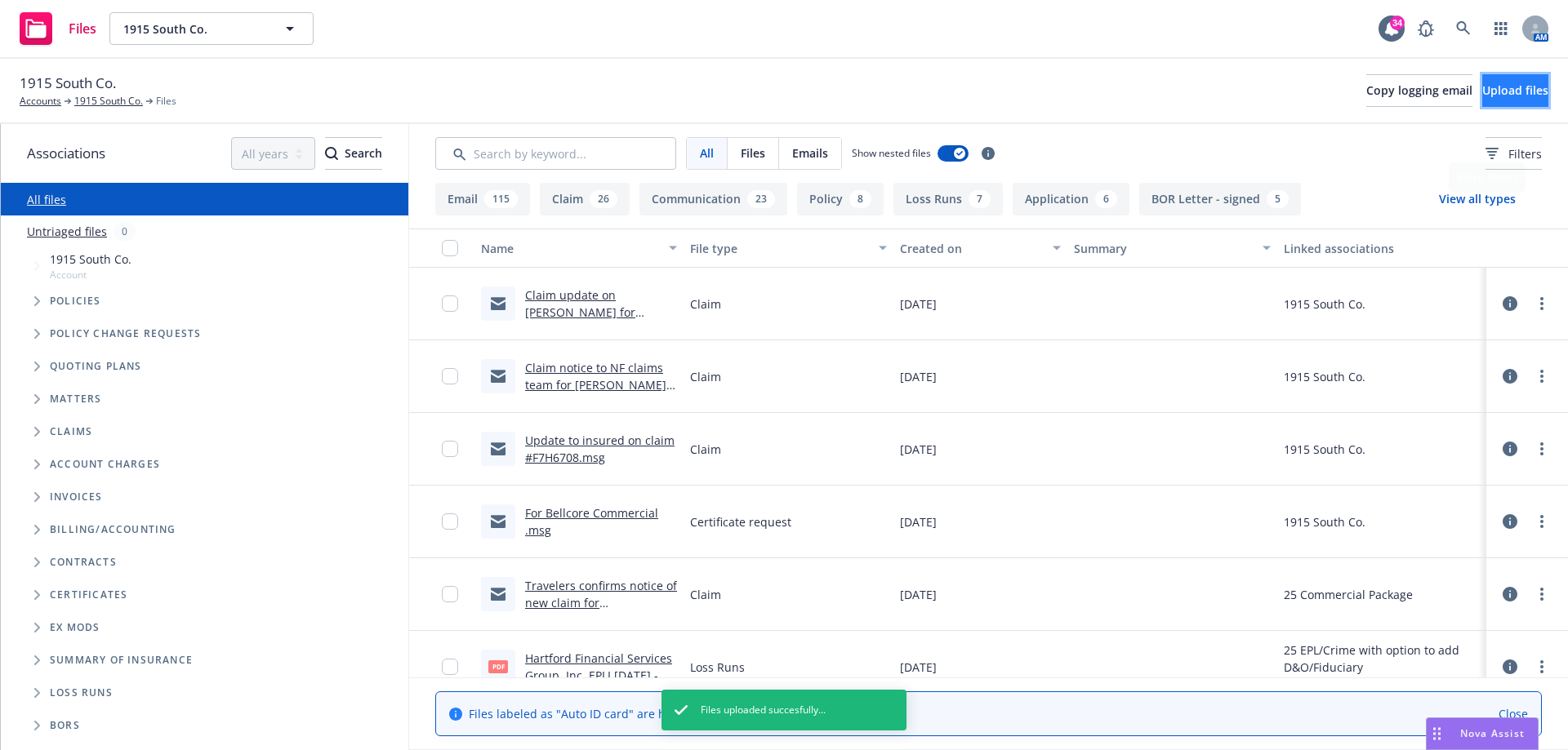
click at [1535, 89] on button "Upload files" at bounding box center [1515, 90] width 66 height 33
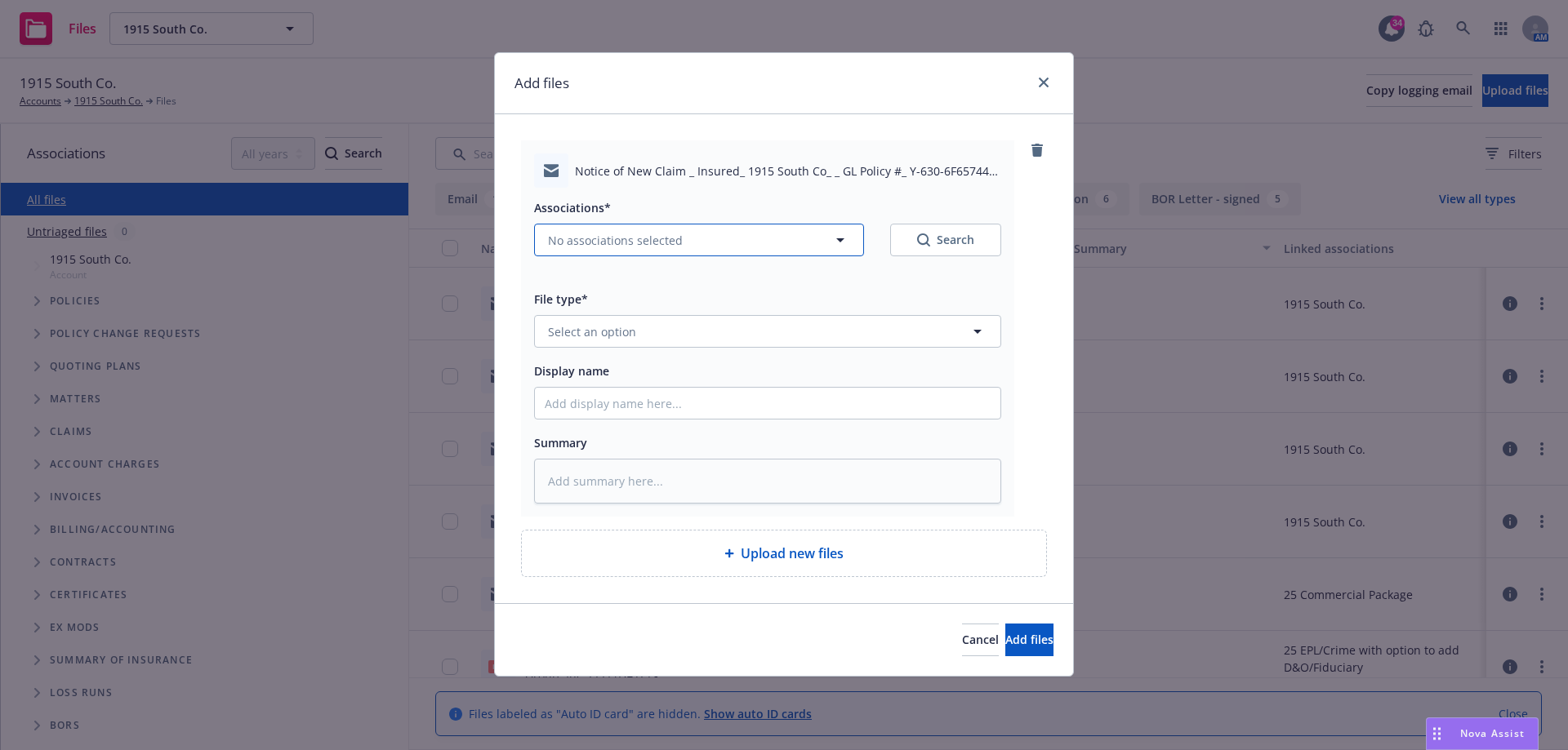
click at [596, 244] on span "No associations selected" at bounding box center [615, 240] width 135 height 17
type textarea "x"
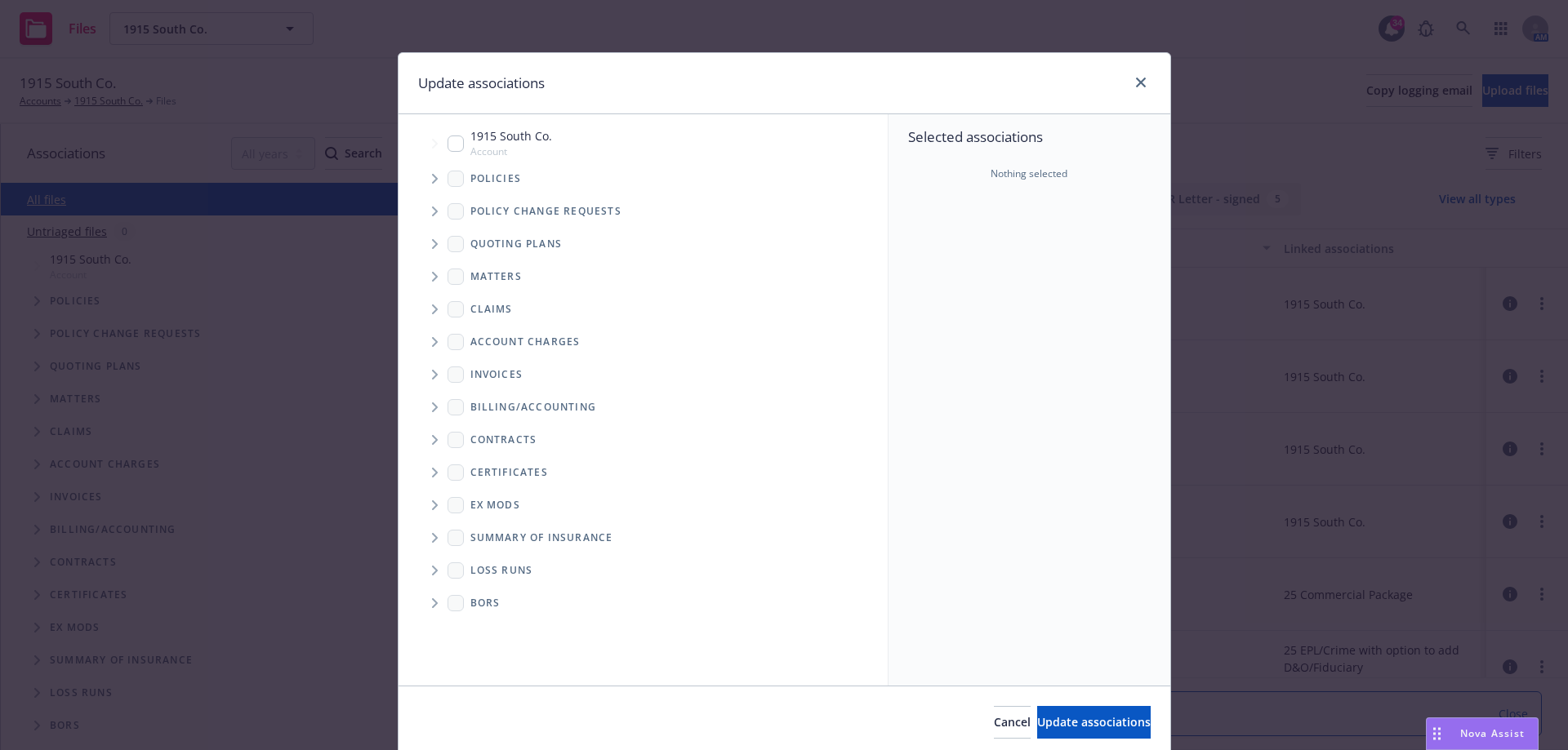
click at [438, 143] on span "Tree Example" at bounding box center [434, 143] width 26 height 26
checkbox input "true"
drag, startPoint x: 1112, startPoint y: 723, endPoint x: 729, endPoint y: 521, distance: 433.0
click at [1112, 721] on span "Update associations" at bounding box center [1094, 722] width 114 height 16
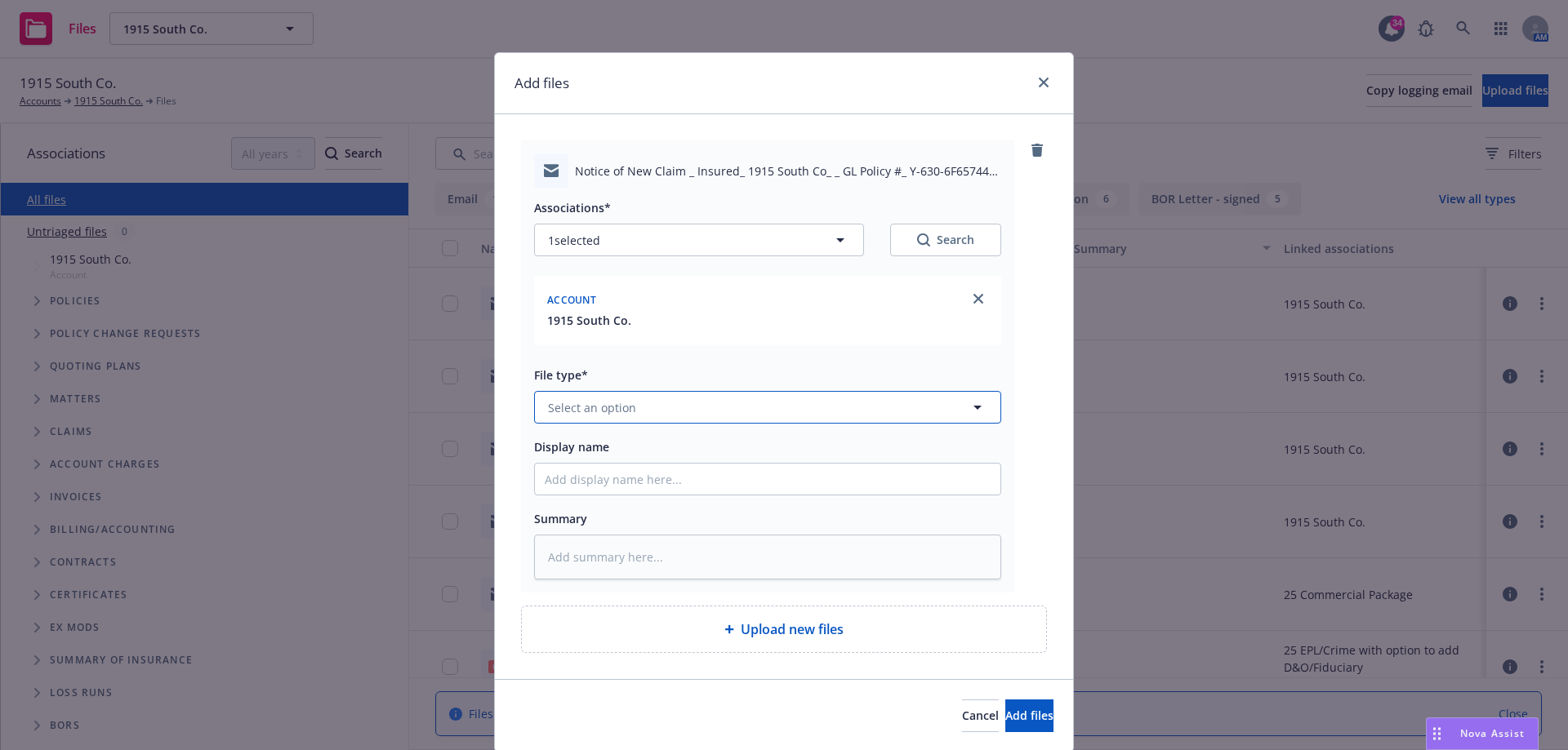
click at [622, 409] on span "Select an option" at bounding box center [592, 407] width 89 height 17
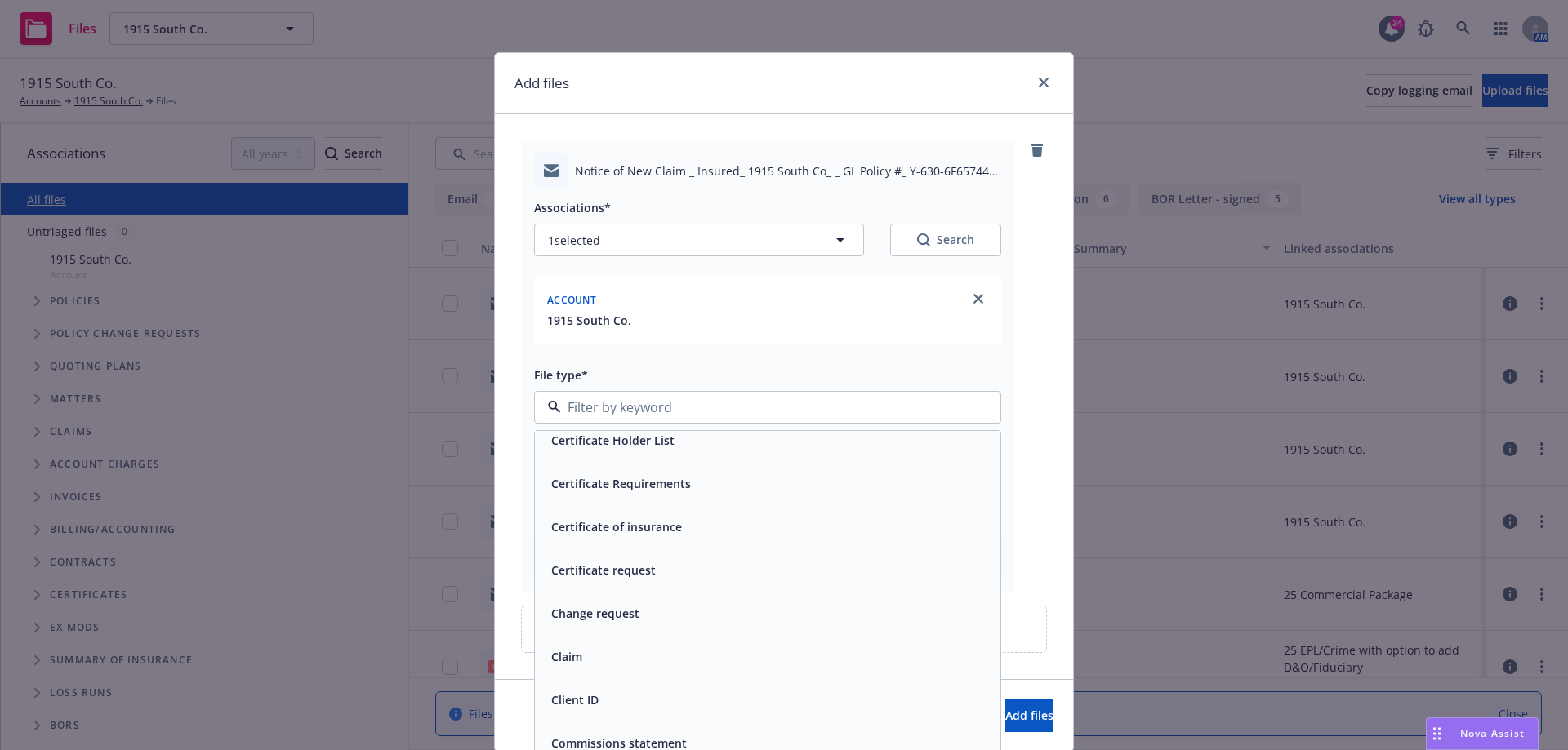
scroll to position [1714, 0]
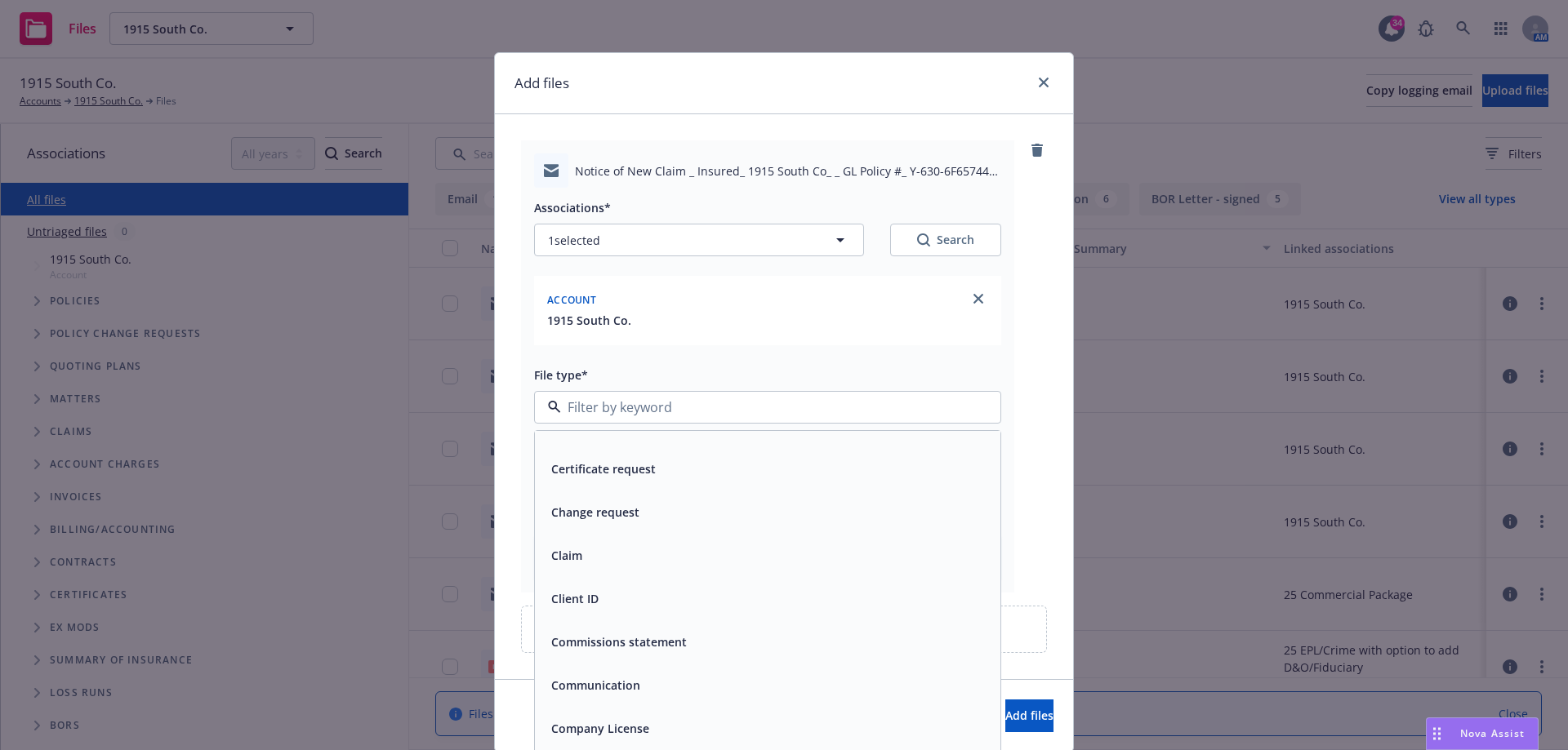
click at [571, 542] on div "Claim" at bounding box center [767, 555] width 465 height 43
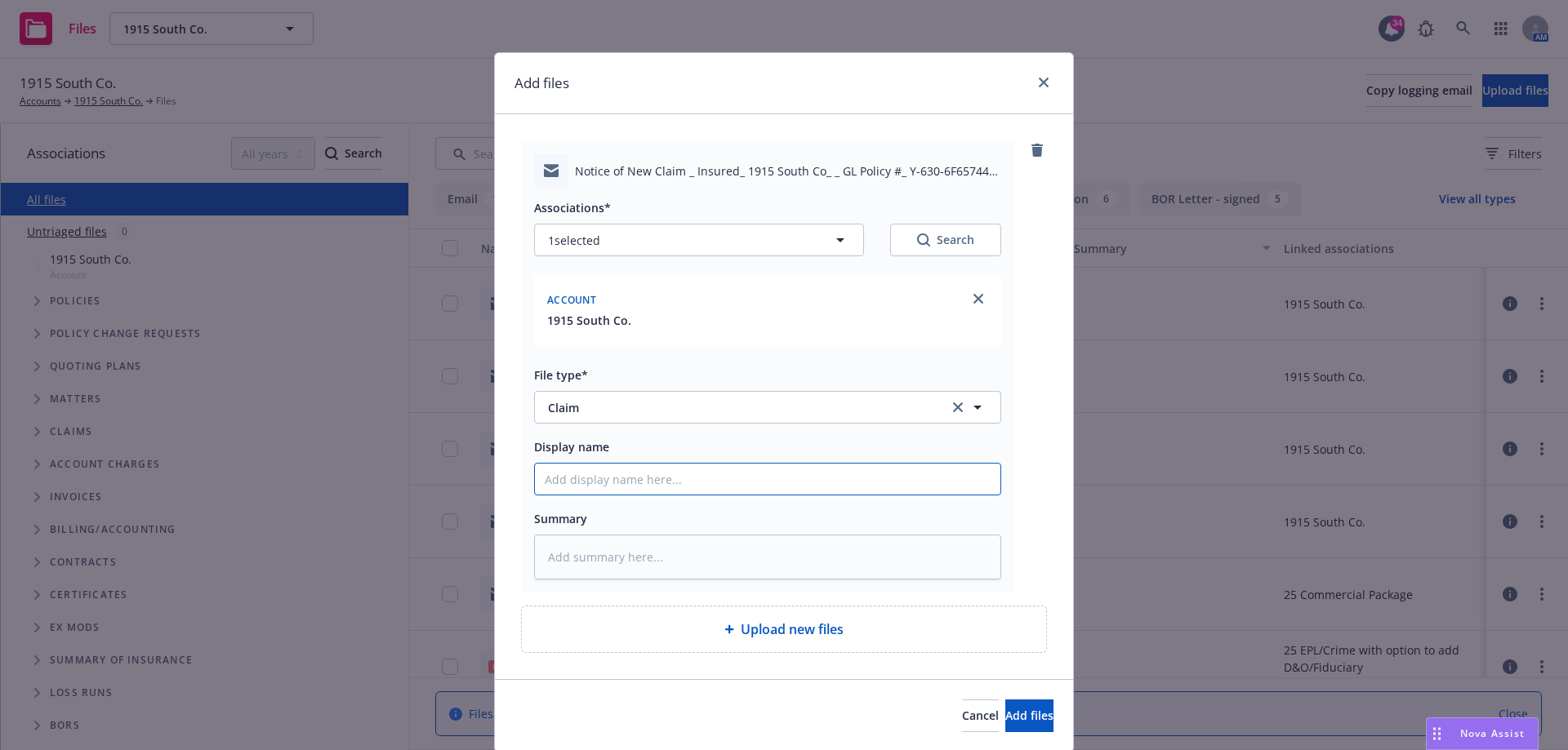
click at [618, 486] on input "Display name" at bounding box center [767, 479] width 465 height 31
type textarea "x"
type input "A"
type textarea "x"
type input "Ad"
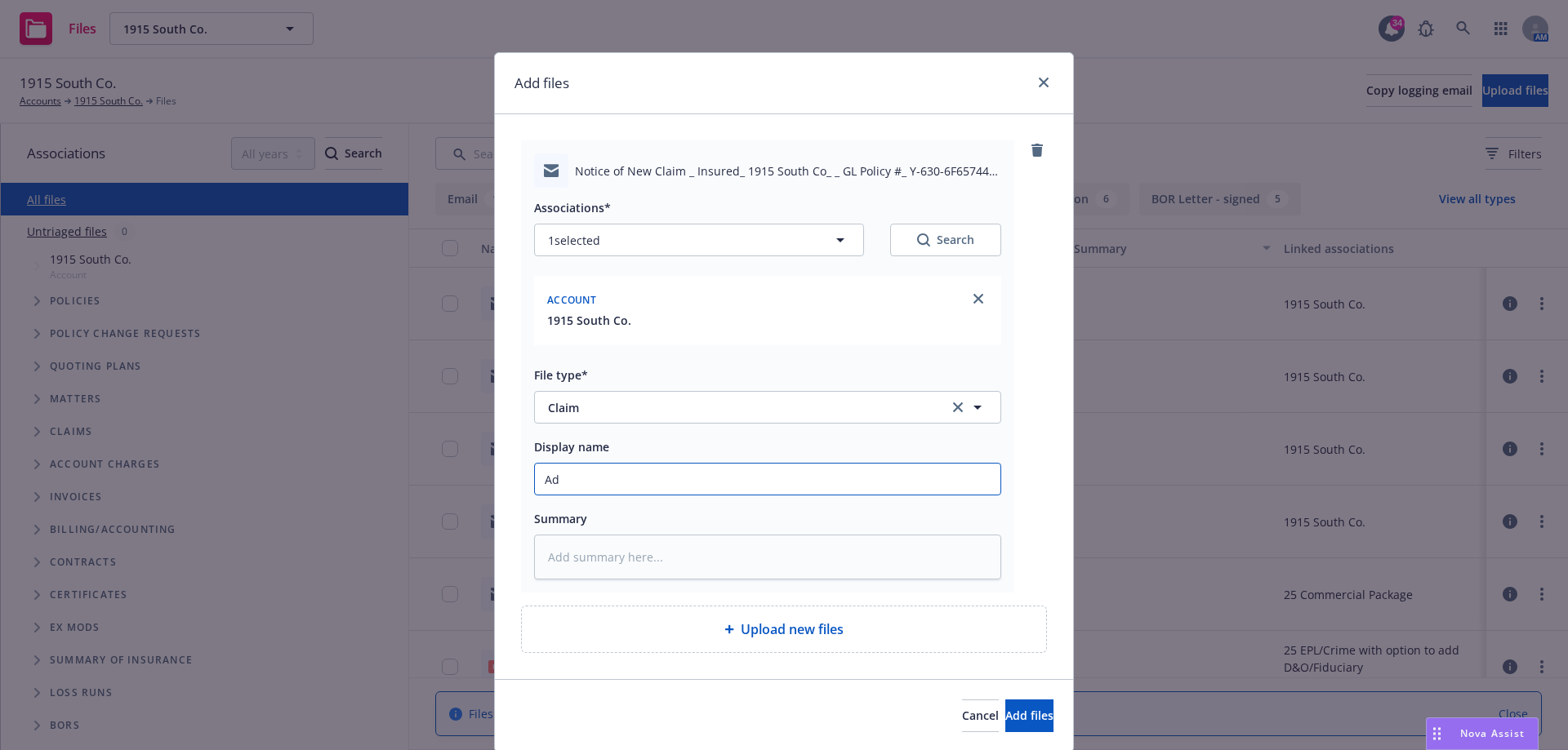
type textarea "x"
type input "Adv"
type textarea "x"
type input "Advis"
type textarea "x"
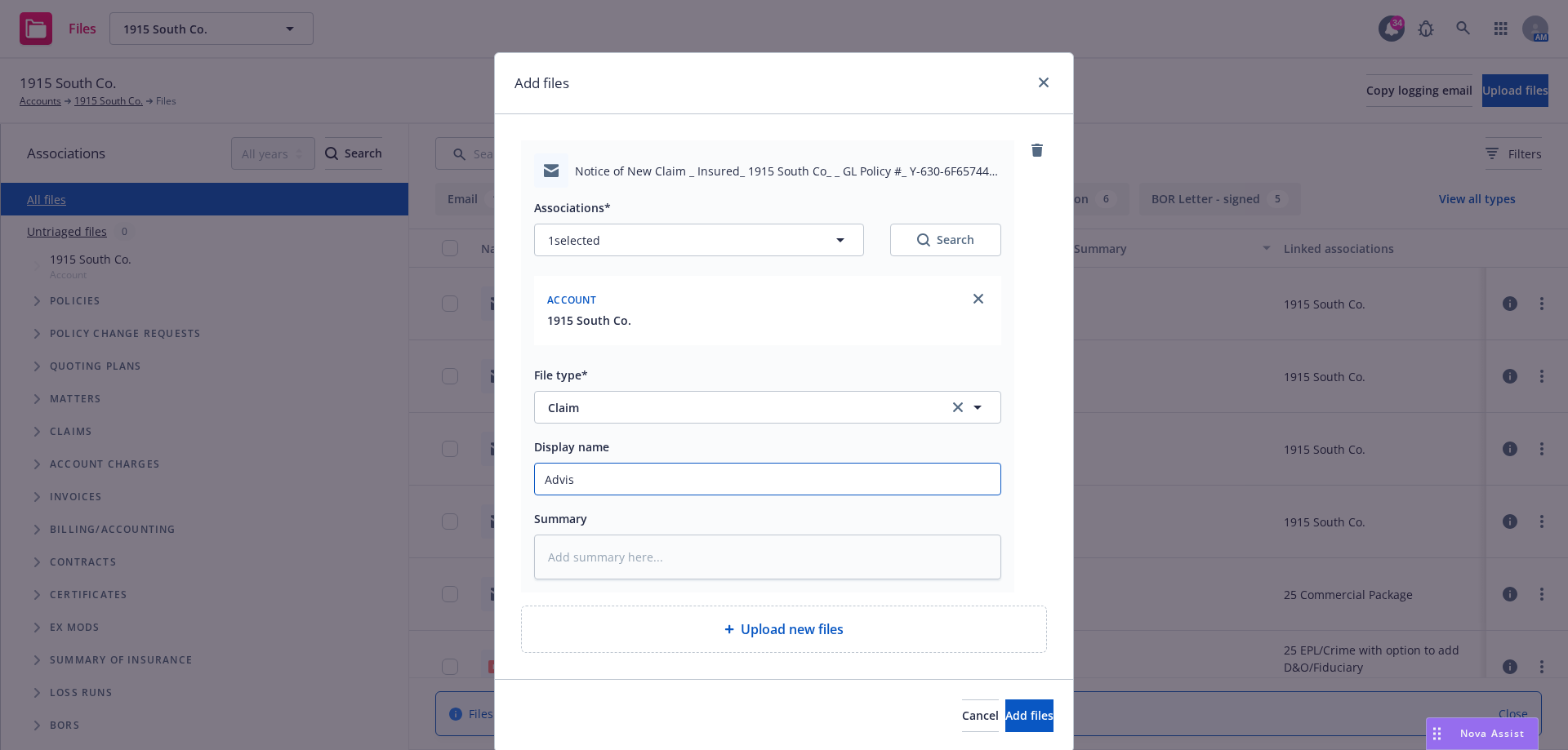
type input "Advise"
type textarea "x"
type input "Advise"
type textarea "x"
type input "Advise T"
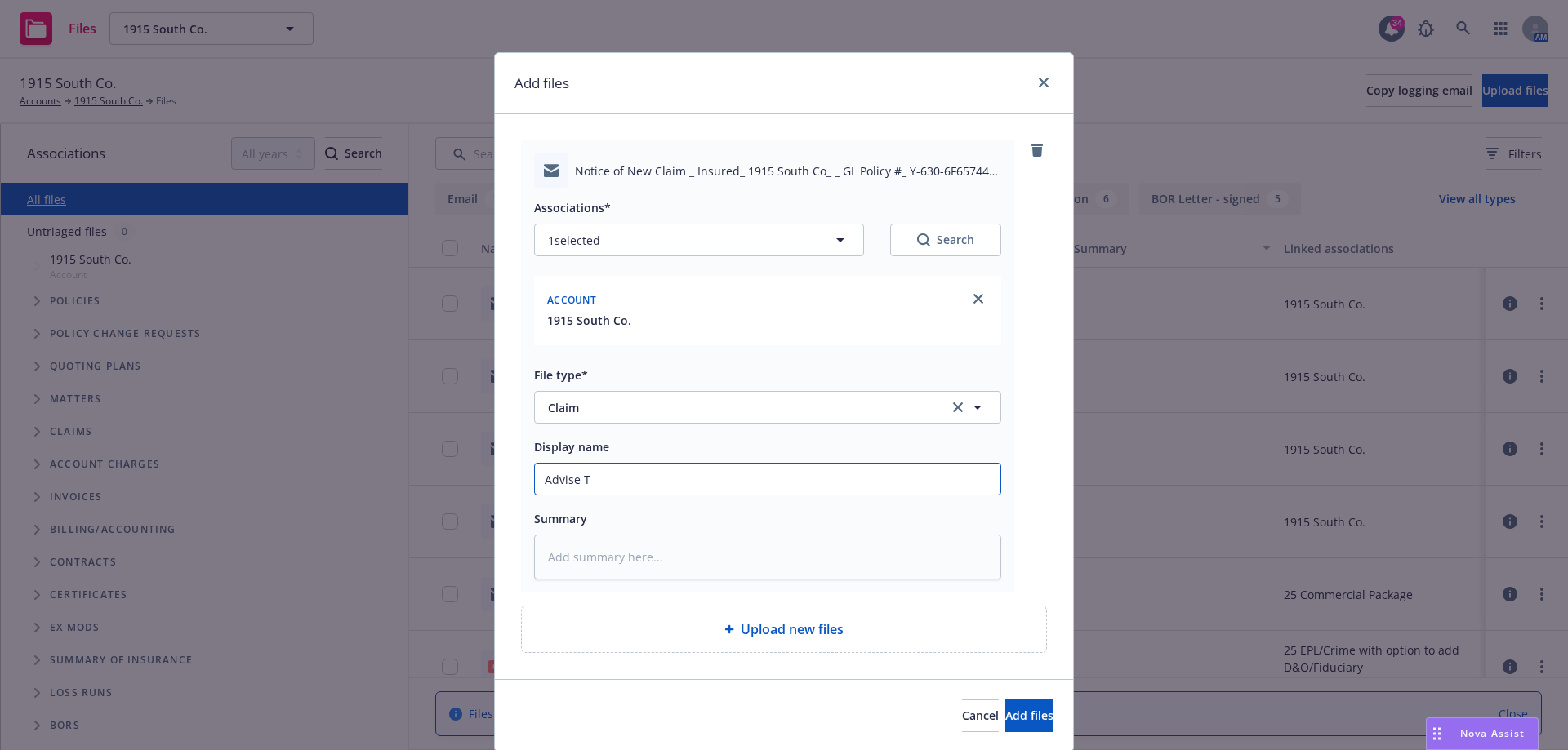
type textarea "x"
type input "Advise Tra"
type textarea "x"
type input "Advise Trav"
type textarea "x"
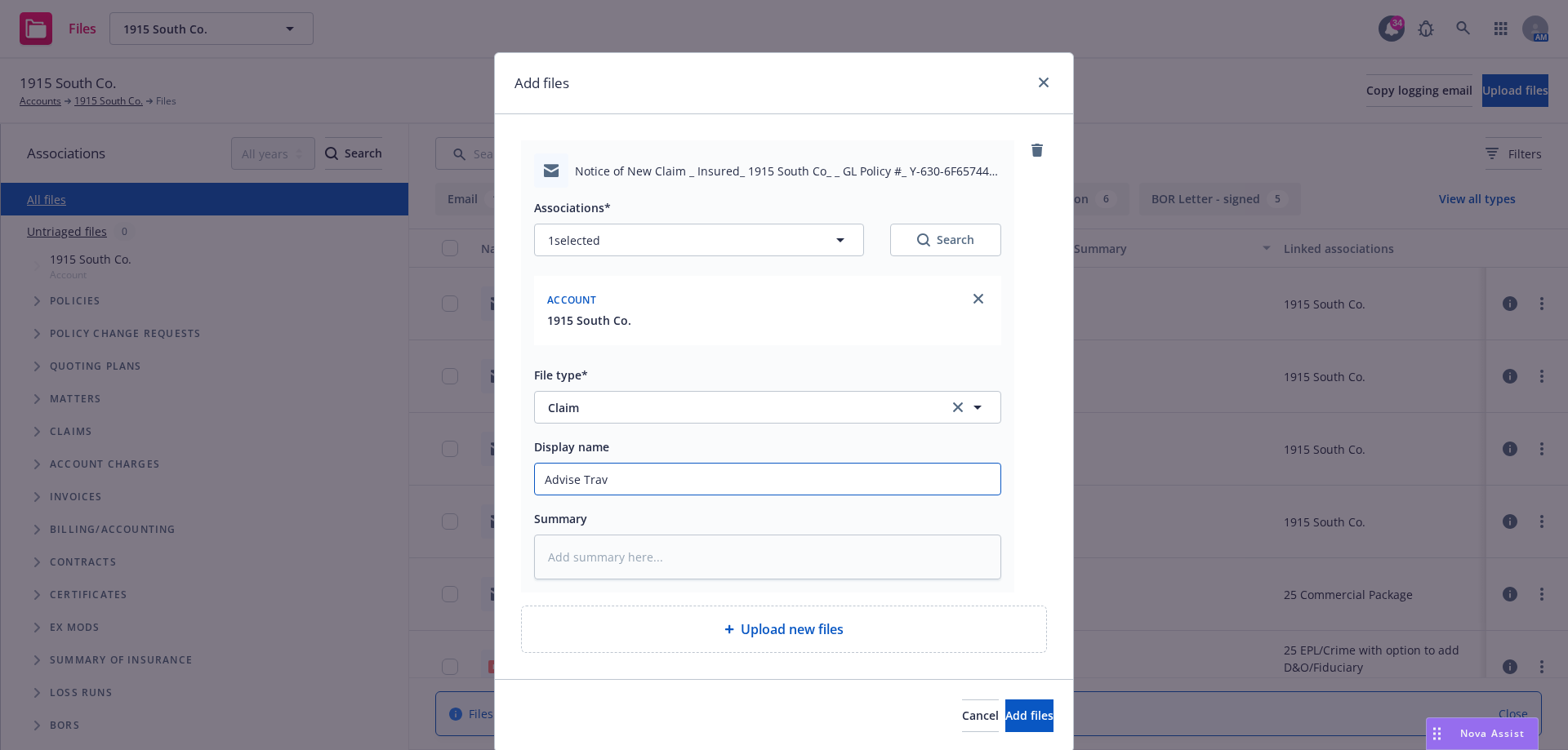
type input "Advise Trave"
type textarea "x"
type input "Advise Travel"
click at [1044, 716] on button "Add files" at bounding box center [1029, 716] width 48 height 33
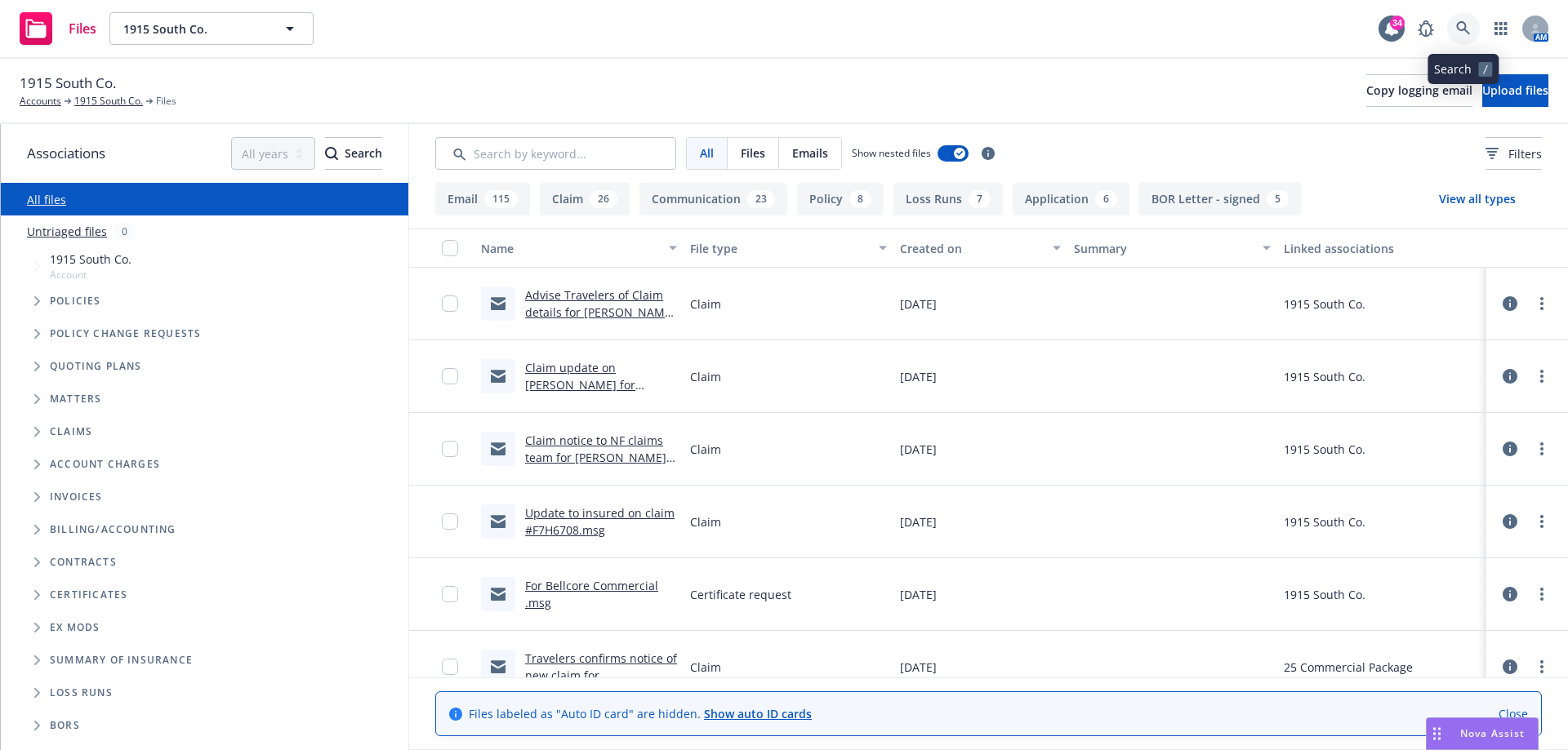
click at [1455, 32] on link at bounding box center [1463, 28] width 33 height 33
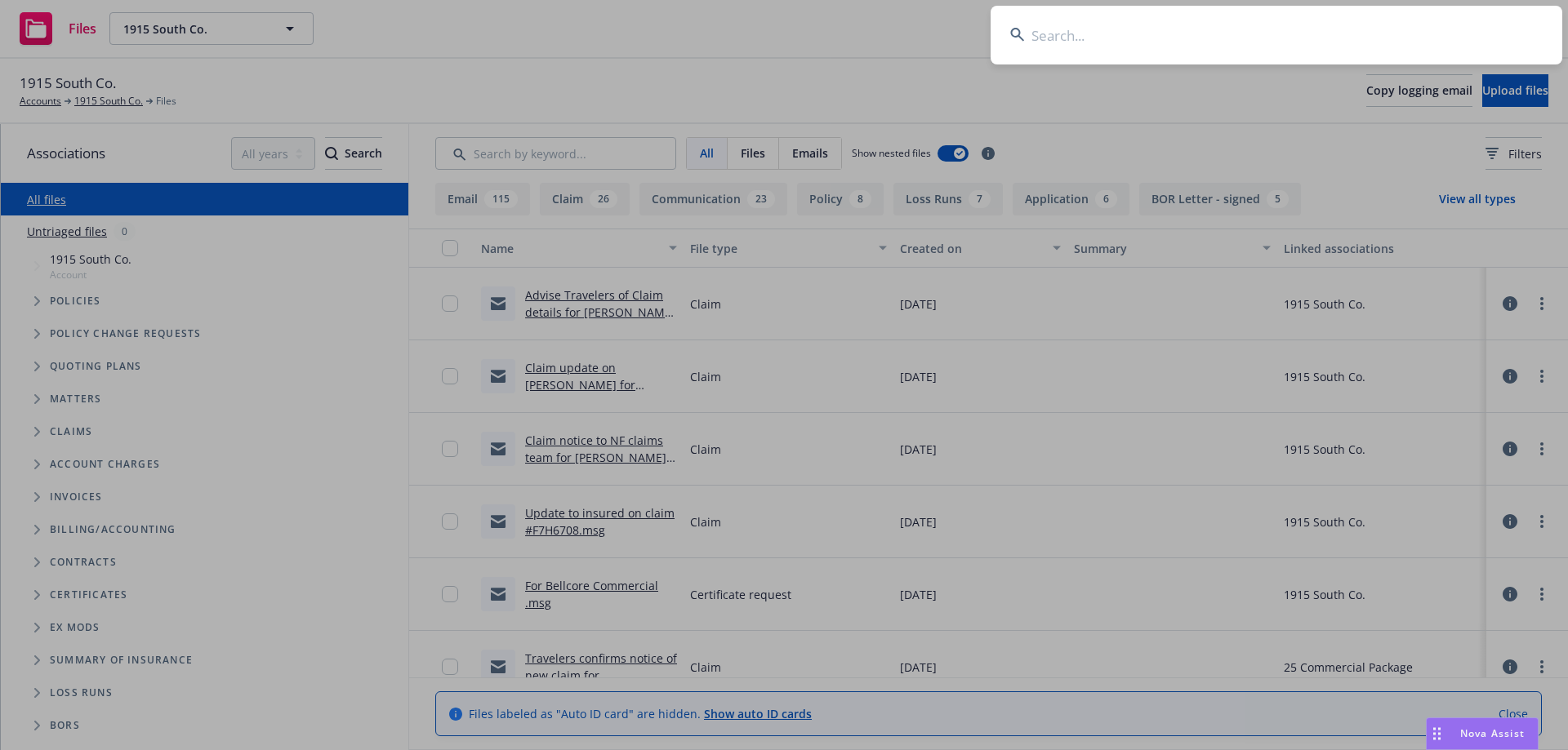
click at [1433, 35] on input at bounding box center [1276, 34] width 571 height 59
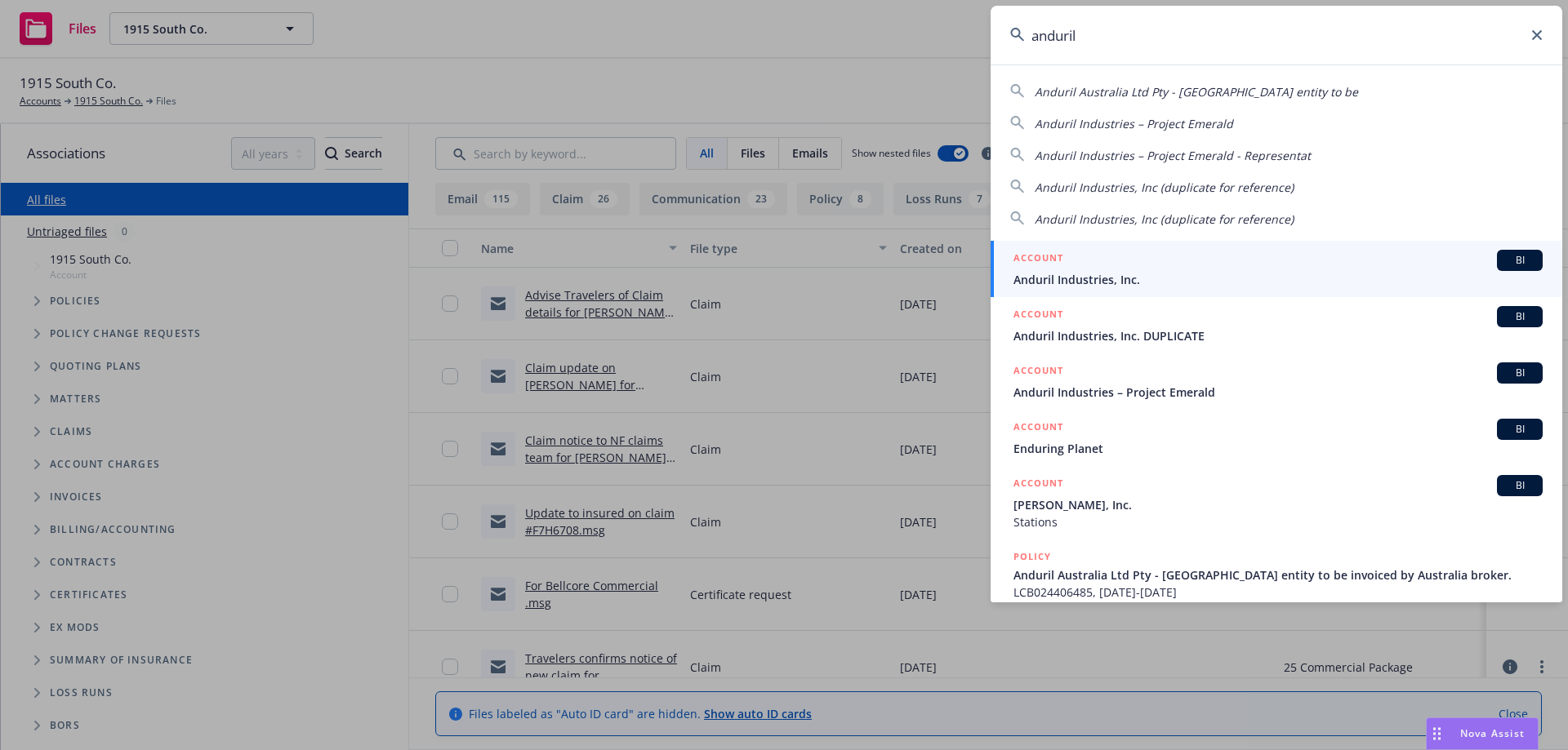
click at [1103, 252] on div "ACCOUNT BI" at bounding box center [1278, 260] width 530 height 21
